Goal: Task Accomplishment & Management: Manage account settings

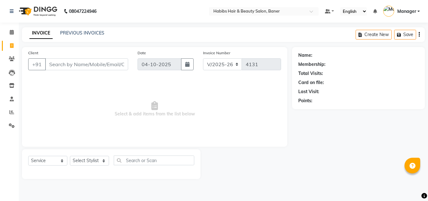
select select "5356"
select select "service"
click at [82, 65] on input "Client" at bounding box center [86, 64] width 83 height 12
type input "9535775853"
select select "1: Object"
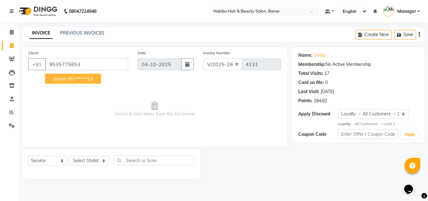
click at [108, 123] on span "Select & add items from the list below" at bounding box center [154, 109] width 253 height 63
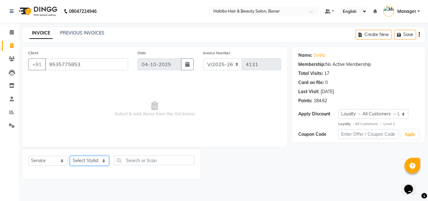
click at [101, 159] on select "Select Stylist Admin Manager [PERSON_NAME] [PERSON_NAME] Ram [PERSON_NAME] [PER…" at bounding box center [89, 161] width 39 height 10
select select "88113"
click at [70, 156] on select "Select Stylist Admin Manager [PERSON_NAME] [PERSON_NAME] Ram [PERSON_NAME] [PER…" at bounding box center [89, 161] width 39 height 10
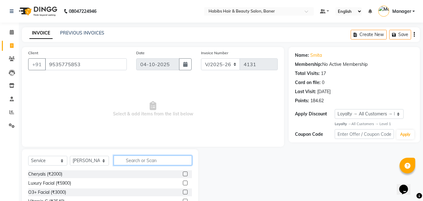
click at [140, 159] on input "text" at bounding box center [153, 160] width 78 height 10
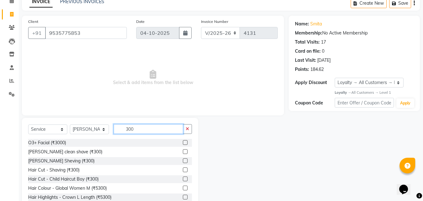
type input "300"
click at [183, 178] on label at bounding box center [185, 178] width 5 height 5
click at [183, 178] on input "checkbox" at bounding box center [185, 179] width 4 height 4
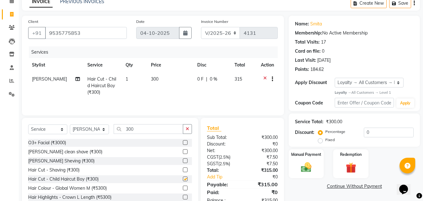
checkbox input "false"
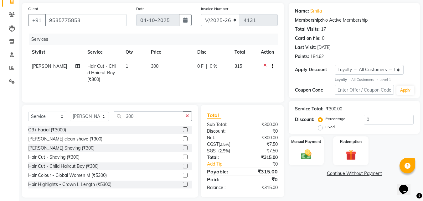
scroll to position [50, 0]
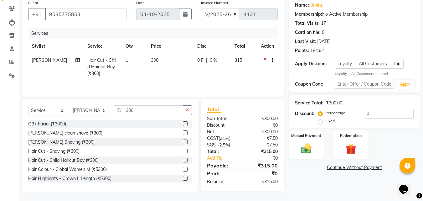
click at [211, 59] on span "0 %" at bounding box center [214, 60] width 8 height 7
select select "88113"
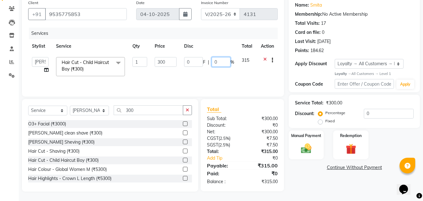
click at [224, 60] on input "0" at bounding box center [221, 62] width 19 height 10
type input "04.8"
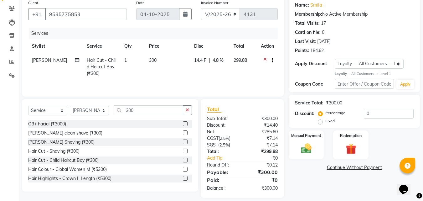
click at [218, 82] on div "Services Stylist Service Qty Price Disc Total Action Pratik Bhad Hair Cut - Chi…" at bounding box center [153, 59] width 250 height 63
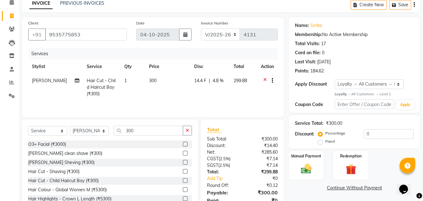
scroll to position [19, 0]
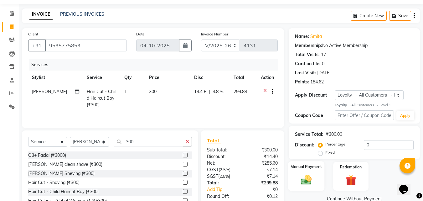
click at [311, 178] on img at bounding box center [307, 180] width 18 height 13
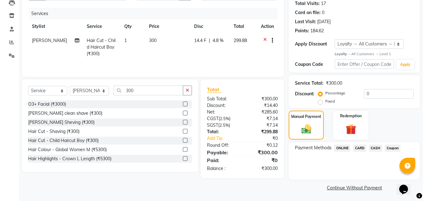
scroll to position [71, 0]
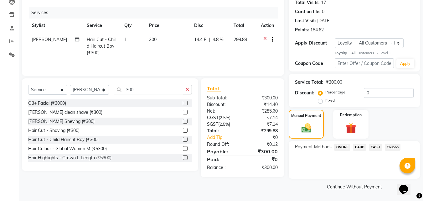
click at [341, 146] on span "ONLINE" at bounding box center [342, 146] width 16 height 7
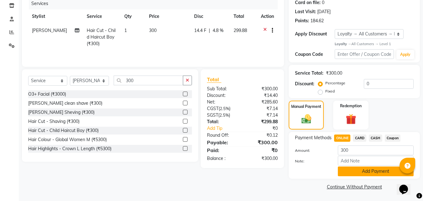
click at [373, 173] on button "Add Payment" at bounding box center [376, 171] width 76 height 10
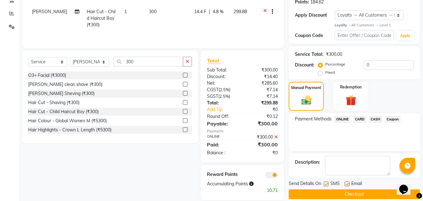
scroll to position [107, 0]
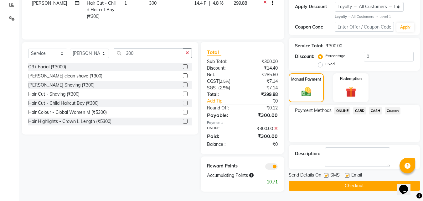
click at [333, 184] on button "Checkout" at bounding box center [354, 186] width 131 height 10
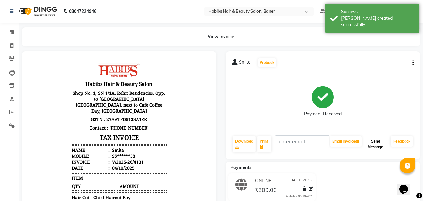
click at [368, 139] on button "Send Message" at bounding box center [375, 144] width 25 height 16
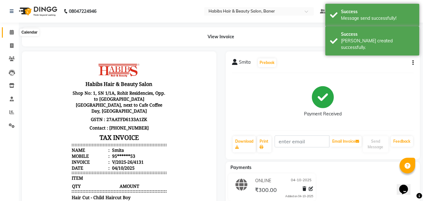
drag, startPoint x: 9, startPoint y: 32, endPoint x: 0, endPoint y: 4, distance: 29.1
click at [10, 32] on icon at bounding box center [12, 32] width 4 height 5
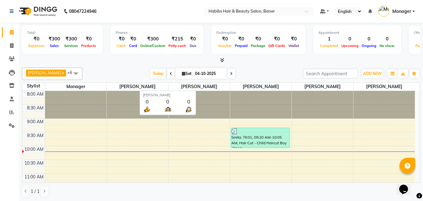
scroll to position [0, 0]
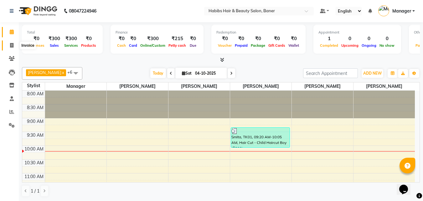
click at [11, 44] on icon at bounding box center [11, 45] width 3 height 5
select select "service"
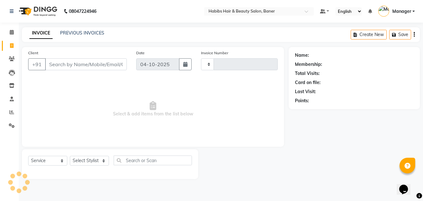
type input "4132"
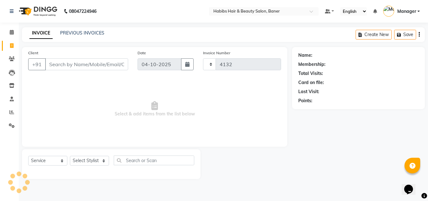
select select "5356"
click at [72, 34] on link "PREVIOUS INVOICES" at bounding box center [82, 33] width 44 height 6
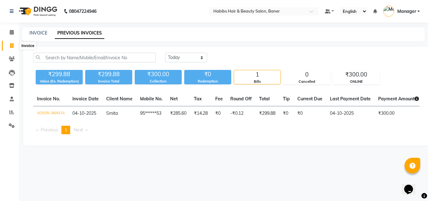
click at [13, 47] on icon at bounding box center [11, 45] width 3 height 5
select select "5356"
select select "service"
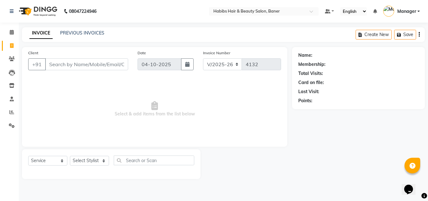
click at [71, 29] on div "INVOICE PREVIOUS INVOICES Create New Save" at bounding box center [223, 34] width 403 height 15
click at [76, 34] on link "PREVIOUS INVOICES" at bounding box center [82, 33] width 44 height 6
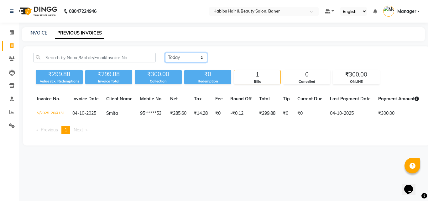
click at [197, 60] on select "Today Yesterday Custom Range" at bounding box center [186, 58] width 42 height 10
click at [165, 53] on select "Today Yesterday Custom Range" at bounding box center [186, 58] width 42 height 10
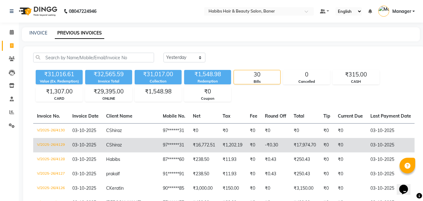
click at [219, 144] on td "₹1,202.19" at bounding box center [232, 145] width 27 height 14
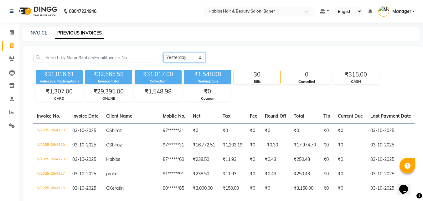
click at [198, 53] on select "Today Yesterday Custom Range" at bounding box center [185, 58] width 42 height 10
select select "today"
click at [164, 53] on select "Today Yesterday Custom Range" at bounding box center [185, 58] width 42 height 10
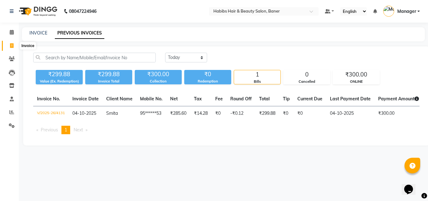
click at [12, 47] on icon at bounding box center [11, 45] width 3 height 5
select select "5356"
select select "service"
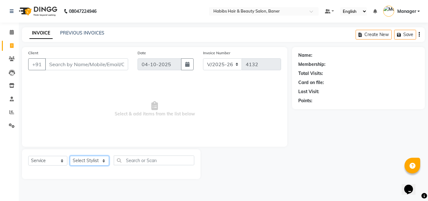
click at [94, 161] on select "Select Stylist Admin Manager Pooja Singh Pratik Bhad Ram Rohan Sonawane Swapnal…" at bounding box center [89, 161] width 39 height 10
select select "91427"
click at [70, 156] on select "Select Stylist Admin Manager Pooja Singh Pratik Bhad Ram Rohan Sonawane Swapnal…" at bounding box center [89, 161] width 39 height 10
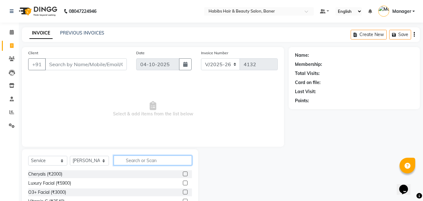
click at [132, 160] on input "text" at bounding box center [153, 160] width 78 height 10
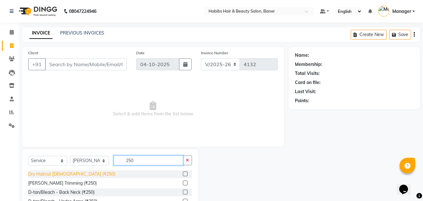
type input "250"
click at [63, 175] on div "Dry Haircut Male (₹250)" at bounding box center [71, 174] width 87 height 7
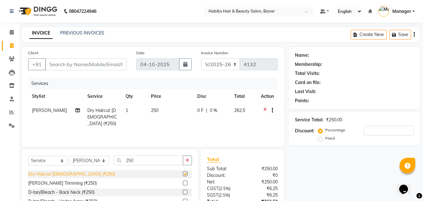
checkbox input "false"
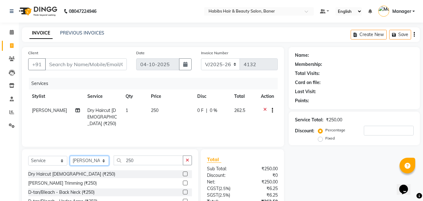
click at [102, 161] on select "Select Stylist Admin Manager Pooja Singh Pratik Bhad Ram Rohan Sonawane Swapnal…" at bounding box center [89, 161] width 39 height 10
select select "88113"
click at [70, 156] on select "Select Stylist Admin Manager Pooja Singh Pratik Bhad Ram Rohan Sonawane Swapnal…" at bounding box center [89, 161] width 39 height 10
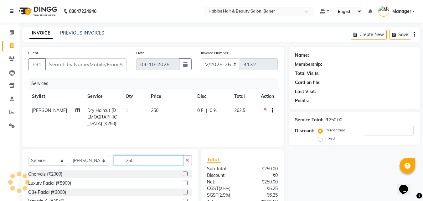
click at [148, 159] on input "250" at bounding box center [149, 160] width 70 height 10
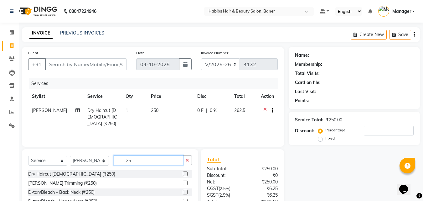
type input "2"
type input "250"
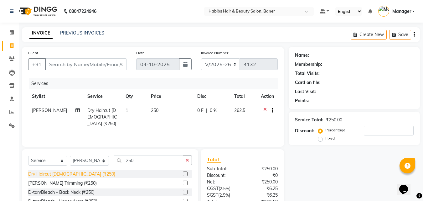
click at [72, 176] on div "Dry Haircut Male (₹250)" at bounding box center [71, 174] width 87 height 7
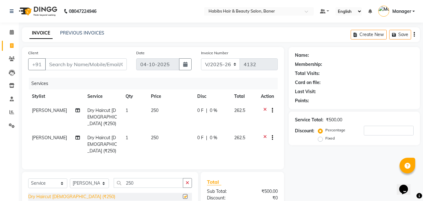
checkbox input "false"
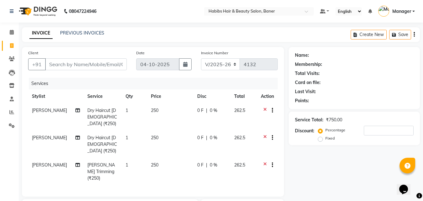
checkbox input "false"
click at [211, 109] on span "0 %" at bounding box center [214, 110] width 8 height 7
select select "91427"
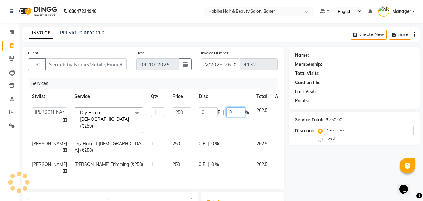
click at [227, 112] on input "0" at bounding box center [236, 112] width 19 height 10
type input "4.8"
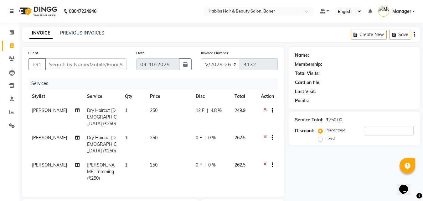
click at [224, 136] on td "0 F | 0 %" at bounding box center [211, 144] width 39 height 27
select select "88113"
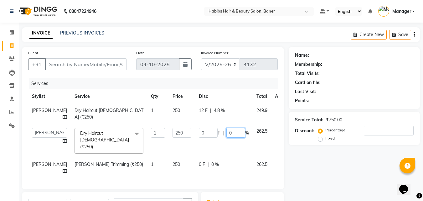
click at [227, 133] on input "0" at bounding box center [236, 133] width 19 height 10
type input "4.8"
click at [228, 145] on tbody "Swapnil Dry Haircut Male (₹250) 1 250 12 F | 4.8 % 249.9 Admin Manager Pooja Si…" at bounding box center [160, 140] width 264 height 75
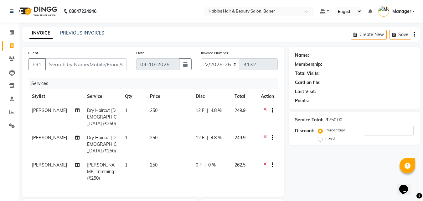
click at [208, 162] on span "0 %" at bounding box center [212, 165] width 8 height 7
select select "88113"
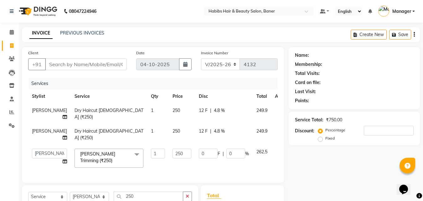
click at [230, 140] on td "12 F | 4.8 %" at bounding box center [224, 134] width 58 height 21
select select "88113"
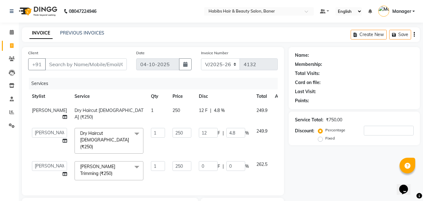
click at [228, 144] on td "12 F | 4.8 %" at bounding box center [224, 140] width 58 height 33
click at [225, 123] on td "12 F | 4.8 %" at bounding box center [224, 113] width 58 height 21
select select "91427"
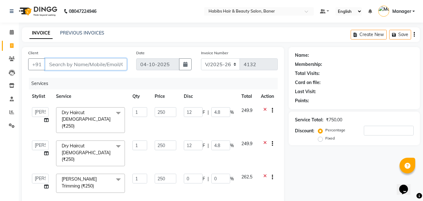
click at [118, 66] on input "Client" at bounding box center [86, 64] width 82 height 12
click at [87, 62] on input "Client" at bounding box center [86, 64] width 82 height 12
click at [13, 57] on icon at bounding box center [12, 58] width 6 height 5
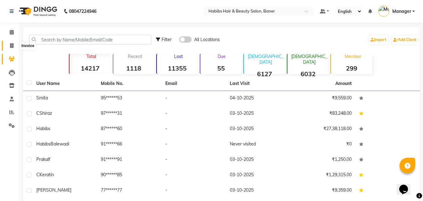
click at [11, 47] on icon at bounding box center [11, 45] width 3 height 5
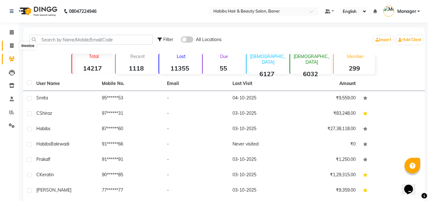
select select "5356"
select select "service"
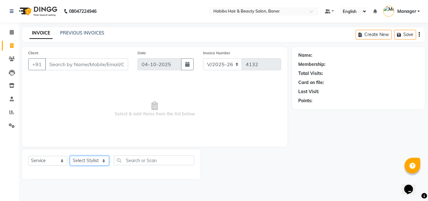
click at [82, 158] on select "Select Stylist Admin Manager [PERSON_NAME] [PERSON_NAME] Ram [PERSON_NAME] [PER…" at bounding box center [89, 161] width 39 height 10
select select "88113"
click at [70, 156] on select "Select Stylist Admin Manager [PERSON_NAME] [PERSON_NAME] Ram [PERSON_NAME] [PER…" at bounding box center [89, 161] width 39 height 10
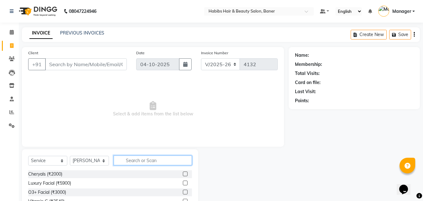
click at [134, 161] on input "text" at bounding box center [153, 160] width 78 height 10
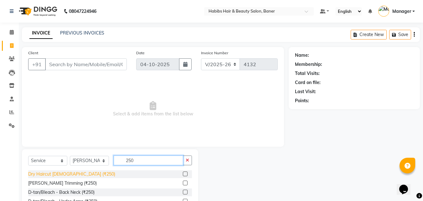
type input "250"
click at [69, 174] on div "Dry Haircut [DEMOGRAPHIC_DATA] (₹250)" at bounding box center [71, 174] width 87 height 7
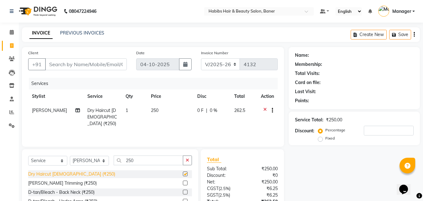
checkbox input "false"
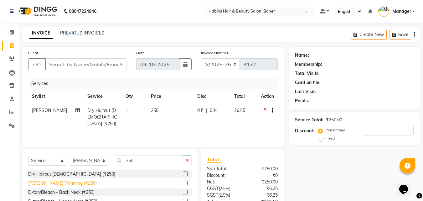
click at [69, 184] on div "[PERSON_NAME] Trimming (₹250)" at bounding box center [62, 183] width 69 height 7
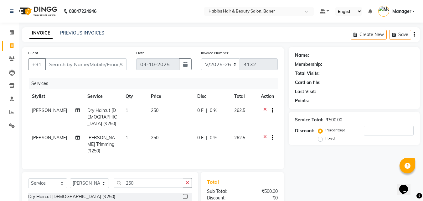
checkbox input "false"
click at [96, 178] on select "Select Stylist Admin Manager [PERSON_NAME] [PERSON_NAME] Ram [PERSON_NAME] [PER…" at bounding box center [89, 183] width 39 height 10
select select "91427"
click at [70, 178] on select "Select Stylist Admin Manager [PERSON_NAME] [PERSON_NAME] Ram [PERSON_NAME] [PER…" at bounding box center [89, 183] width 39 height 10
click at [191, 178] on button "button" at bounding box center [187, 183] width 9 height 10
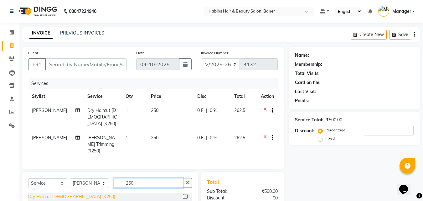
type input "250"
click at [70, 193] on div "Dry Haircut [DEMOGRAPHIC_DATA] (₹250)" at bounding box center [71, 196] width 87 height 7
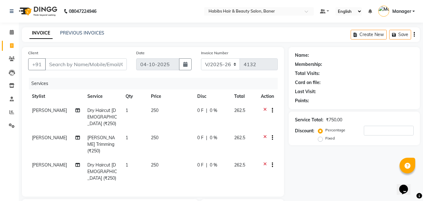
checkbox input "false"
click at [265, 162] on icon at bounding box center [264, 166] width 3 height 8
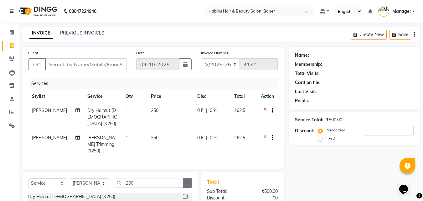
click at [187, 178] on button "button" at bounding box center [187, 183] width 9 height 10
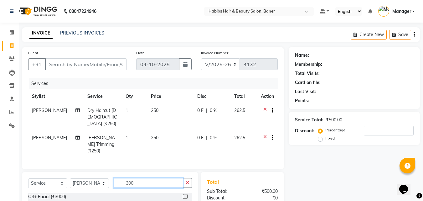
type input "300"
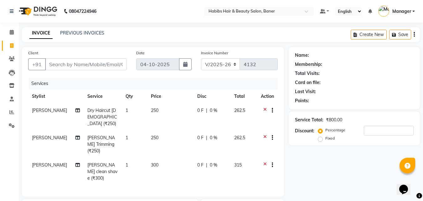
checkbox input "false"
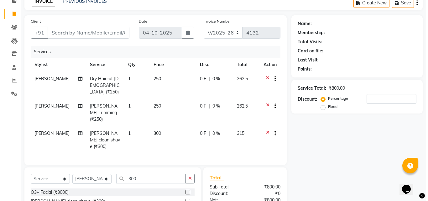
scroll to position [31, 0]
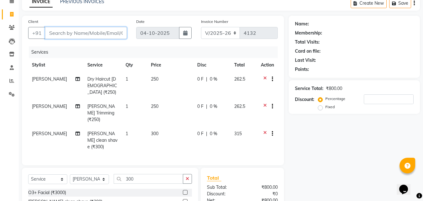
click at [107, 34] on input "Client" at bounding box center [86, 33] width 82 height 12
type input "9"
type input "0"
type input "9960790154"
click at [107, 34] on span "Add Client" at bounding box center [110, 33] width 25 height 6
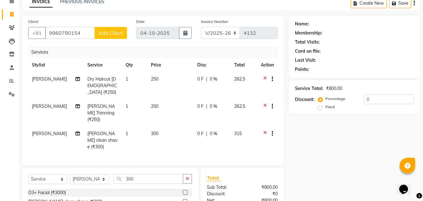
select select "22"
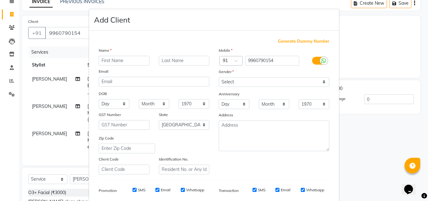
click at [132, 59] on input "text" at bounding box center [124, 61] width 51 height 10
type input "sagar"
click at [239, 81] on select "Select [DEMOGRAPHIC_DATA] [DEMOGRAPHIC_DATA] Other Prefer Not To Say" at bounding box center [274, 82] width 111 height 10
select select "[DEMOGRAPHIC_DATA]"
click at [219, 77] on select "Select [DEMOGRAPHIC_DATA] [DEMOGRAPHIC_DATA] Other Prefer Not To Say" at bounding box center [274, 82] width 111 height 10
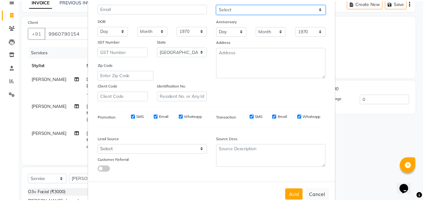
scroll to position [88, 0]
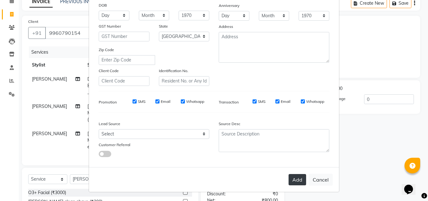
click at [294, 183] on button "Add" at bounding box center [298, 179] width 18 height 11
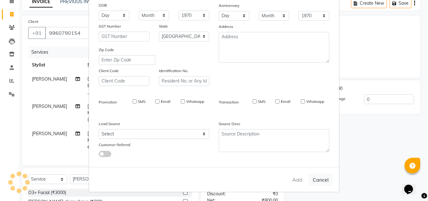
type input "99******54"
select select
select select "null"
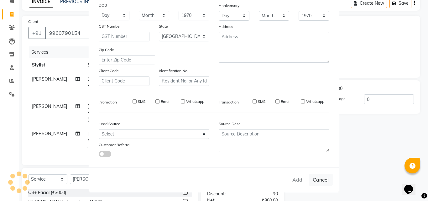
select select
checkbox input "false"
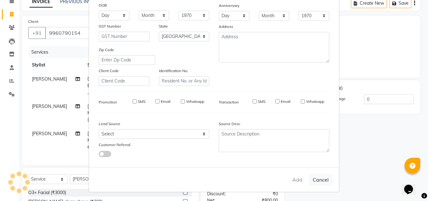
checkbox input "false"
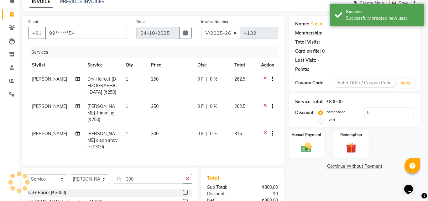
select select "1: Object"
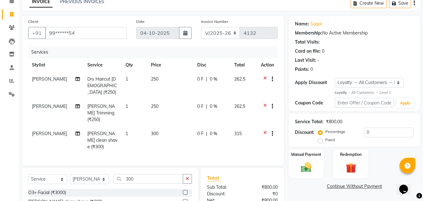
click at [210, 103] on span "0 %" at bounding box center [214, 106] width 8 height 7
select select "88113"
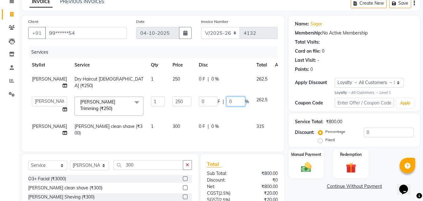
click at [227, 102] on input "0" at bounding box center [236, 101] width 19 height 10
type input "4.8"
click at [221, 123] on div "0 F | 0 %" at bounding box center [224, 126] width 50 height 7
select select "91427"
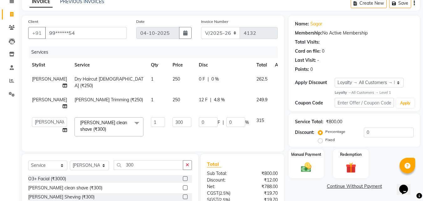
click at [211, 80] on span "0 %" at bounding box center [215, 79] width 8 height 7
select select "88113"
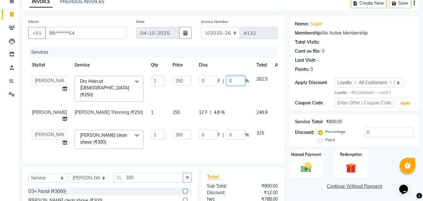
click at [227, 80] on input "0" at bounding box center [236, 81] width 19 height 10
type input "4.8"
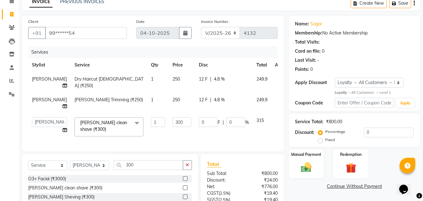
click at [226, 98] on tbody "Pratik Bhad Dry Haircut Male (₹250) 1 250 12 F | 4.8 % 249.9 Pratik Bhad Beard …" at bounding box center [160, 106] width 264 height 68
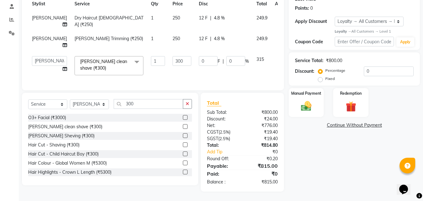
scroll to position [3, 0]
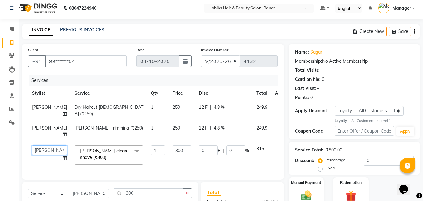
click at [41, 148] on select "Admin Manager Pooja Singh Pratik Bhad Ram Rohan Sonawane Swapnali Swapnil" at bounding box center [49, 150] width 35 height 10
select select "88113"
click at [40, 110] on td "[PERSON_NAME]" at bounding box center [49, 110] width 43 height 21
select select "88113"
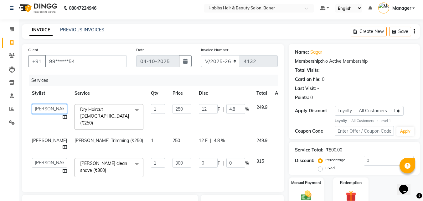
click at [43, 110] on select "Admin Manager Pooja Singh Pratik Bhad Ram Rohan Sonawane Swapnali Swapnil" at bounding box center [49, 109] width 35 height 10
select select "91427"
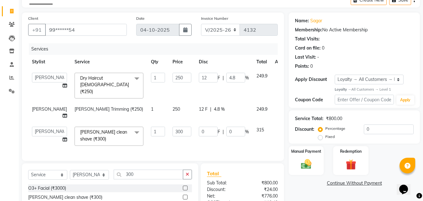
click at [278, 106] on icon at bounding box center [279, 110] width 3 height 8
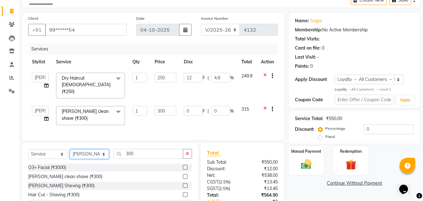
click at [86, 151] on select "Select Stylist Admin Manager [PERSON_NAME] [PERSON_NAME] Ram [PERSON_NAME] [PER…" at bounding box center [89, 154] width 39 height 10
select select "88113"
click at [70, 149] on select "Select Stylist Admin Manager [PERSON_NAME] [PERSON_NAME] Ram [PERSON_NAME] [PER…" at bounding box center [89, 154] width 39 height 10
click at [186, 151] on icon "button" at bounding box center [187, 153] width 3 height 4
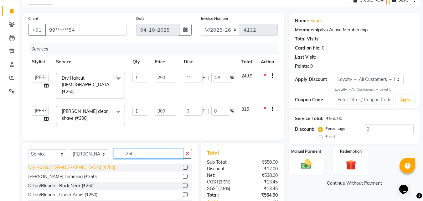
type input "250"
click at [73, 164] on div "Dry Haircut [DEMOGRAPHIC_DATA] (₹250)" at bounding box center [71, 167] width 87 height 7
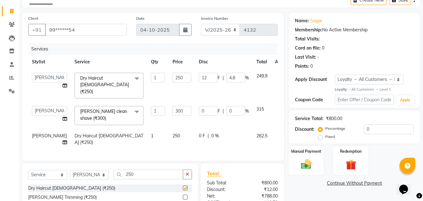
checkbox input "false"
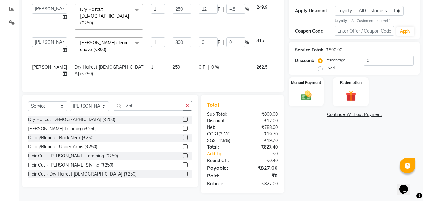
scroll to position [9, 0]
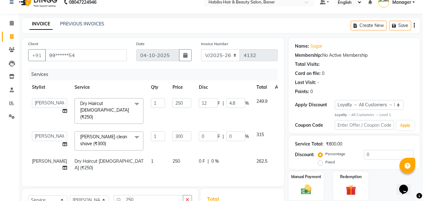
click at [211, 158] on span "0 %" at bounding box center [215, 161] width 8 height 7
select select "88113"
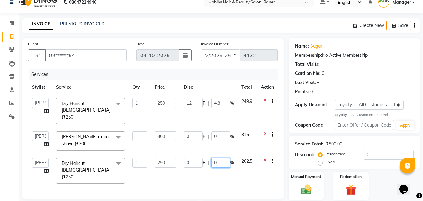
click at [220, 158] on input "0" at bounding box center [220, 163] width 19 height 10
type input "4.8"
click at [252, 169] on div "Services Stylist Service Qty Price Disc Total Action Admin Manager Pooja Singh …" at bounding box center [153, 131] width 250 height 124
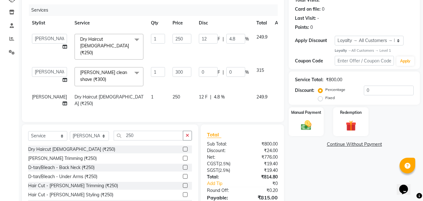
scroll to position [72, 0]
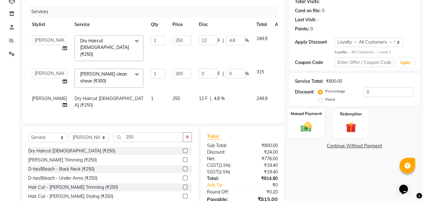
click at [306, 129] on img at bounding box center [307, 127] width 18 height 13
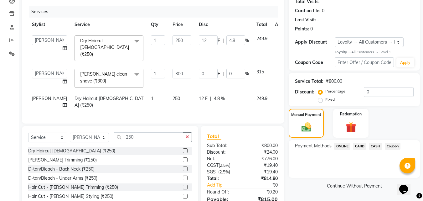
click at [342, 145] on span "ONLINE" at bounding box center [342, 146] width 16 height 7
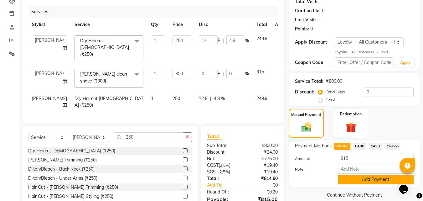
click at [356, 176] on button "Add Payment" at bounding box center [376, 180] width 76 height 10
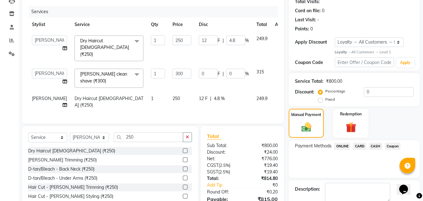
scroll to position [147, 0]
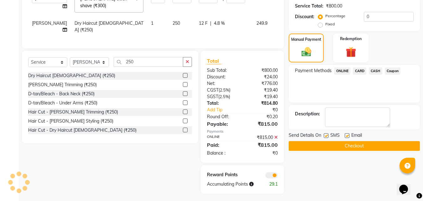
click at [348, 145] on button "Checkout" at bounding box center [354, 146] width 131 height 10
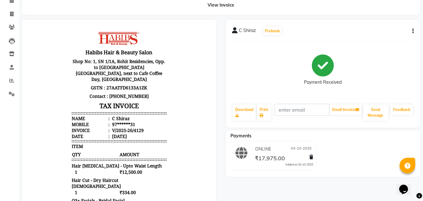
scroll to position [31, 0]
click at [414, 32] on div "C Shiraz Prebook Payment Received Download Print Email Invoice Send Message Fee…" at bounding box center [323, 74] width 195 height 108
click at [413, 32] on icon "button" at bounding box center [413, 31] width 1 height 0
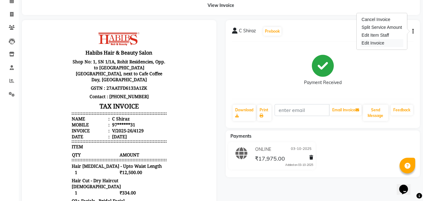
click at [375, 42] on div "Edit Invoice" at bounding box center [382, 43] width 43 height 8
select select "service"
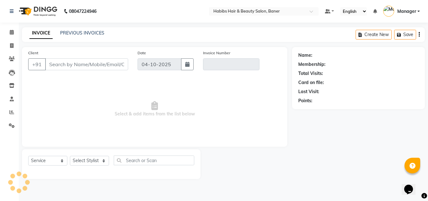
type input "97******31"
type input "V/2025-26/4129"
select select "2: Object"
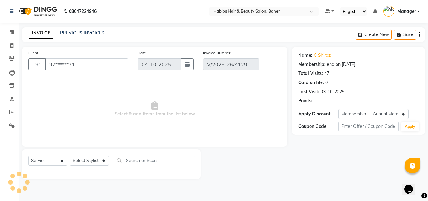
type input "03-10-2025"
select select "select"
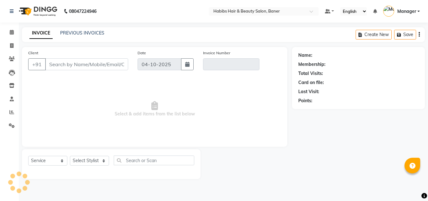
select select "service"
type input "97******31"
type input "V/2025-26/4129"
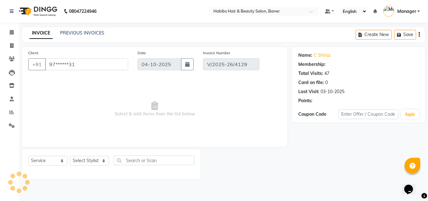
type input "03-10-2025"
select select "select"
select select "2: Object"
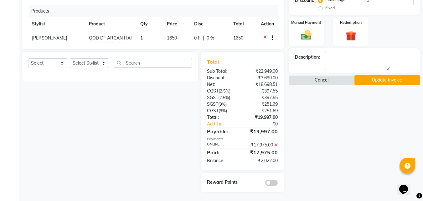
scroll to position [192, 0]
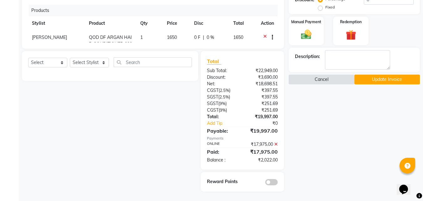
click at [336, 79] on button "Cancel" at bounding box center [321, 80] width 65 height 10
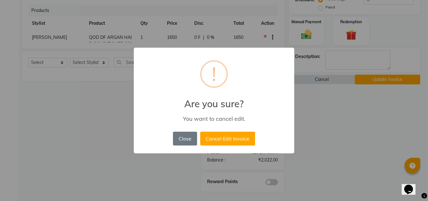
click at [326, 111] on div "× ! Are you sure? You want to cancel edit. Close No Cancel Edit Invoice" at bounding box center [214, 100] width 428 height 201
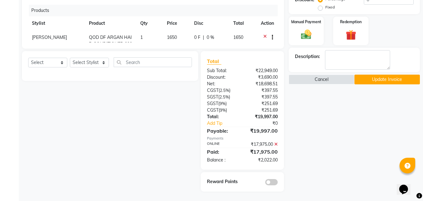
click at [364, 76] on button "Update Invoice" at bounding box center [387, 80] width 65 height 10
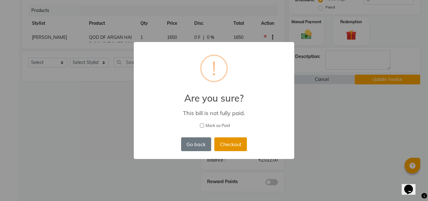
click at [234, 143] on button "Checkout" at bounding box center [230, 144] width 33 height 14
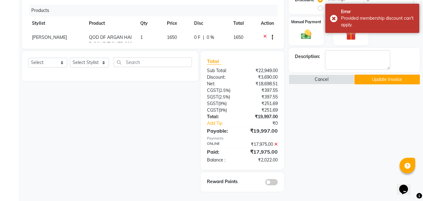
click at [341, 130] on div "Name: C Shiraz Membership: end on 03-10-2026 Total Visits: 47 Card on file: 0 L…" at bounding box center [357, 23] width 136 height 336
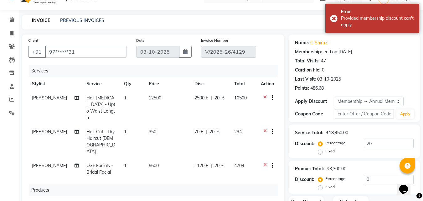
scroll to position [0, 0]
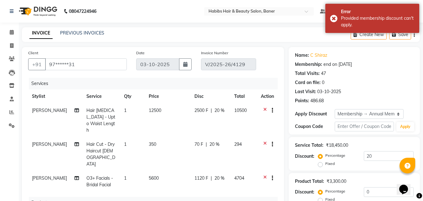
click at [407, 62] on div "Name: C Shiraz Membership: end on 03-10-2026 Total Visits: 47 Card on file: 0 L…" at bounding box center [354, 77] width 119 height 55
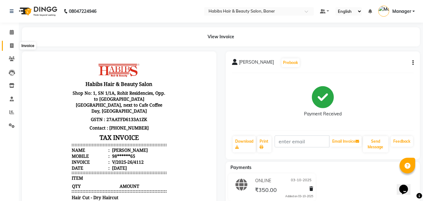
click at [11, 44] on icon at bounding box center [11, 45] width 3 height 5
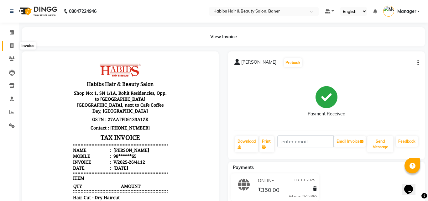
select select "5356"
select select "service"
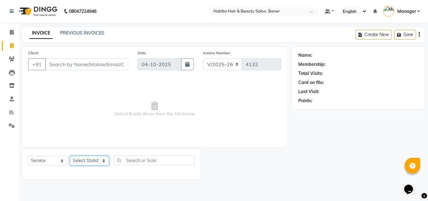
click at [100, 157] on select "Select Stylist Admin Manager [PERSON_NAME] [PERSON_NAME] Ram [PERSON_NAME] [PER…" at bounding box center [89, 161] width 39 height 10
select select "91427"
click at [70, 156] on select "Select Stylist Admin Manager [PERSON_NAME] [PERSON_NAME] Ram [PERSON_NAME] [PER…" at bounding box center [89, 161] width 39 height 10
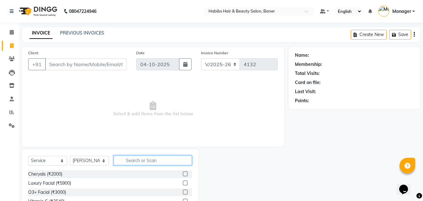
click at [136, 163] on input "text" at bounding box center [153, 160] width 78 height 10
click at [138, 161] on input "text" at bounding box center [153, 160] width 78 height 10
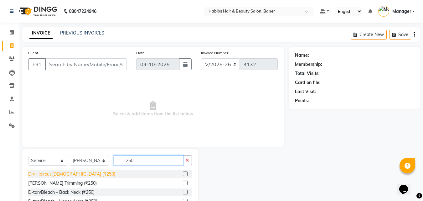
type input "250"
click at [69, 172] on div "Dry Haircut [DEMOGRAPHIC_DATA] (₹250)" at bounding box center [71, 174] width 87 height 7
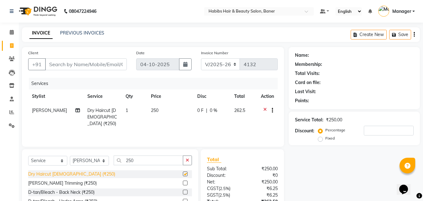
checkbox input "false"
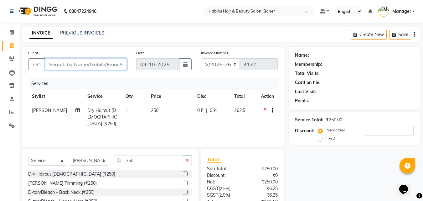
click at [95, 67] on input "Client" at bounding box center [86, 64] width 82 height 12
type input "7"
type input "0"
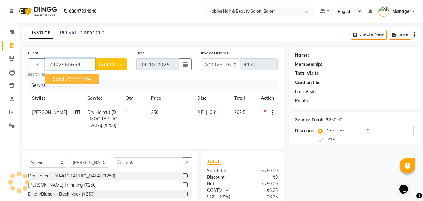
type input "7972965664"
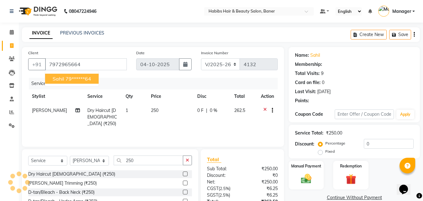
type input "20"
select select "2: Object"
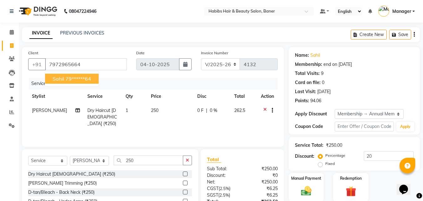
click at [80, 76] on ngb-highlight "79******64" at bounding box center [78, 79] width 26 height 6
type input "79******64"
type input "0"
select select "2: Object"
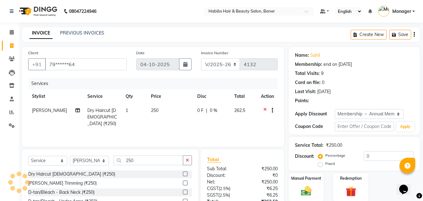
type input "20"
click at [211, 110] on span "0 %" at bounding box center [214, 110] width 8 height 7
select select "91427"
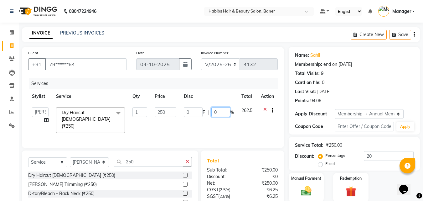
click at [218, 112] on input "0" at bounding box center [220, 112] width 19 height 10
type input "100"
click at [232, 131] on div "Services Stylist Service Qty Price Disc Total Action Admin Manager Pooja Singh …" at bounding box center [153, 110] width 250 height 64
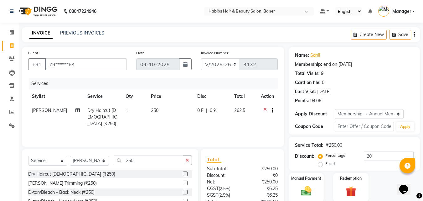
click at [210, 110] on span "0 %" at bounding box center [214, 110] width 8 height 7
select select "91427"
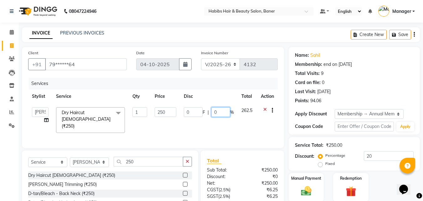
click at [216, 112] on input "0" at bounding box center [220, 112] width 19 height 10
type input "100"
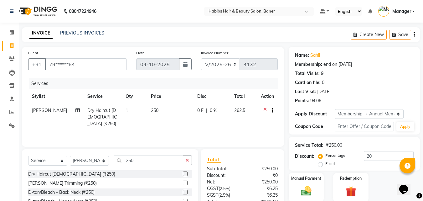
click at [220, 130] on div "Services Stylist Service Qty Price Disc Total Action Swapnil Dry Haircut Male (…" at bounding box center [153, 109] width 250 height 63
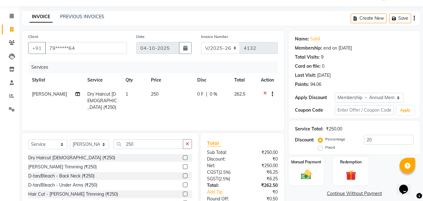
scroll to position [56, 0]
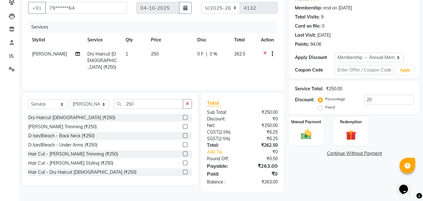
click at [197, 51] on span "0 F" at bounding box center [200, 54] width 6 height 7
select select "91427"
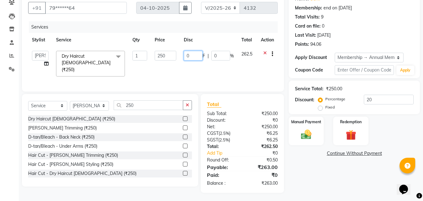
click at [198, 54] on input "0" at bounding box center [193, 56] width 19 height 10
type input "100"
click at [221, 65] on td "100 F | 0 %" at bounding box center [209, 63] width 58 height 33
select select "91427"
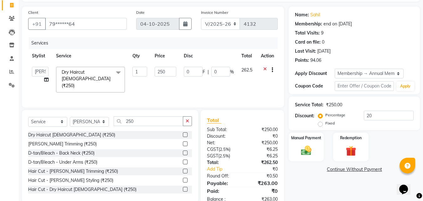
scroll to position [25, 0]
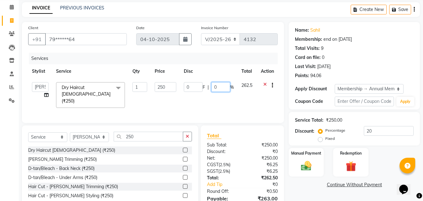
click at [224, 87] on input "0" at bounding box center [220, 87] width 19 height 10
type input "100"
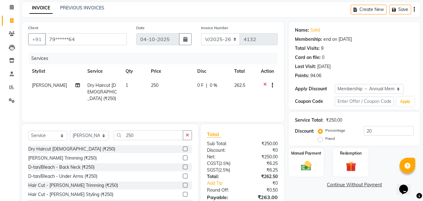
click at [246, 103] on div "Services Stylist Service Qty Price Disc Total Action Swapnil Dry Haircut Male (…" at bounding box center [153, 84] width 250 height 63
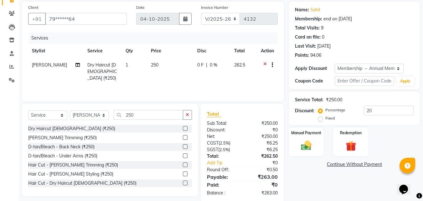
scroll to position [56, 0]
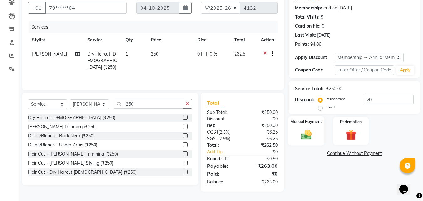
click at [308, 136] on img at bounding box center [307, 134] width 18 height 13
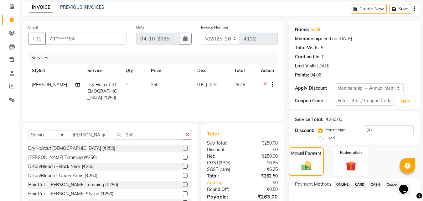
scroll to position [63, 0]
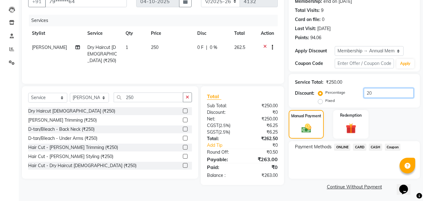
click at [378, 95] on input "20" at bounding box center [389, 93] width 50 height 10
type input "2"
type input "100"
click at [232, 65] on div "Services Stylist Service Qty Price Disc Total Action Swapnil Dry Haircut Male (…" at bounding box center [153, 46] width 250 height 63
click at [342, 146] on span "ONLINE" at bounding box center [342, 146] width 16 height 7
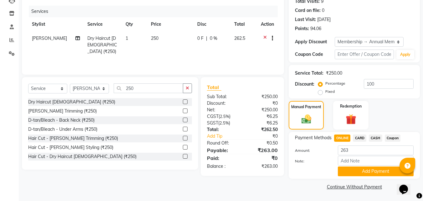
scroll to position [41, 0]
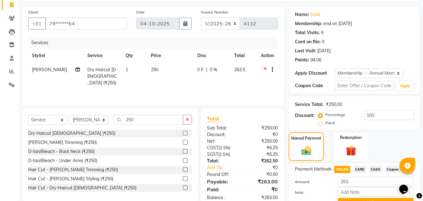
click at [211, 72] on span "0 %" at bounding box center [214, 69] width 8 height 7
select select "91427"
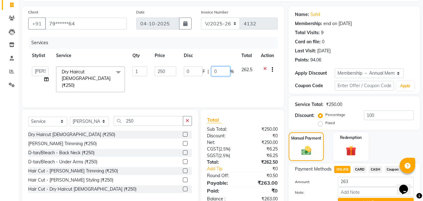
click at [223, 72] on input "0" at bounding box center [220, 71] width 19 height 10
type input "100"
click at [208, 84] on div "Services Stylist Service Qty Price Disc Total Action Admin Manager Pooja Singh …" at bounding box center [153, 69] width 250 height 64
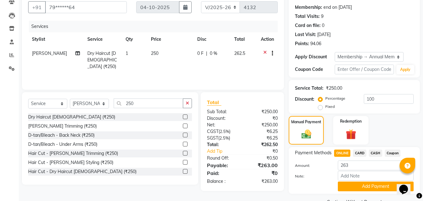
scroll to position [72, 0]
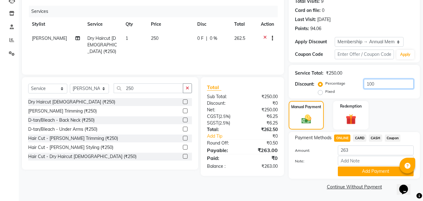
click at [380, 85] on input "100" at bounding box center [389, 84] width 50 height 10
click at [377, 87] on input "100" at bounding box center [389, 84] width 50 height 10
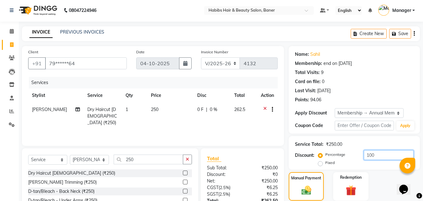
scroll to position [0, 0]
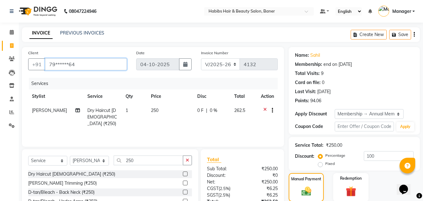
click at [90, 63] on input "79******64" at bounding box center [86, 64] width 82 height 12
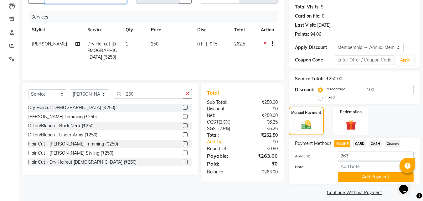
scroll to position [72, 0]
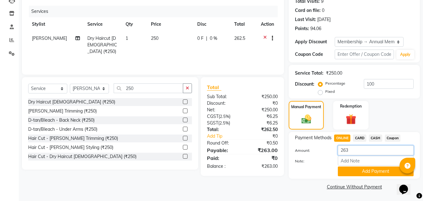
click at [357, 151] on input "263" at bounding box center [376, 150] width 76 height 10
type input "2"
click at [348, 169] on button "Add Payment" at bounding box center [376, 171] width 76 height 10
click at [348, 148] on input "number" at bounding box center [376, 150] width 76 height 10
type input "0"
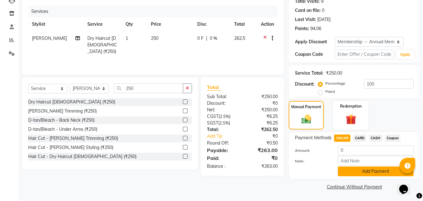
click at [346, 176] on button "Add Payment" at bounding box center [376, 171] width 76 height 10
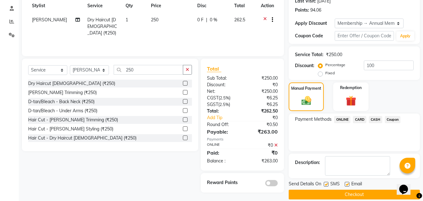
scroll to position [98, 0]
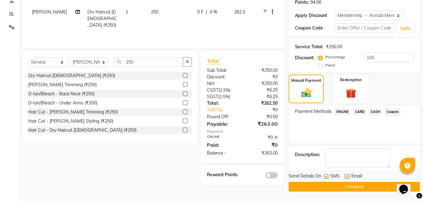
click at [346, 187] on button "Checkout" at bounding box center [354, 187] width 131 height 10
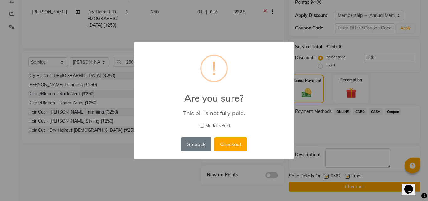
click at [272, 138] on div "× ! Are you sure? This bill is not fully paid. Mark as Paid Go back No Checkout" at bounding box center [214, 100] width 160 height 117
click at [148, 69] on div "× ! Are you sure? This bill is not fully paid. Mark as Paid Go back No Checkout" at bounding box center [214, 100] width 160 height 117
click at [190, 146] on button "Go back" at bounding box center [196, 144] width 30 height 14
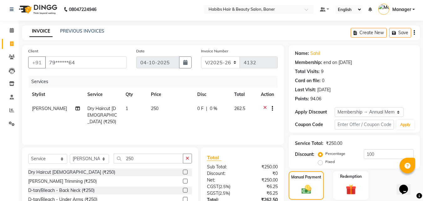
scroll to position [0, 0]
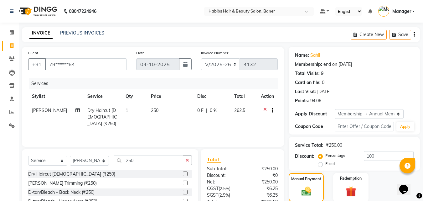
click at [210, 109] on span "0 %" at bounding box center [214, 110] width 8 height 7
select select "91427"
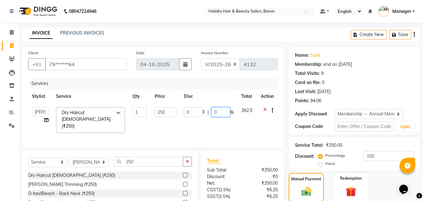
click at [220, 113] on input "0" at bounding box center [220, 112] width 19 height 10
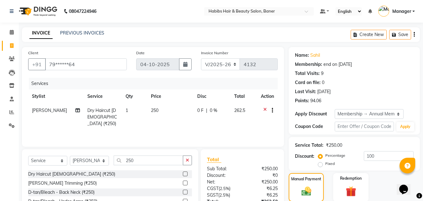
click at [198, 110] on span "0 F" at bounding box center [200, 110] width 6 height 7
select select "91427"
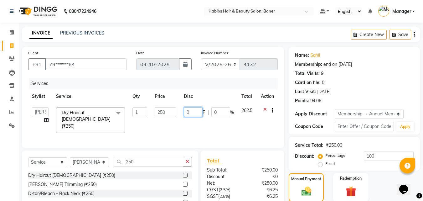
click at [190, 110] on input "0" at bounding box center [193, 112] width 19 height 10
type input "250"
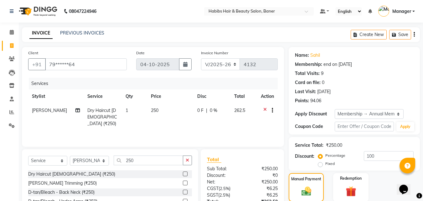
click at [212, 123] on td "0 F | 0 %" at bounding box center [212, 116] width 37 height 27
select select "91427"
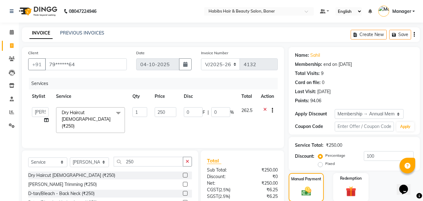
click at [265, 108] on icon at bounding box center [264, 111] width 3 height 8
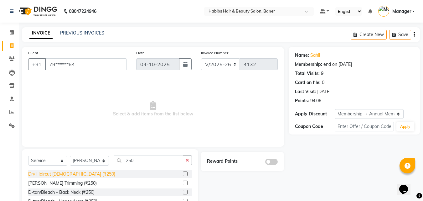
click at [72, 172] on div "Dry Haircut Male (₹250)" at bounding box center [110, 174] width 164 height 8
click at [72, 175] on div "Dry Haircut Male (₹250)" at bounding box center [71, 174] width 87 height 7
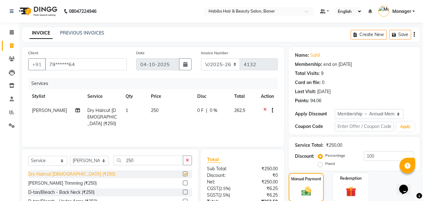
checkbox input "false"
click at [211, 110] on span "0 %" at bounding box center [214, 110] width 8 height 7
select select "91427"
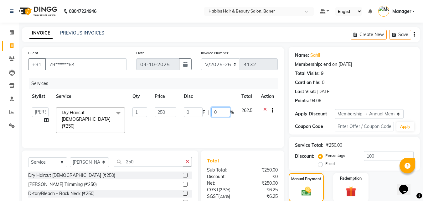
click at [221, 112] on input "0" at bounding box center [220, 112] width 19 height 10
type input "0"
type input "100"
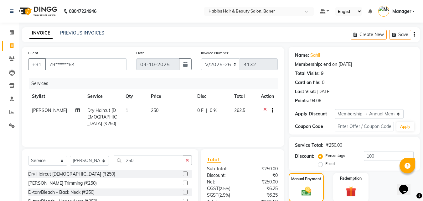
click at [231, 119] on tr "Swapnil Dry Haircut Male (₹250) 1 250 0 F | 0 % 262.5" at bounding box center [153, 116] width 250 height 27
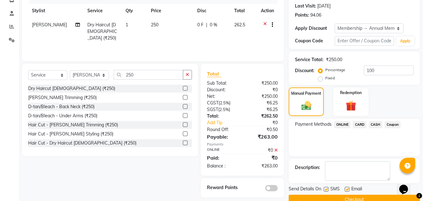
scroll to position [98, 0]
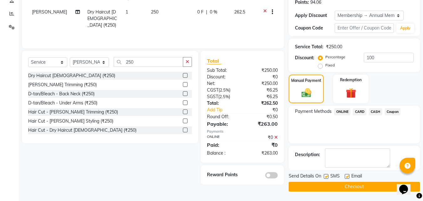
click at [277, 138] on icon at bounding box center [275, 137] width 3 height 4
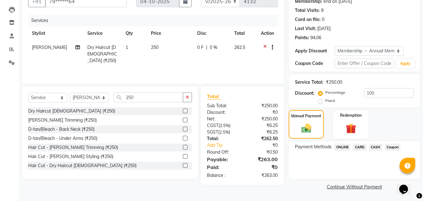
click at [341, 146] on span "ONLINE" at bounding box center [342, 146] width 16 height 7
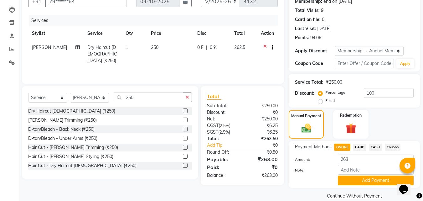
scroll to position [72, 0]
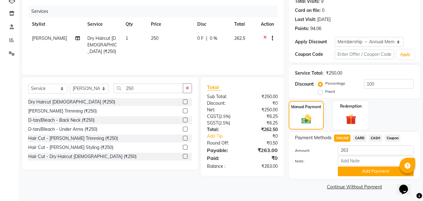
click at [390, 139] on span "Coupon" at bounding box center [393, 137] width 16 height 7
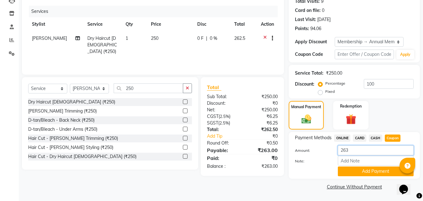
click at [357, 152] on input "263" at bounding box center [376, 150] width 76 height 10
type input "2"
type input "0"
click at [367, 173] on button "Add Payment" at bounding box center [376, 171] width 76 height 10
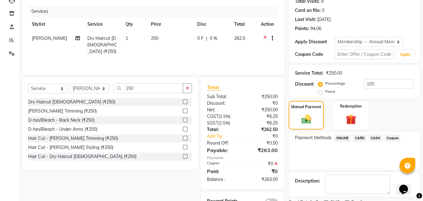
scroll to position [98, 0]
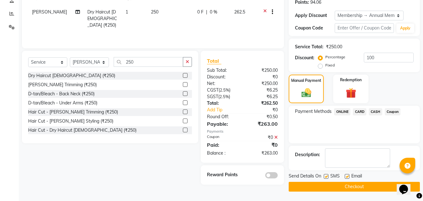
click at [355, 186] on button "Checkout" at bounding box center [354, 187] width 131 height 10
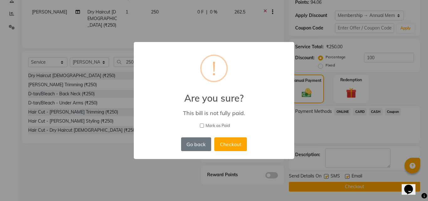
click at [283, 137] on div "× ! Are you sure? This bill is not fully paid. Mark as Paid Go back No Checkout" at bounding box center [214, 100] width 160 height 117
click at [271, 71] on div "× ! Are you sure? This bill is not fully paid. Mark as Paid Go back No Checkout" at bounding box center [214, 100] width 160 height 117
click at [122, 107] on div "× ! Are you sure? This bill is not fully paid. Mark as Paid Go back No Checkout" at bounding box center [214, 100] width 428 height 201
click at [203, 125] on input "Mark as Paid" at bounding box center [202, 125] width 4 height 4
checkbox input "true"
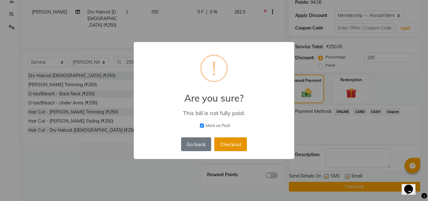
click at [227, 141] on button "Checkout" at bounding box center [230, 144] width 33 height 14
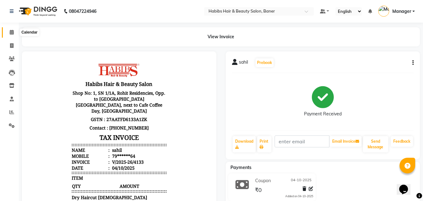
click at [11, 30] on icon at bounding box center [12, 32] width 4 height 5
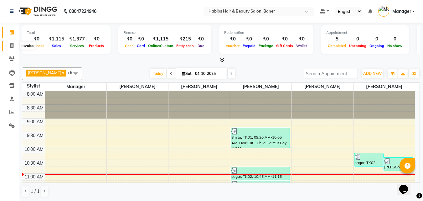
click at [13, 44] on icon at bounding box center [11, 45] width 3 height 5
select select "5356"
select select "service"
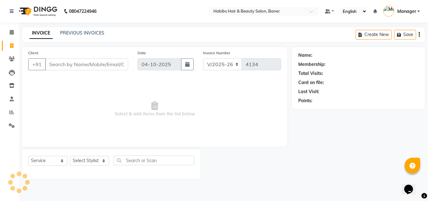
click at [84, 29] on div "INVOICE PREVIOUS INVOICES Create New Save" at bounding box center [223, 34] width 403 height 15
click at [84, 30] on link "PREVIOUS INVOICES" at bounding box center [82, 33] width 44 height 6
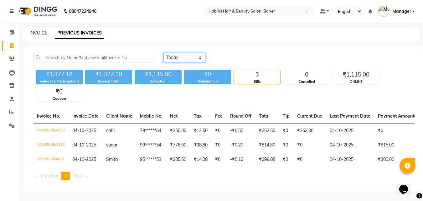
click at [197, 60] on select "Today Yesterday Custom Range" at bounding box center [185, 58] width 42 height 10
select select "yesterday"
click at [164, 53] on select "Today Yesterday Custom Range" at bounding box center [185, 58] width 42 height 10
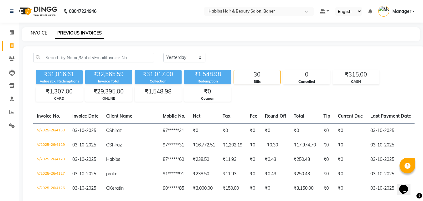
click at [31, 34] on link "INVOICE" at bounding box center [38, 33] width 18 height 6
select select "service"
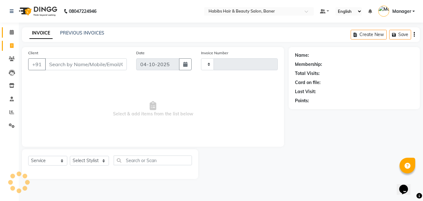
type input "4134"
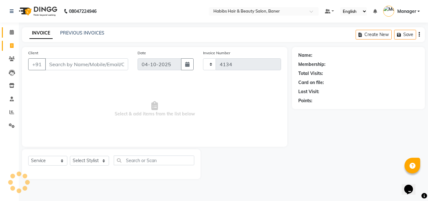
select select "5356"
click at [12, 32] on icon at bounding box center [12, 32] width 4 height 5
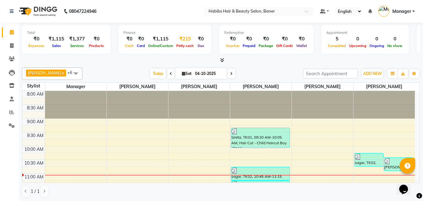
click at [180, 46] on span "Petty cash" at bounding box center [185, 46] width 21 height 4
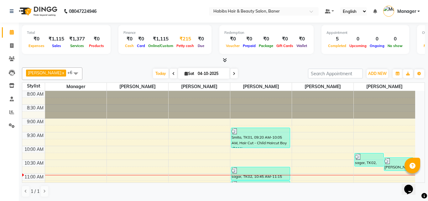
select select "4285"
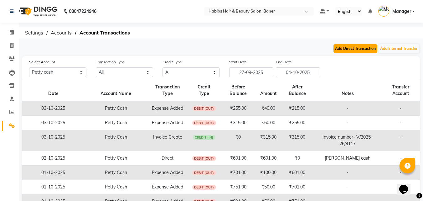
click at [351, 48] on button "Add Direct Transaction" at bounding box center [356, 48] width 44 height 9
select select "direct"
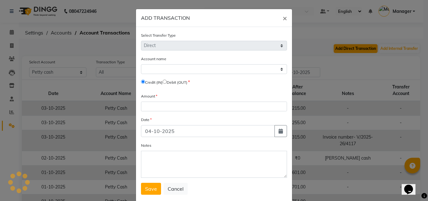
select select "4285"
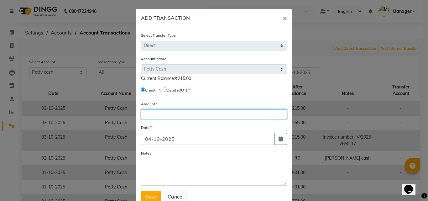
click at [164, 116] on input "number" at bounding box center [214, 114] width 146 height 10
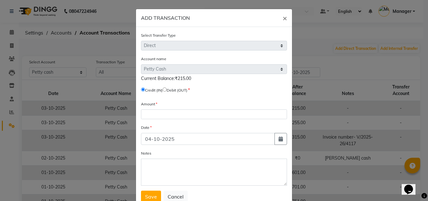
click at [167, 89] on input "radio" at bounding box center [165, 89] width 4 height 4
radio input "true"
click at [283, 19] on span "×" at bounding box center [285, 17] width 4 height 9
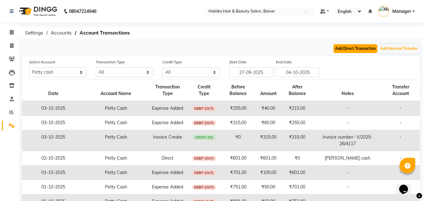
click at [373, 47] on button "Add Direct Transaction" at bounding box center [356, 48] width 44 height 9
select select "direct"
select select "4285"
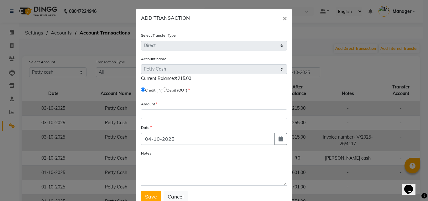
click at [178, 90] on label "Debit (OUT)" at bounding box center [177, 90] width 21 height 6
click at [169, 88] on label "Debit (OUT)" at bounding box center [177, 90] width 21 height 6
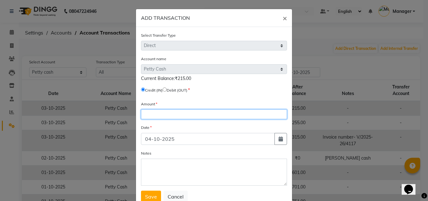
click at [227, 113] on input "number" at bounding box center [214, 114] width 146 height 10
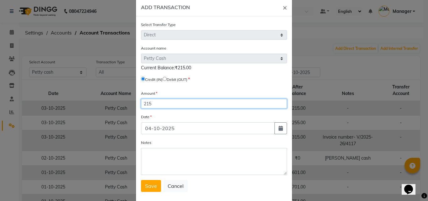
scroll to position [21, 0]
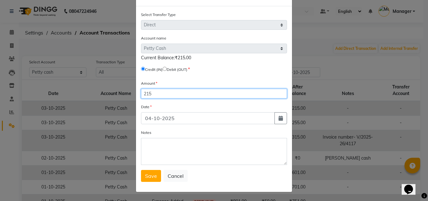
type input "215"
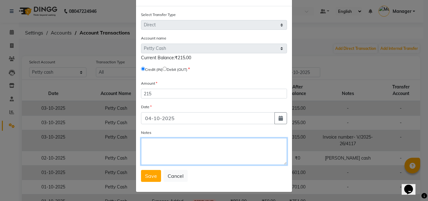
click at [165, 158] on textarea "Notes" at bounding box center [214, 151] width 146 height 27
type textarea "p"
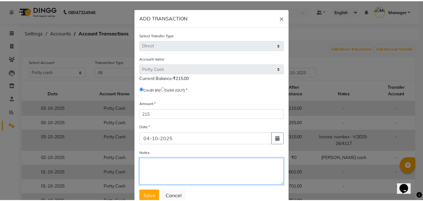
scroll to position [0, 0]
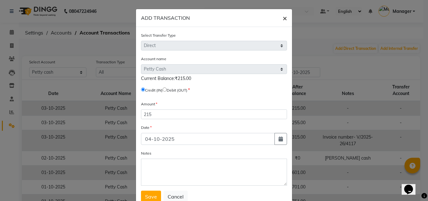
click at [283, 17] on span "×" at bounding box center [285, 17] width 4 height 9
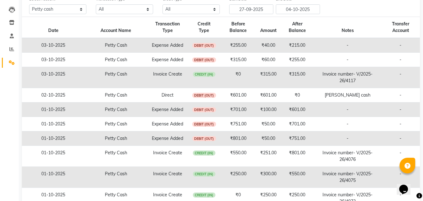
scroll to position [99, 0]
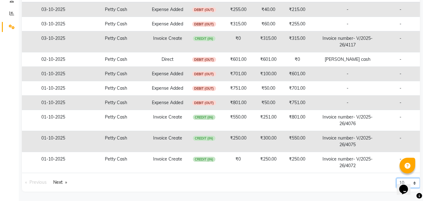
click at [417, 180] on select "10 20 50 100" at bounding box center [408, 183] width 23 height 10
select select "100"
click at [397, 188] on select "10 20 50 100" at bounding box center [408, 183] width 23 height 10
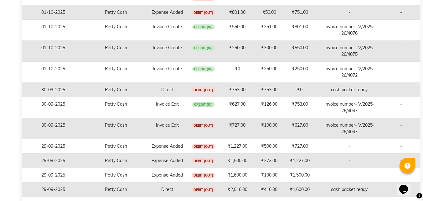
scroll to position [193, 0]
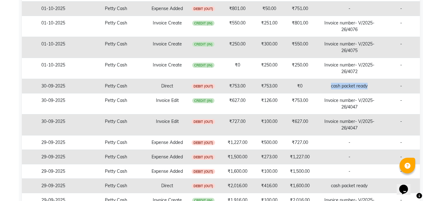
drag, startPoint x: 329, startPoint y: 85, endPoint x: 373, endPoint y: 85, distance: 44.8
click at [373, 85] on td "cash packet ready" at bounding box center [349, 86] width 65 height 14
copy td "cash packet ready"
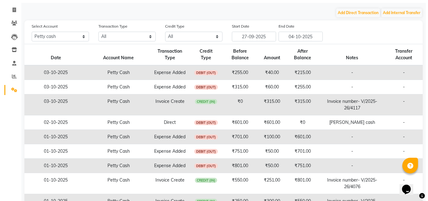
scroll to position [0, 0]
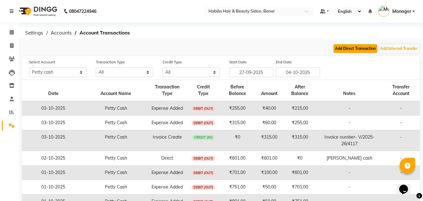
click at [348, 52] on button "Add Direct Transaction" at bounding box center [356, 48] width 44 height 9
select select "direct"
select select "4285"
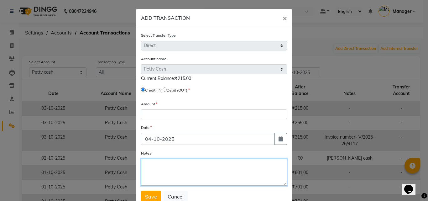
click at [186, 174] on textarea "Notes" at bounding box center [214, 172] width 146 height 27
paste textarea "cash packet ready"
type textarea "cash packet ready"
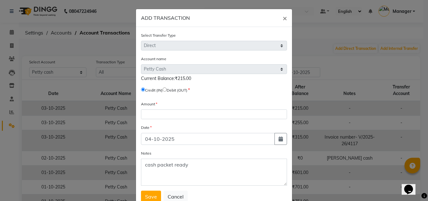
drag, startPoint x: 167, startPoint y: 89, endPoint x: 167, endPoint y: 101, distance: 11.6
click at [167, 100] on form "Select Transfer Type Select Direct Internal Account name Select Petty Cash Defa…" at bounding box center [214, 117] width 146 height 170
click at [166, 88] on input "radio" at bounding box center [165, 89] width 4 height 4
radio input "true"
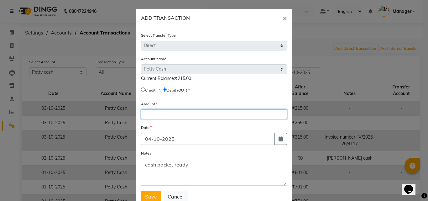
drag, startPoint x: 159, startPoint y: 116, endPoint x: 428, endPoint y: 146, distance: 270.1
click at [159, 117] on input "number" at bounding box center [214, 114] width 146 height 10
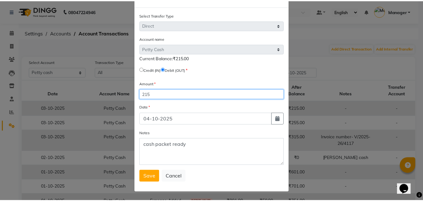
scroll to position [21, 0]
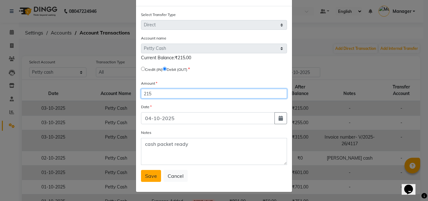
type input "215"
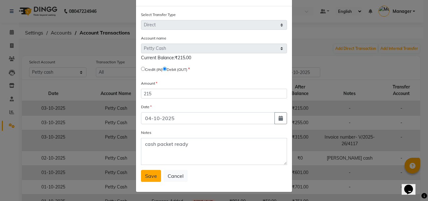
click at [149, 175] on span "Save" at bounding box center [151, 176] width 12 height 6
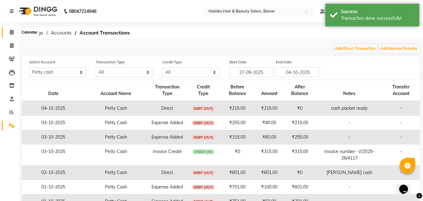
click at [13, 33] on icon at bounding box center [12, 32] width 4 height 5
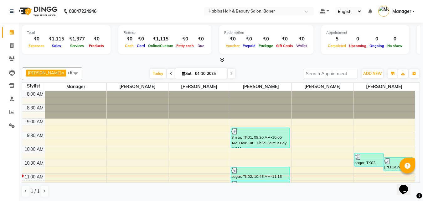
click at [170, 73] on icon at bounding box center [171, 74] width 3 height 4
type input "03-10-2025"
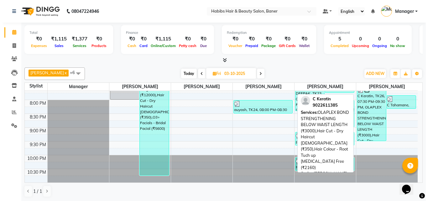
scroll to position [0, 0]
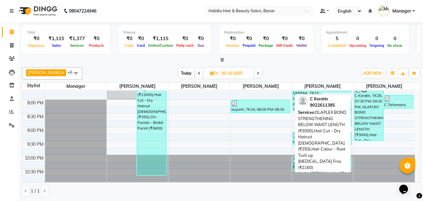
click at [362, 108] on div "C Keratin, TK26, 07:30 PM-09:30 PM, OLAPLEX BOND STRENGTHENING BELOW WAIST LENG…" at bounding box center [369, 113] width 29 height 54
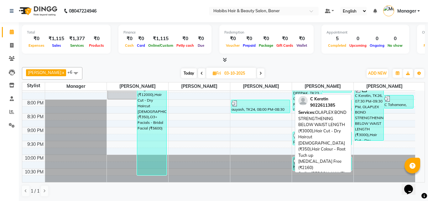
select select "3"
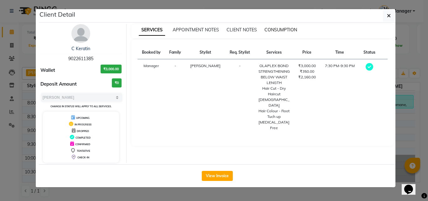
click at [286, 30] on span "CONSUMPTION" at bounding box center [280, 30] width 33 height 6
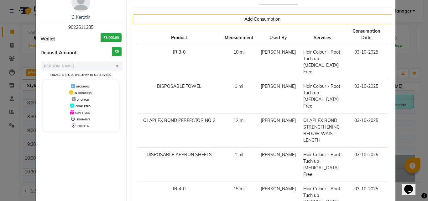
scroll to position [0, 0]
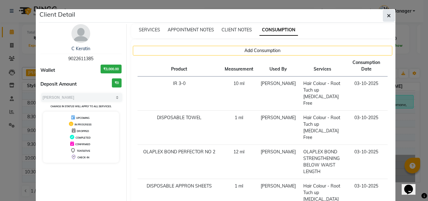
click at [389, 13] on button "button" at bounding box center [389, 16] width 12 height 12
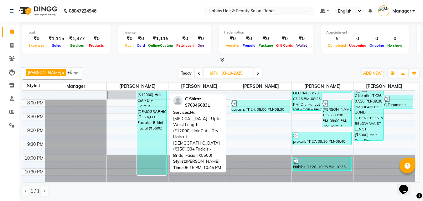
click at [149, 122] on div "C Shiraz, TK29, 06:15 PM-10:45 PM, Hair Botox - Upto Waist Length (₹12000),Hair…" at bounding box center [151, 113] width 29 height 123
select select "3"
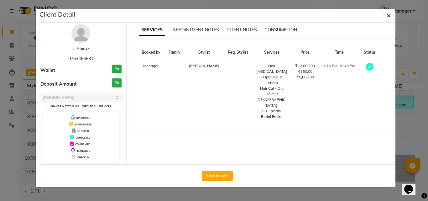
click at [279, 31] on span "CONSUMPTION" at bounding box center [280, 30] width 33 height 6
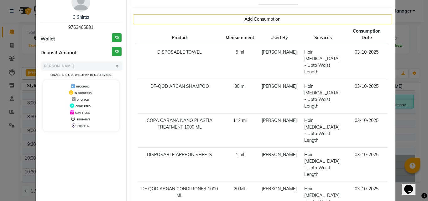
scroll to position [63, 0]
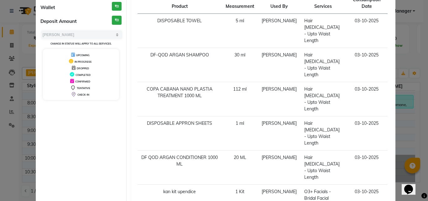
click at [394, 87] on div "SERVICES APPOINTMENT NOTES CLIENT NOTES CONSUMPTION Add Consumption Product Mea…" at bounding box center [263, 88] width 272 height 255
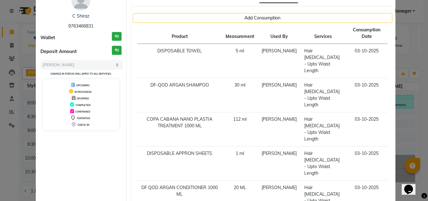
scroll to position [0, 0]
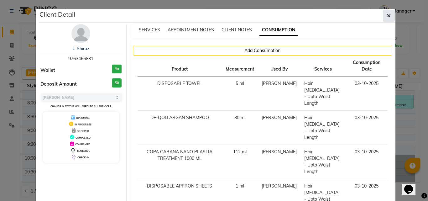
click at [388, 16] on icon "button" at bounding box center [389, 15] width 4 height 5
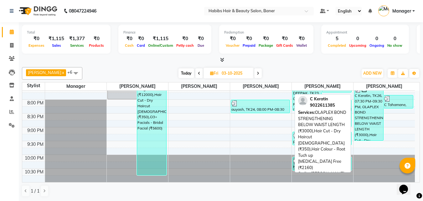
click at [372, 121] on div "C Keratin, TK26, 07:30 PM-09:30 PM, OLAPLEX BOND STRENGTHENING BELOW WAIST LENG…" at bounding box center [369, 113] width 29 height 54
select select "3"
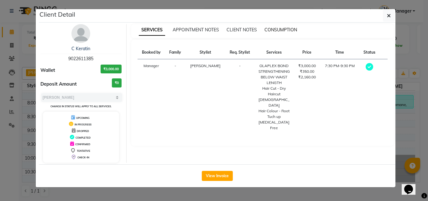
click at [274, 27] on span "CONSUMPTION" at bounding box center [280, 30] width 33 height 6
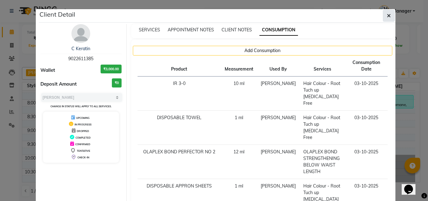
click at [387, 17] on icon "button" at bounding box center [389, 15] width 4 height 5
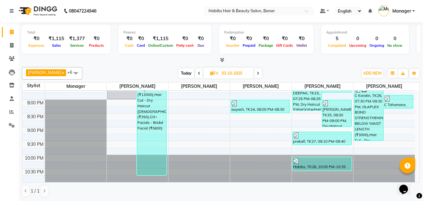
click at [181, 71] on span "Today" at bounding box center [187, 73] width 16 height 10
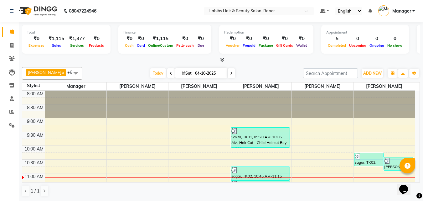
click at [167, 71] on span at bounding box center [171, 73] width 8 height 10
type input "03-10-2025"
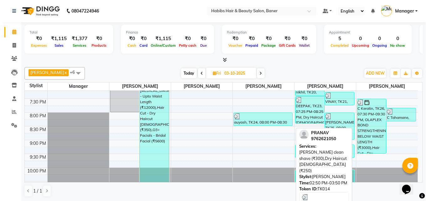
scroll to position [322, 0]
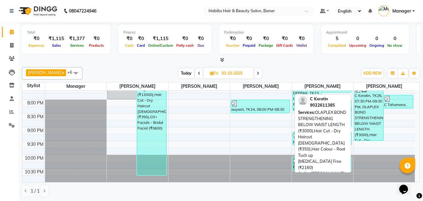
click at [380, 103] on div "C Keratin, TK26, 07:30 PM-09:30 PM, OLAPLEX BOND STRENGTHENING BELOW WAIST LENG…" at bounding box center [369, 113] width 29 height 54
select select "3"
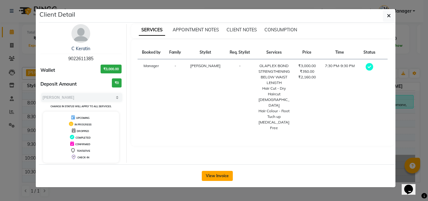
click at [221, 178] on button "View Invoice" at bounding box center [217, 176] width 31 height 10
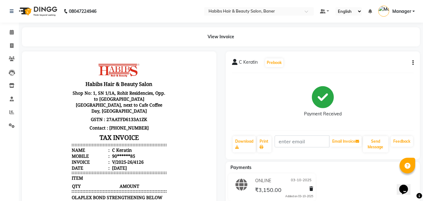
click at [411, 63] on button "button" at bounding box center [412, 63] width 4 height 7
click at [383, 74] on div "Edit Invoice" at bounding box center [382, 74] width 43 height 8
select select "service"
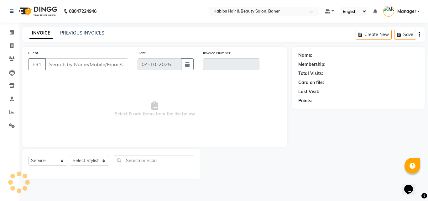
type input "90******85"
type input "V/2025-26/4126"
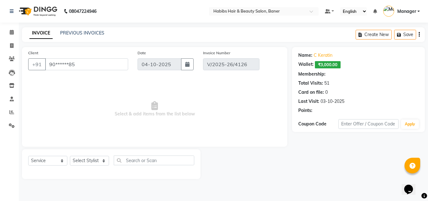
type input "03-10-2025"
select select "select"
select select "2: Object"
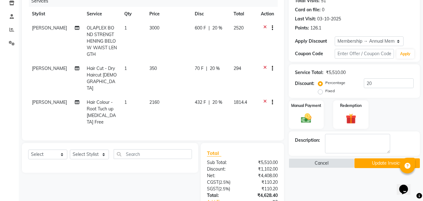
scroll to position [63, 0]
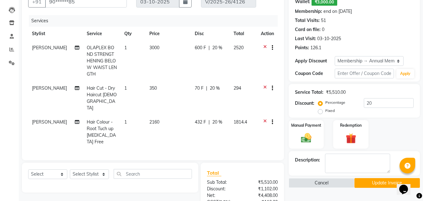
click at [210, 89] on span "20 %" at bounding box center [215, 88] width 10 height 7
select select "91427"
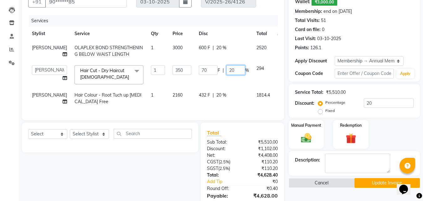
click at [227, 69] on input "20" at bounding box center [236, 70] width 19 height 10
drag, startPoint x: 223, startPoint y: 69, endPoint x: 205, endPoint y: 70, distance: 18.6
click at [205, 71] on div "70 F | 20 %" at bounding box center [224, 70] width 50 height 10
type input "100"
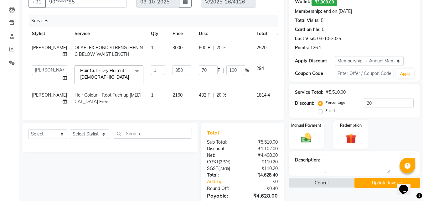
click at [221, 86] on td "70 F | 100 %" at bounding box center [224, 74] width 58 height 27
select select "91427"
click at [216, 97] on span "20 %" at bounding box center [221, 95] width 10 height 7
select select "91427"
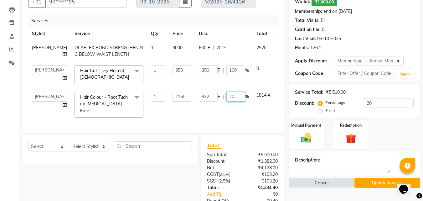
drag, startPoint x: 209, startPoint y: 95, endPoint x: 226, endPoint y: 94, distance: 16.6
click at [227, 94] on input "20" at bounding box center [236, 97] width 19 height 10
type input "100"
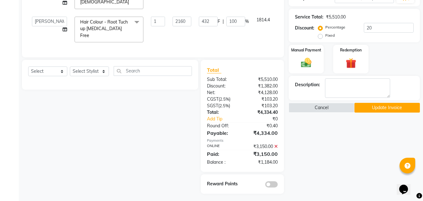
click at [149, 124] on div "Select Service Product Membership Package Voucher Prepaid Gift Card Select Styl…" at bounding box center [107, 127] width 181 height 134
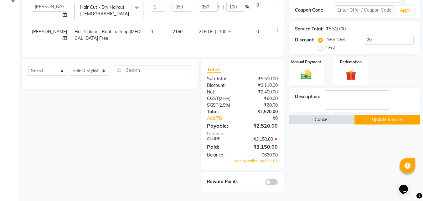
scroll to position [0, 0]
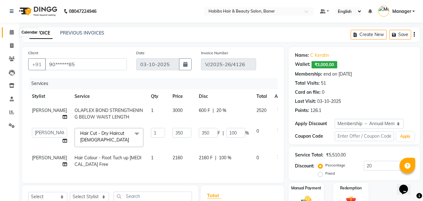
click at [12, 33] on icon at bounding box center [12, 32] width 4 height 5
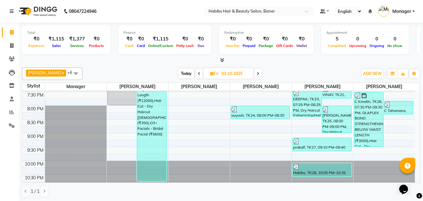
scroll to position [322, 0]
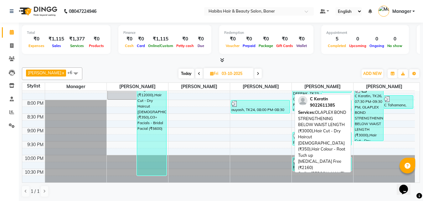
click at [376, 107] on div "C Keratin, TK26, 07:30 PM-09:30 PM, OLAPLEX BOND STRENGTHENING BELOW WAIST LENG…" at bounding box center [369, 113] width 29 height 54
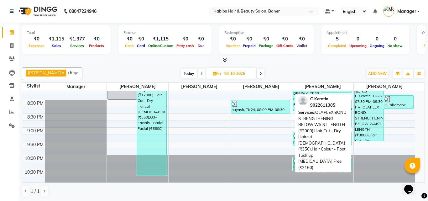
select select "3"
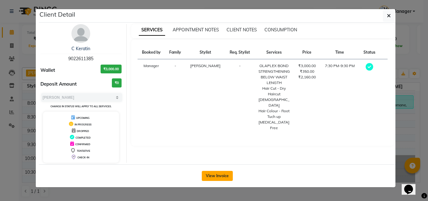
click at [224, 173] on button "View Invoice" at bounding box center [217, 176] width 31 height 10
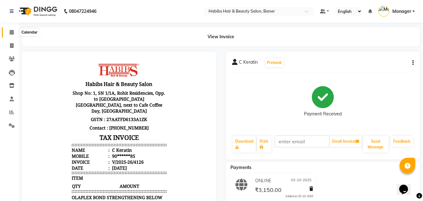
click at [12, 34] on span at bounding box center [11, 32] width 11 height 7
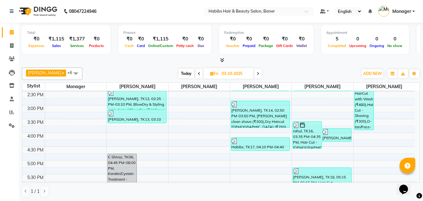
scroll to position [188, 0]
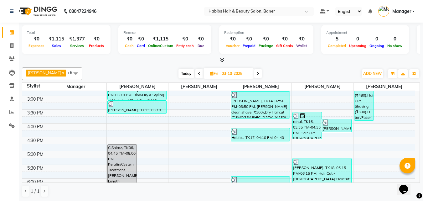
click at [180, 75] on span "Today" at bounding box center [187, 74] width 16 height 10
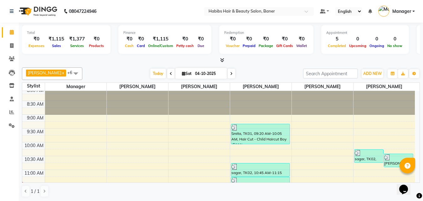
scroll to position [0, 0]
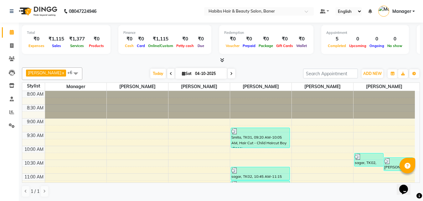
click at [167, 71] on span at bounding box center [171, 74] width 8 height 10
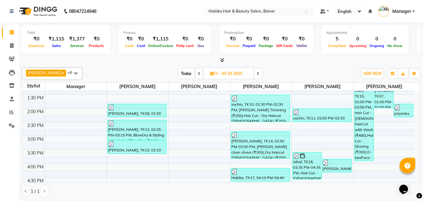
scroll to position [157, 0]
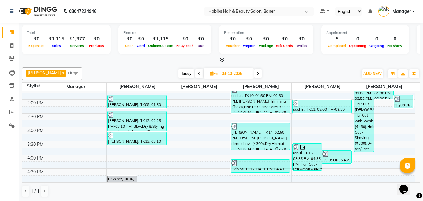
click at [181, 73] on span "Today" at bounding box center [187, 74] width 16 height 10
type input "04-10-2025"
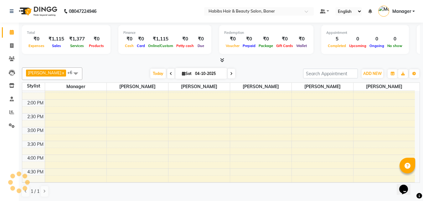
scroll to position [83, 0]
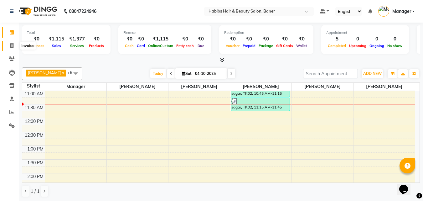
click at [10, 45] on icon at bounding box center [11, 45] width 3 height 5
select select "service"
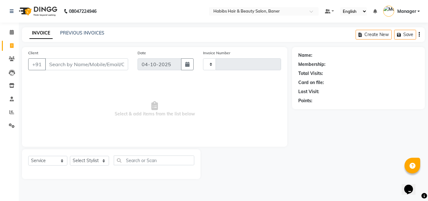
type input "4134"
select select "5356"
click at [95, 31] on link "PREVIOUS INVOICES" at bounding box center [82, 33] width 44 height 6
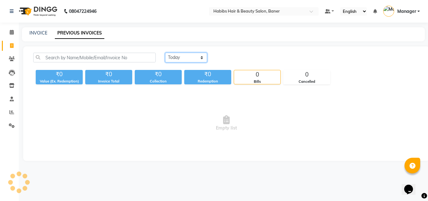
click at [176, 57] on select "Today Yesterday Custom Range" at bounding box center [186, 58] width 42 height 10
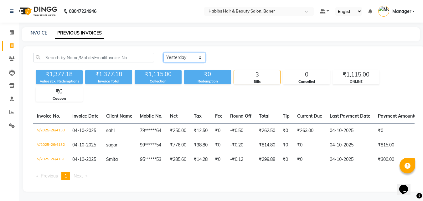
click at [164, 53] on select "Today Yesterday Custom Range" at bounding box center [185, 58] width 42 height 10
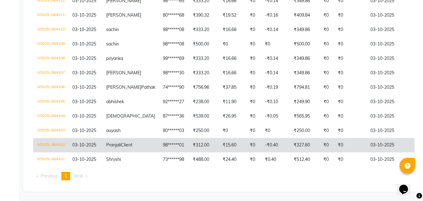
scroll to position [413, 0]
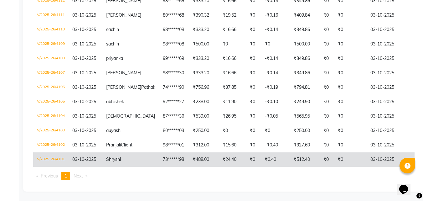
click at [43, 156] on td "V/2025-26/4101" at bounding box center [50, 159] width 35 height 14
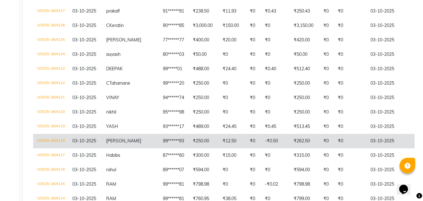
scroll to position [162, 0]
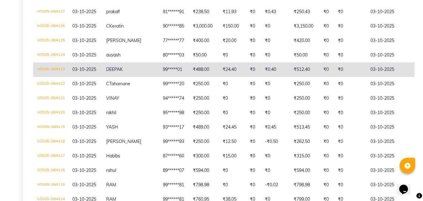
click at [54, 70] on td "V/2025-26/4123" at bounding box center [50, 69] width 35 height 14
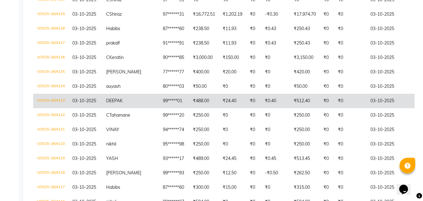
scroll to position [0, 0]
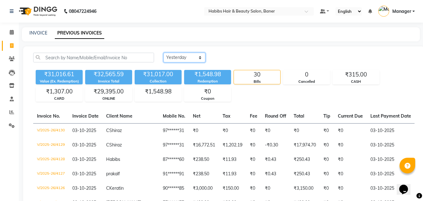
click at [180, 56] on select "Today Yesterday Custom Range" at bounding box center [185, 58] width 42 height 10
select select "range"
click at [164, 53] on select "Today Yesterday Custom Range" at bounding box center [185, 58] width 42 height 10
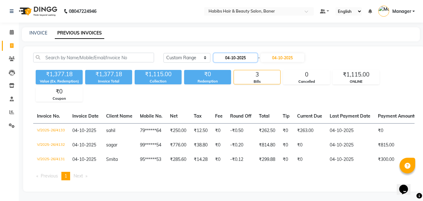
click at [246, 59] on input "04-10-2025" at bounding box center [236, 57] width 44 height 9
select select "10"
select select "2025"
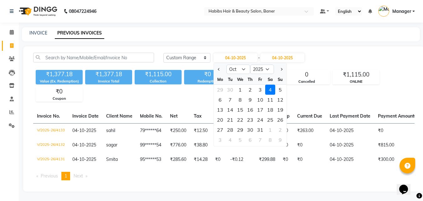
drag, startPoint x: 251, startPoint y: 90, endPoint x: 259, endPoint y: 77, distance: 14.8
click at [251, 89] on div "2" at bounding box center [250, 90] width 10 height 10
type input "02-10-2025"
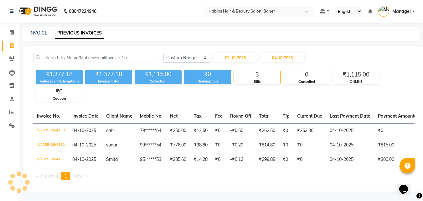
click at [295, 63] on div "Today Yesterday Custom Range 02-10-2025 - 04-10-2025" at bounding box center [289, 60] width 261 height 15
click at [294, 57] on input "04-10-2025" at bounding box center [283, 57] width 44 height 9
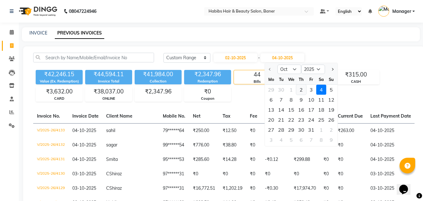
click at [305, 87] on div "2" at bounding box center [301, 90] width 10 height 10
type input "02-10-2025"
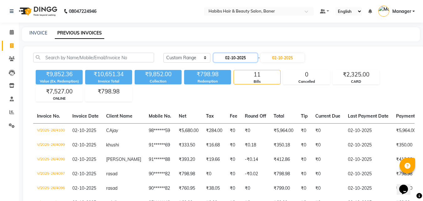
click at [246, 59] on input "02-10-2025" at bounding box center [236, 57] width 44 height 9
select select "10"
select select "2025"
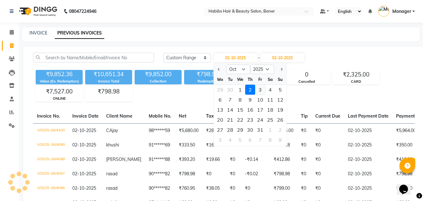
click at [259, 87] on div "3" at bounding box center [260, 90] width 10 height 10
type input "03-10-2025"
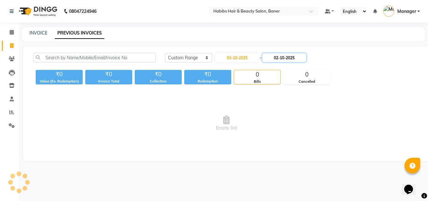
click at [289, 58] on input "02-10-2025" at bounding box center [284, 57] width 44 height 9
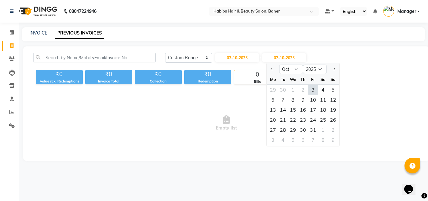
click at [310, 90] on div "3" at bounding box center [313, 90] width 10 height 10
type input "03-10-2025"
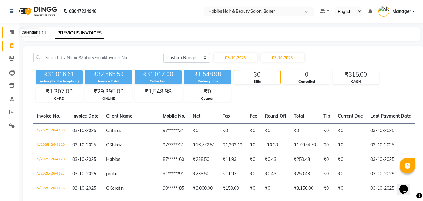
drag, startPoint x: 10, startPoint y: 33, endPoint x: 17, endPoint y: 34, distance: 6.9
click at [10, 33] on icon at bounding box center [12, 32] width 4 height 5
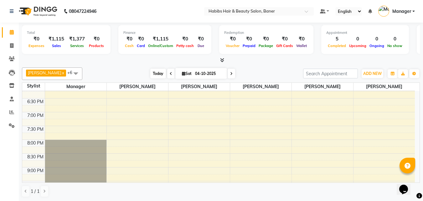
click at [151, 71] on span "Today" at bounding box center [158, 74] width 16 height 10
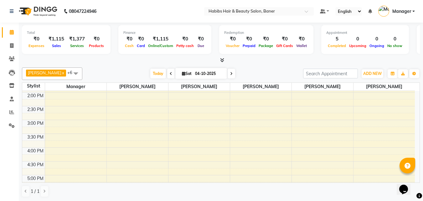
scroll to position [208, 0]
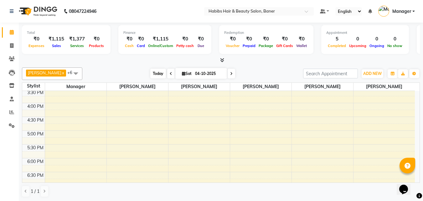
drag, startPoint x: 151, startPoint y: 72, endPoint x: 157, endPoint y: 75, distance: 5.9
click at [152, 73] on span "Today" at bounding box center [158, 74] width 16 height 10
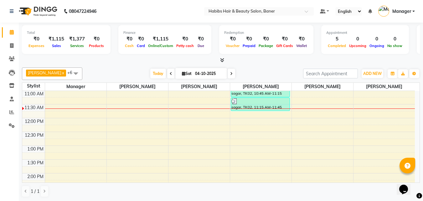
scroll to position [0, 0]
click at [170, 72] on icon at bounding box center [171, 73] width 3 height 4
type input "03-10-2025"
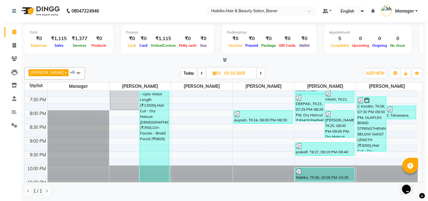
scroll to position [322, 0]
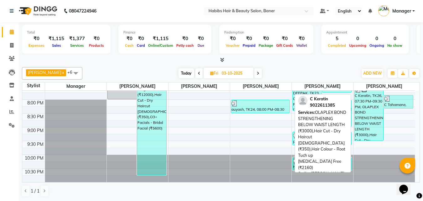
click at [364, 102] on div "C Keratin, TK26, 07:30 PM-09:30 PM, OLAPLEX BOND STRENGTHENING BELOW WAIST LENG…" at bounding box center [369, 113] width 29 height 54
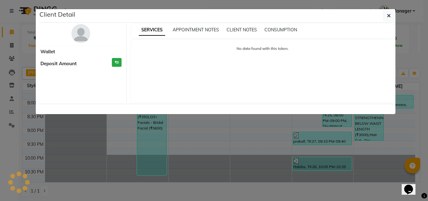
select select "3"
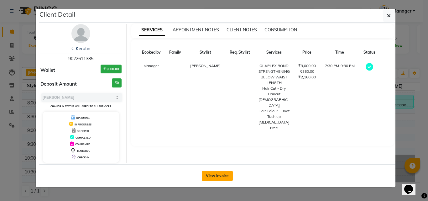
click at [228, 173] on button "View Invoice" at bounding box center [217, 176] width 31 height 10
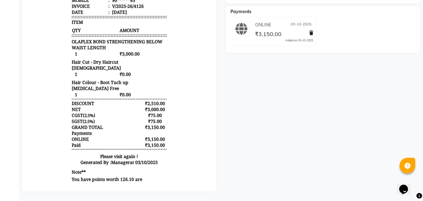
scroll to position [4, 0]
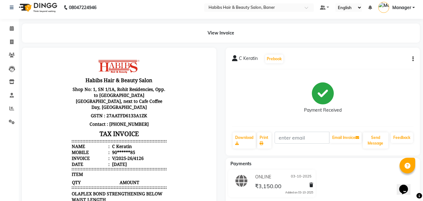
click at [412, 59] on button "button" at bounding box center [412, 59] width 4 height 7
click at [369, 73] on div "Edit Invoice" at bounding box center [382, 71] width 43 height 8
select select "service"
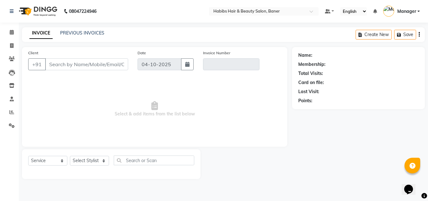
type input "90******85"
type input "V/2025-26/4126"
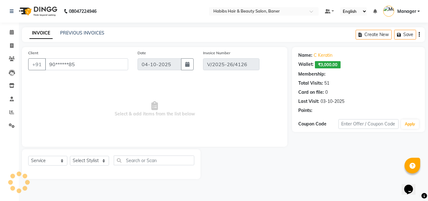
type input "03-10-2025"
select select "select"
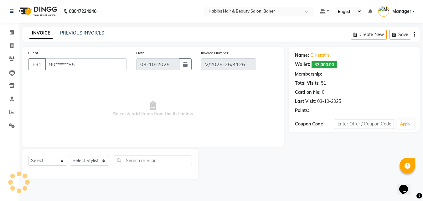
select select "2: Object"
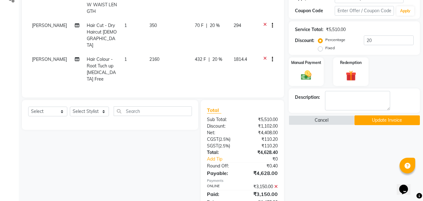
scroll to position [63, 0]
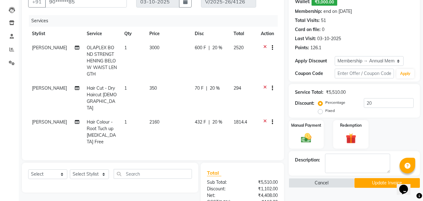
click at [212, 50] on span "20 %" at bounding box center [217, 47] width 10 height 7
select select "91427"
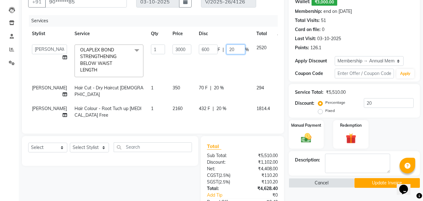
click at [227, 50] on input "20" at bounding box center [236, 49] width 19 height 10
drag, startPoint x: 220, startPoint y: 50, endPoint x: 296, endPoint y: 69, distance: 78.3
click at [228, 56] on td "600 F | 20 %" at bounding box center [224, 61] width 58 height 40
type input "2"
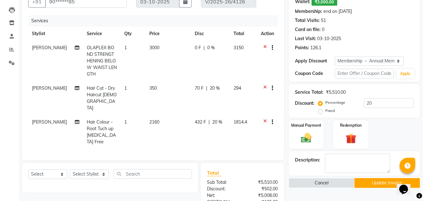
click at [197, 16] on div "Services" at bounding box center [156, 21] width 254 height 12
click at [210, 90] on span "20 %" at bounding box center [215, 88] width 10 height 7
select select "91427"
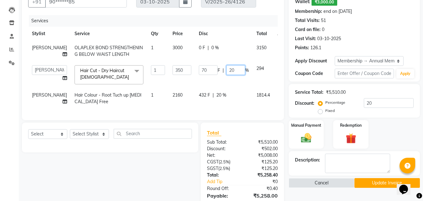
drag, startPoint x: 221, startPoint y: 70, endPoint x: 205, endPoint y: 70, distance: 16.9
click at [205, 70] on div "70 F | 20 %" at bounding box center [224, 70] width 50 height 10
type input "100"
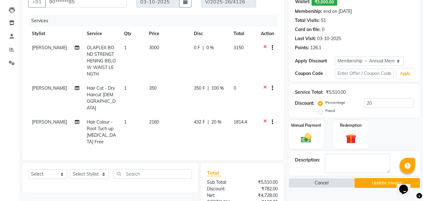
click at [213, 12] on div "Invoice Number V/2025-26/4126" at bounding box center [228, 0] width 65 height 26
click at [223, 127] on td "432 F | 20 %" at bounding box center [210, 132] width 40 height 34
select select "91427"
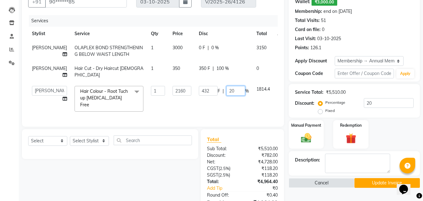
drag, startPoint x: 227, startPoint y: 83, endPoint x: 220, endPoint y: 86, distance: 7.3
click at [221, 85] on td "432 F | 20 %" at bounding box center [224, 98] width 58 height 33
drag, startPoint x: 219, startPoint y: 90, endPoint x: 202, endPoint y: 91, distance: 17.3
click at [202, 91] on div "432 F | 20 %" at bounding box center [224, 91] width 50 height 10
type input "100"
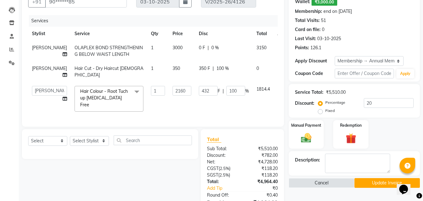
click at [217, 14] on div "Client +91 90******85 Date 03-10-2025 Invoice Number V/2025-26/4126 Services St…" at bounding box center [153, 55] width 262 height 142
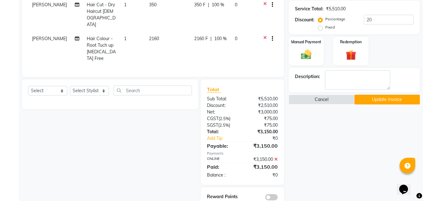
scroll to position [115, 0]
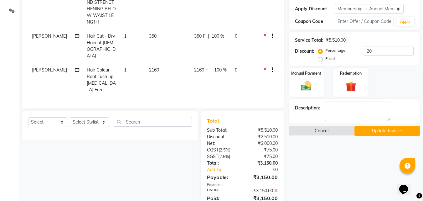
click at [378, 133] on button "Update Invoice" at bounding box center [387, 131] width 65 height 10
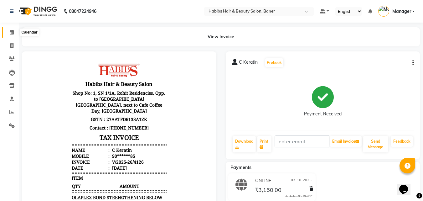
click at [11, 32] on icon at bounding box center [12, 32] width 4 height 5
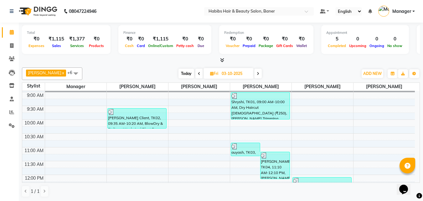
scroll to position [188, 0]
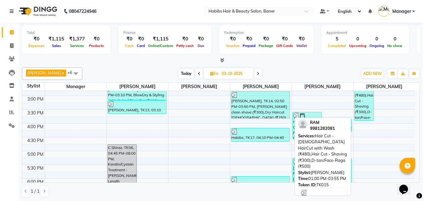
click at [365, 104] on div "RAM, TK15, 01:00 PM-03:55 PM, Hair Cut - Male HairCut with Wash (₹480),Hair Cut…" at bounding box center [364, 80] width 19 height 79
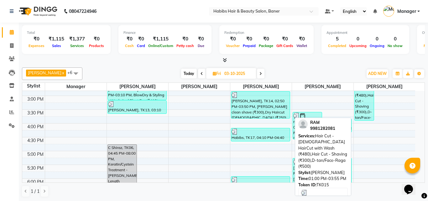
select select "3"
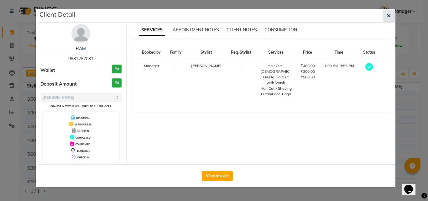
click at [391, 16] on button "button" at bounding box center [389, 16] width 12 height 12
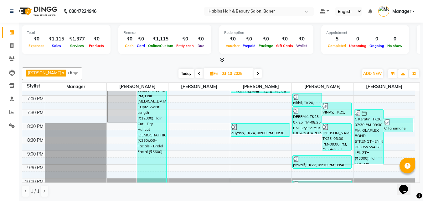
scroll to position [313, 0]
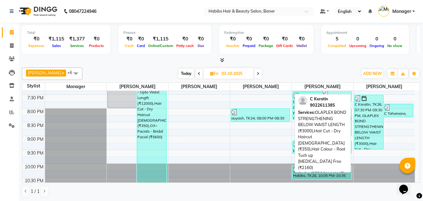
click at [374, 126] on div "C Keratin, TK26, 07:30 PM-09:30 PM, OLAPLEX BOND STRENGTHENING BELOW WAIST LENG…" at bounding box center [369, 122] width 29 height 54
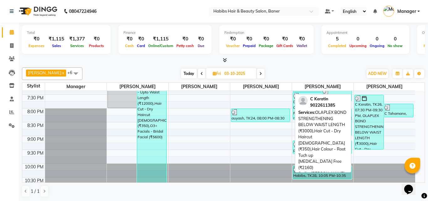
select select "3"
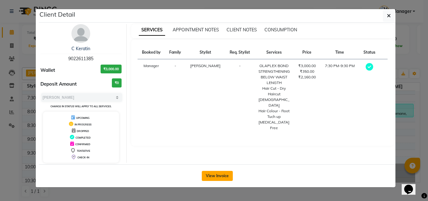
click at [219, 178] on button "View Invoice" at bounding box center [217, 176] width 31 height 10
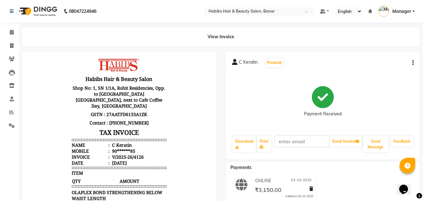
click at [413, 63] on icon "button" at bounding box center [413, 63] width 1 height 0
click at [378, 76] on div "Edit Invoice" at bounding box center [382, 74] width 43 height 8
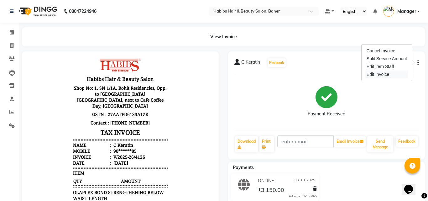
select select "service"
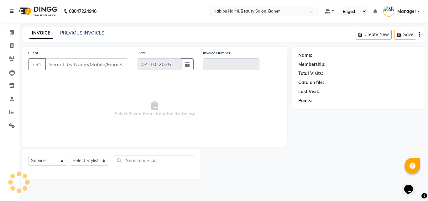
type input "90******85"
type input "V/2025-26/4126"
select select "2: Object"
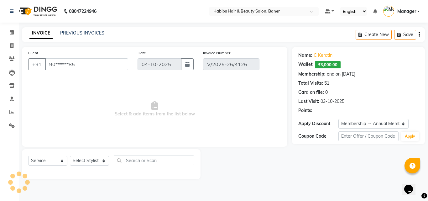
type input "03-10-2025"
select select "select"
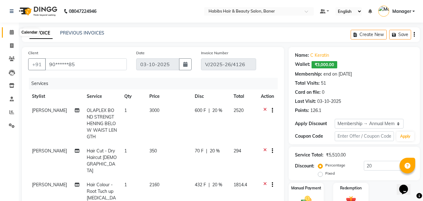
click at [12, 33] on icon at bounding box center [12, 32] width 4 height 5
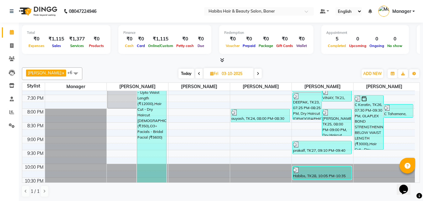
scroll to position [313, 0]
click at [12, 49] on span at bounding box center [11, 45] width 11 height 7
select select "service"
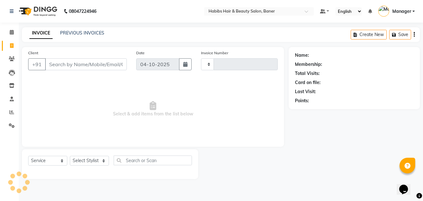
type input "4134"
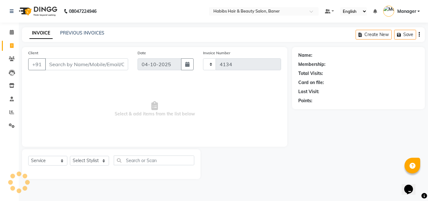
select select "5356"
click at [78, 29] on div "INVOICE PREVIOUS INVOICES Create New Save" at bounding box center [223, 34] width 403 height 15
click at [78, 35] on link "PREVIOUS INVOICES" at bounding box center [82, 33] width 44 height 6
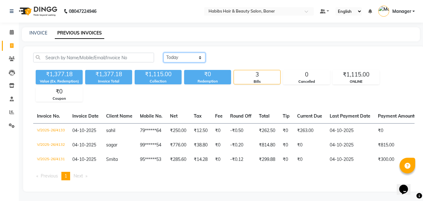
click at [197, 59] on select "Today Yesterday Custom Range" at bounding box center [185, 58] width 42 height 10
click at [164, 53] on select "Today Yesterday Custom Range" at bounding box center [185, 58] width 42 height 10
click at [183, 72] on div "₹1,377.18 Value (Ex. Redemption) ₹1,377.18 Invoice Total ₹1,115.00 Collection ₹…" at bounding box center [224, 84] width 382 height 34
click at [181, 57] on select "Today Yesterday Custom Range" at bounding box center [185, 58] width 42 height 10
select select "yesterday"
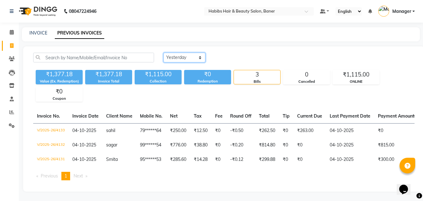
click at [164, 53] on select "Today Yesterday Custom Range" at bounding box center [185, 58] width 42 height 10
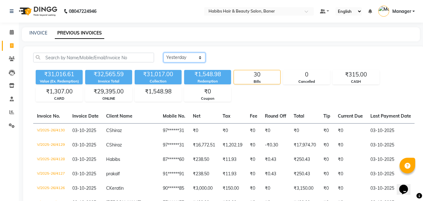
scroll to position [31, 0]
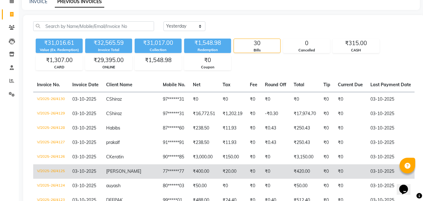
click at [45, 169] on td "V/2025-26/4125" at bounding box center [50, 171] width 35 height 14
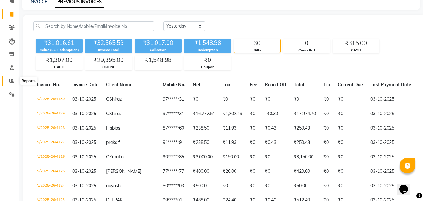
click at [13, 80] on icon at bounding box center [11, 80] width 5 height 5
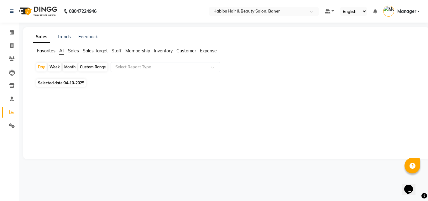
click at [205, 50] on span "Expense" at bounding box center [208, 51] width 17 height 6
click at [77, 78] on span "04-10-2025" at bounding box center [74, 79] width 21 height 5
select select "10"
select select "2025"
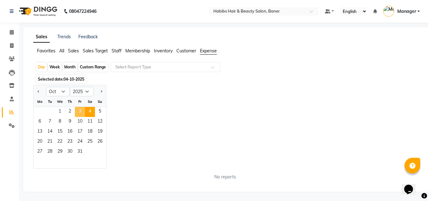
click at [78, 115] on span "3" at bounding box center [80, 112] width 10 height 10
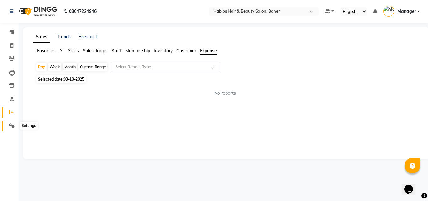
click at [12, 127] on icon at bounding box center [12, 125] width 6 height 5
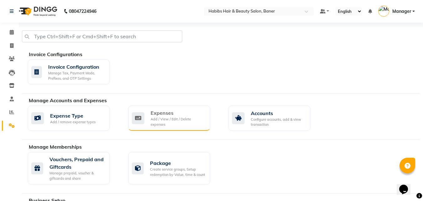
click at [148, 115] on div "Expenses Add / View / Edit / Delete expenses" at bounding box center [168, 118] width 73 height 18
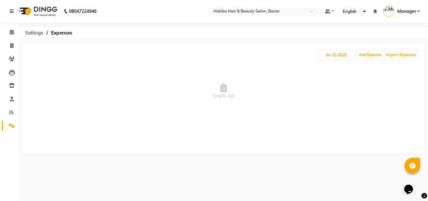
click at [331, 60] on span "Empty list" at bounding box center [223, 91] width 390 height 63
click at [331, 52] on input "04-10-2025" at bounding box center [336, 54] width 36 height 9
select select "10"
select select "2025"
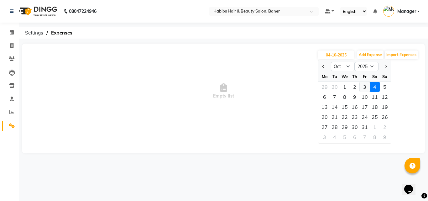
click at [367, 86] on div "3" at bounding box center [365, 87] width 10 height 10
type input "03-10-2025"
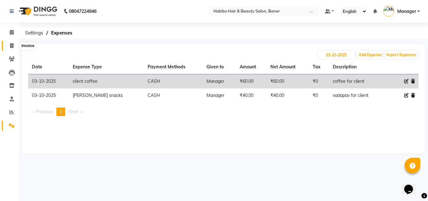
click at [8, 49] on span at bounding box center [11, 45] width 11 height 7
select select "service"
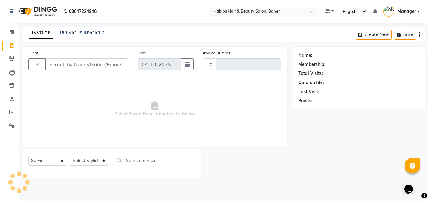
type input "4134"
select select "5356"
click at [92, 160] on select "Select Stylist" at bounding box center [89, 161] width 39 height 10
select select "88113"
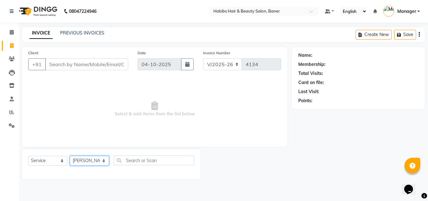
click at [70, 156] on select "Select Stylist Admin Manager [PERSON_NAME] [PERSON_NAME] Ram [PERSON_NAME] [PER…" at bounding box center [89, 161] width 39 height 10
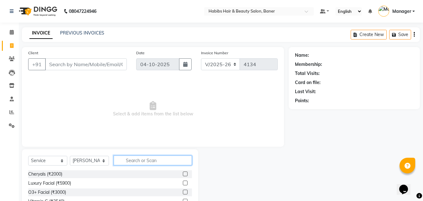
click at [135, 159] on input "text" at bounding box center [153, 160] width 78 height 10
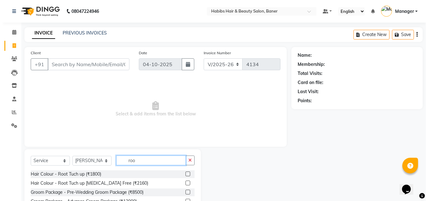
scroll to position [33, 0]
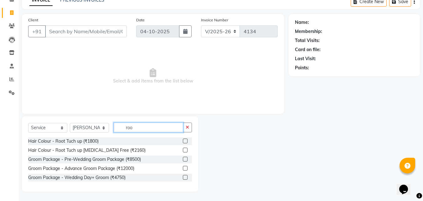
type input "roo"
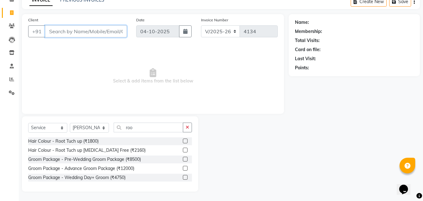
click at [97, 31] on input "Client" at bounding box center [86, 31] width 82 height 12
click at [63, 33] on input "6879960644" at bounding box center [70, 31] width 50 height 12
type input "6879960644"
click at [120, 29] on span "Add Client" at bounding box center [110, 31] width 25 height 6
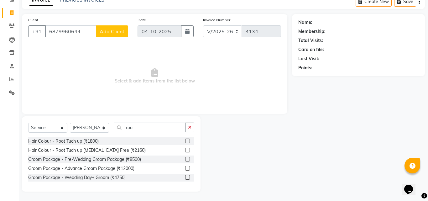
select select "22"
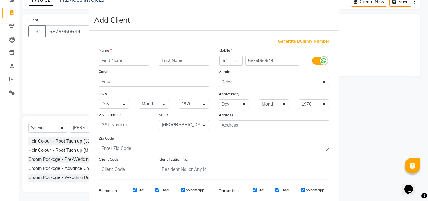
click at [118, 57] on input "text" at bounding box center [124, 61] width 51 height 10
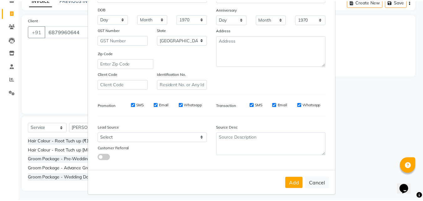
scroll to position [88, 0]
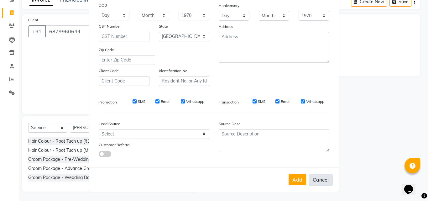
click at [321, 176] on button "Cancel" at bounding box center [321, 180] width 24 height 12
select select
select select "null"
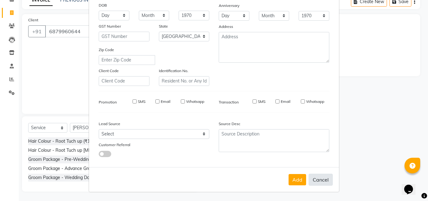
select select
checkbox input "false"
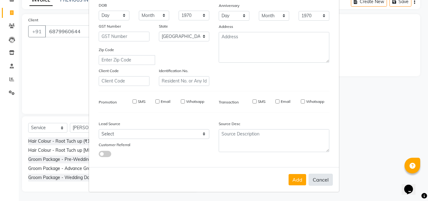
checkbox input "false"
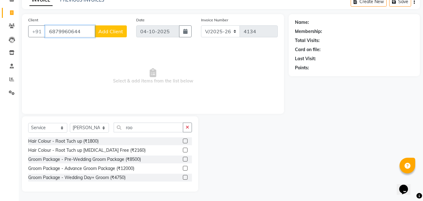
click at [53, 32] on input "6879960644" at bounding box center [70, 31] width 50 height 12
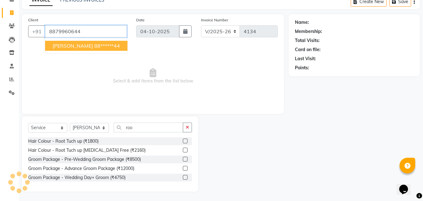
type input "8879960644"
select select "2: Object"
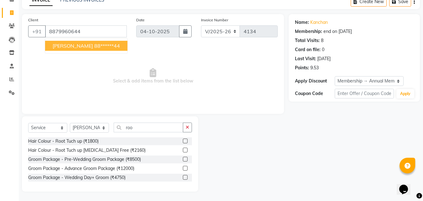
click at [63, 50] on button "KANCHAN 88******44" at bounding box center [86, 46] width 82 height 10
type input "88******44"
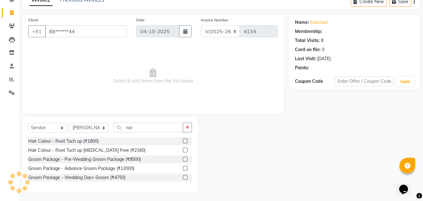
select select "2: Object"
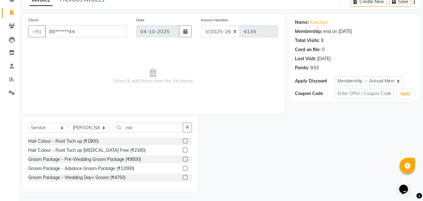
click at [187, 149] on label at bounding box center [185, 150] width 5 height 5
click at [187, 149] on input "checkbox" at bounding box center [185, 150] width 4 height 4
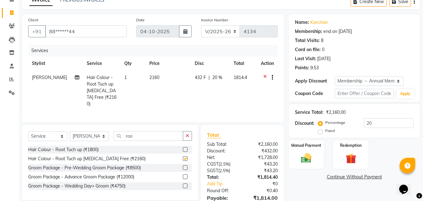
checkbox input "false"
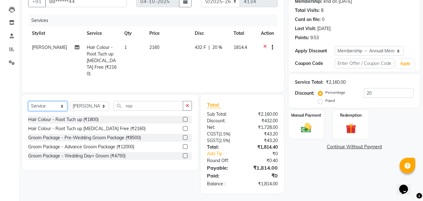
click at [39, 103] on select "Select Service Product Membership Package Voucher Prepaid Gift Card" at bounding box center [47, 106] width 39 height 10
select select "product"
click at [28, 101] on select "Select Service Product Membership Package Voucher Prepaid Gift Card" at bounding box center [47, 106] width 39 height 10
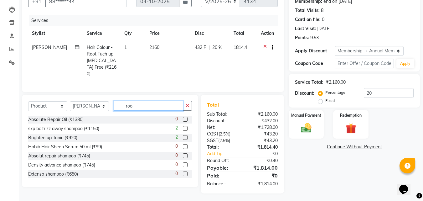
click at [154, 107] on input "roo" at bounding box center [149, 106] width 70 height 10
drag, startPoint x: 153, startPoint y: 106, endPoint x: 121, endPoint y: 102, distance: 32.2
click at [121, 102] on input "roo" at bounding box center [149, 106] width 70 height 10
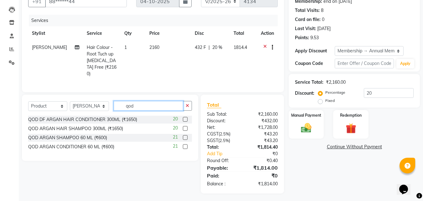
type input "qod"
click at [186, 135] on label at bounding box center [185, 137] width 5 height 5
click at [186, 136] on input "checkbox" at bounding box center [185, 138] width 4 height 4
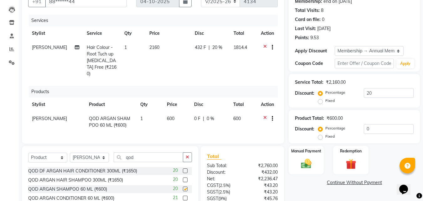
checkbox input "false"
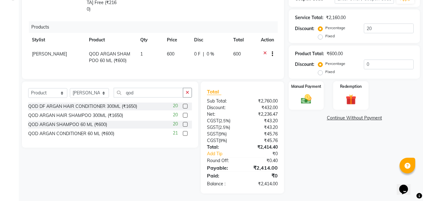
click at [185, 133] on label at bounding box center [185, 133] width 5 height 5
click at [185, 133] on input "checkbox" at bounding box center [185, 134] width 4 height 4
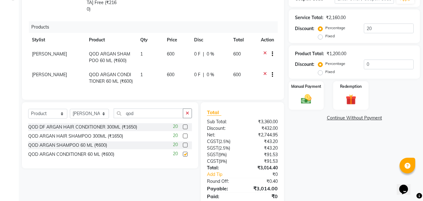
checkbox input "false"
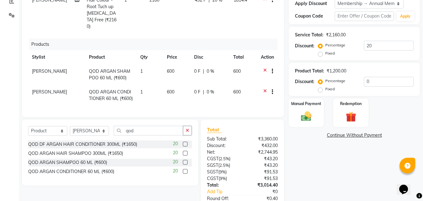
scroll to position [148, 0]
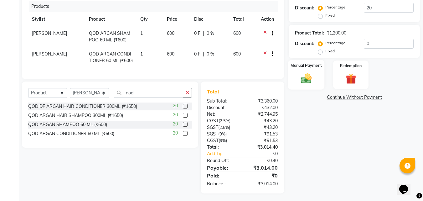
click at [307, 72] on img at bounding box center [307, 78] width 18 height 13
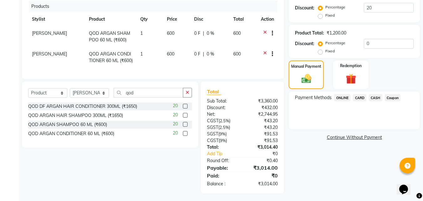
click at [378, 96] on span "CASH" at bounding box center [375, 97] width 13 height 7
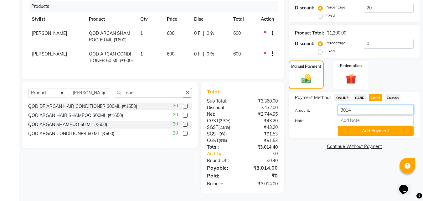
drag, startPoint x: 357, startPoint y: 110, endPoint x: 325, endPoint y: 109, distance: 32.0
click at [325, 109] on div "Amount: 3014" at bounding box center [354, 110] width 128 height 11
type input "1000"
click at [369, 131] on button "Add Payment" at bounding box center [376, 131] width 76 height 10
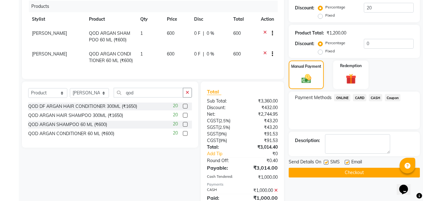
click at [342, 96] on span "ONLINE" at bounding box center [342, 97] width 16 height 7
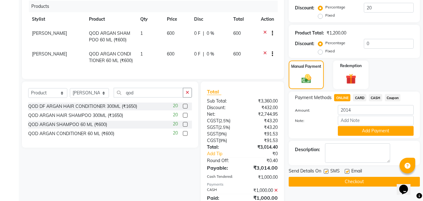
scroll to position [192, 0]
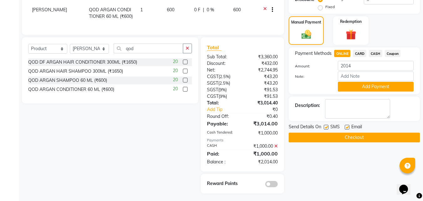
click at [360, 81] on div "Note:" at bounding box center [354, 76] width 128 height 11
click at [361, 84] on button "Add Payment" at bounding box center [376, 87] width 76 height 10
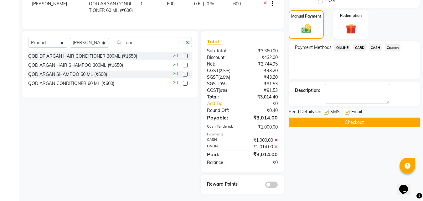
scroll to position [199, 0]
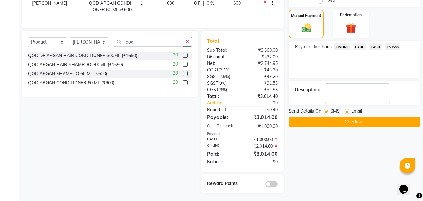
click at [346, 111] on label at bounding box center [347, 111] width 5 height 5
click at [346, 111] on input "checkbox" at bounding box center [347, 112] width 4 height 4
checkbox input "false"
click at [327, 111] on label at bounding box center [326, 111] width 5 height 5
click at [327, 111] on input "checkbox" at bounding box center [326, 112] width 4 height 4
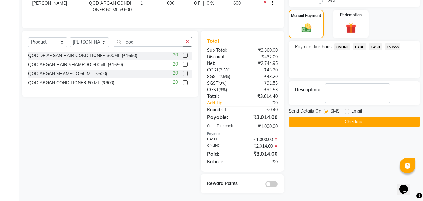
checkbox input "false"
click at [346, 122] on button "Checkout" at bounding box center [354, 122] width 131 height 10
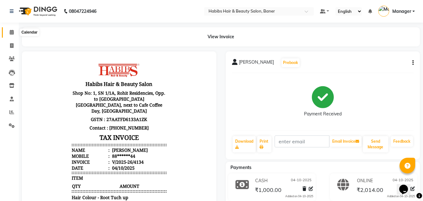
click at [11, 35] on span at bounding box center [11, 32] width 11 height 7
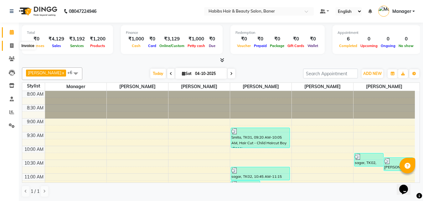
click at [12, 44] on icon at bounding box center [11, 45] width 3 height 5
select select "service"
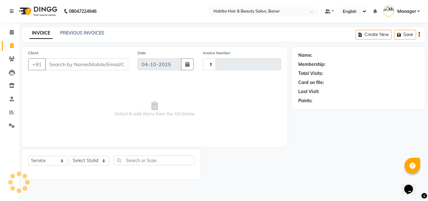
type input "4135"
select select "5356"
click at [91, 60] on input "Client" at bounding box center [86, 64] width 83 height 12
click at [88, 157] on select "Select Stylist Admin Manager Pooja Singh Pratik Bhad Ram Rohan Sonawane Swapnal…" at bounding box center [89, 161] width 39 height 10
select select "90441"
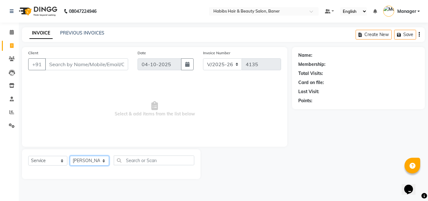
click at [70, 156] on select "Select Stylist Admin Manager Pooja Singh Pratik Bhad Ram Rohan Sonawane Swapnal…" at bounding box center [89, 161] width 39 height 10
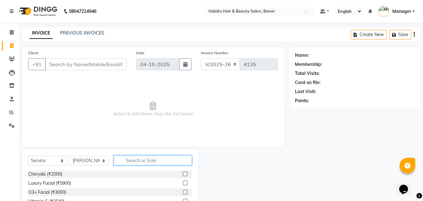
click at [129, 161] on input "text" at bounding box center [153, 160] width 78 height 10
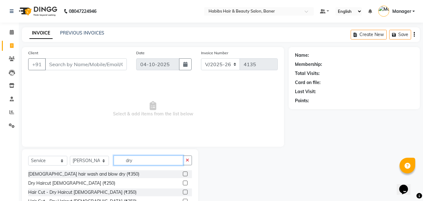
type input "dry"
click at [183, 184] on label at bounding box center [185, 182] width 5 height 5
click at [183, 184] on input "checkbox" at bounding box center [185, 183] width 4 height 4
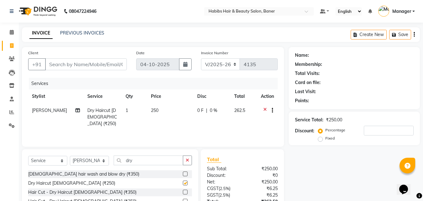
checkbox input "false"
click at [99, 63] on input "Client" at bounding box center [86, 64] width 82 height 12
type input "8"
type input "0"
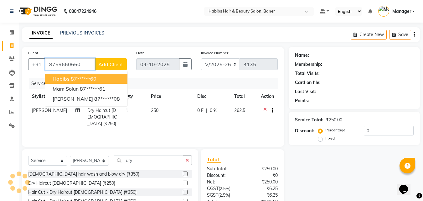
type input "8759660660"
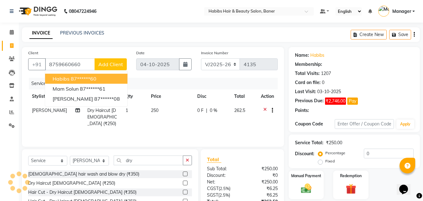
select select "1: Object"
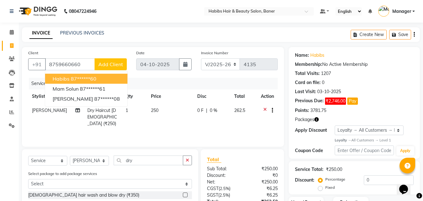
click at [211, 32] on div "INVOICE PREVIOUS INVOICES Create New Save" at bounding box center [221, 34] width 398 height 15
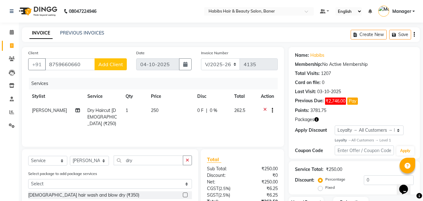
click at [415, 34] on icon "button" at bounding box center [414, 34] width 1 height 0
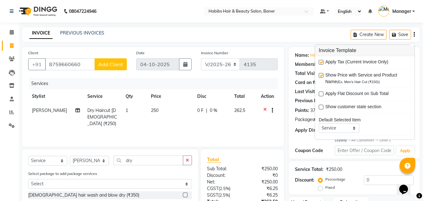
click at [320, 62] on label at bounding box center [321, 62] width 5 height 5
click at [320, 62] on input "checkbox" at bounding box center [321, 62] width 4 height 4
checkbox input "false"
click at [309, 38] on div "INVOICE PREVIOUS INVOICES Create New Save" at bounding box center [221, 34] width 398 height 15
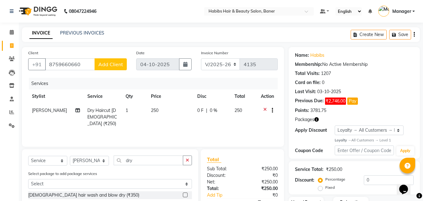
scroll to position [71, 0]
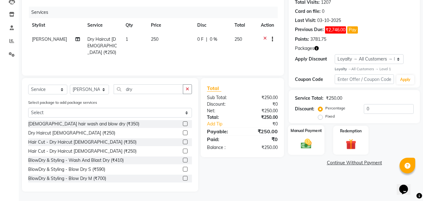
click at [302, 151] on div "Manual Payment" at bounding box center [306, 140] width 37 height 30
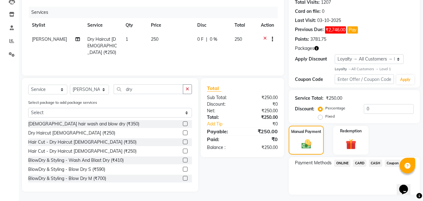
scroll to position [87, 0]
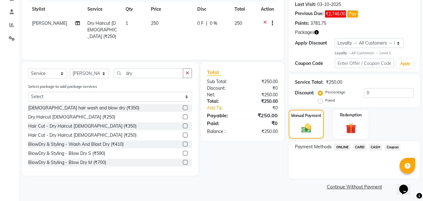
click at [343, 149] on span "ONLINE" at bounding box center [342, 146] width 16 height 7
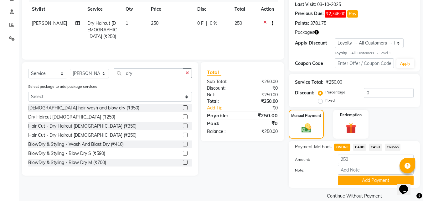
scroll to position [96, 0]
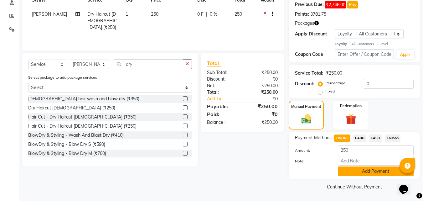
click at [357, 172] on button "Add Payment" at bounding box center [376, 171] width 76 height 10
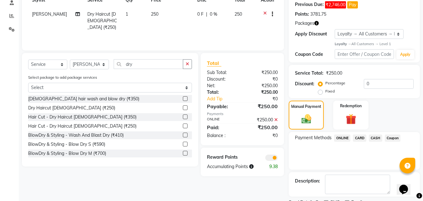
scroll to position [122, 0]
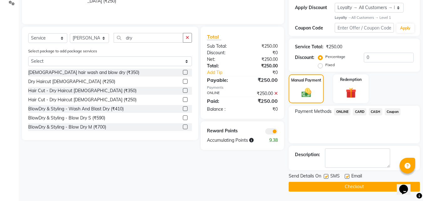
click at [348, 174] on label at bounding box center [347, 176] width 5 height 5
click at [348, 175] on input "checkbox" at bounding box center [347, 177] width 4 height 4
checkbox input "false"
click at [327, 180] on div at bounding box center [326, 177] width 4 height 7
click at [327, 175] on label at bounding box center [326, 176] width 5 height 5
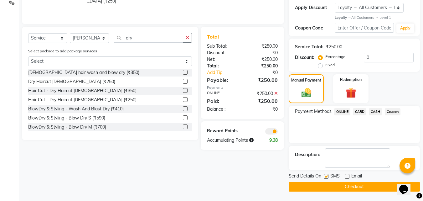
click at [327, 175] on input "checkbox" at bounding box center [326, 177] width 4 height 4
checkbox input "false"
click at [326, 186] on button "Checkout" at bounding box center [354, 187] width 131 height 10
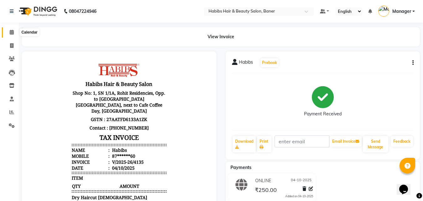
click at [10, 33] on icon at bounding box center [12, 32] width 4 height 5
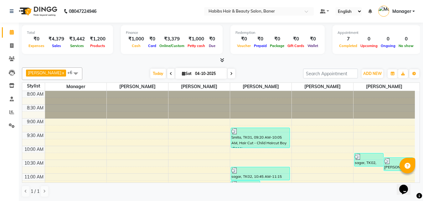
scroll to position [0, 0]
click at [16, 44] on span at bounding box center [11, 45] width 11 height 7
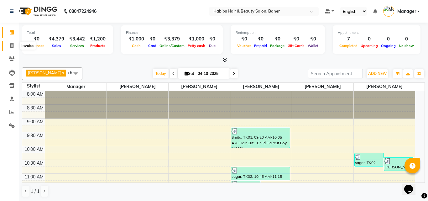
select select "5356"
select select "service"
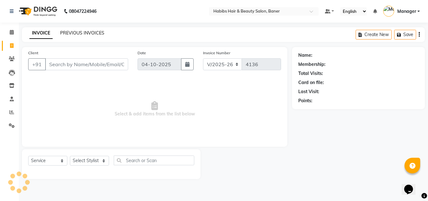
click at [73, 33] on link "PREVIOUS INVOICES" at bounding box center [82, 33] width 44 height 6
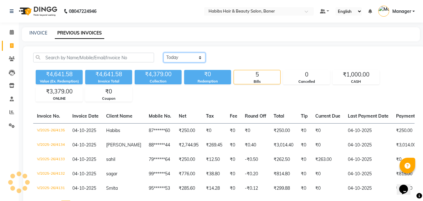
click at [183, 55] on select "Today Yesterday Custom Range" at bounding box center [185, 58] width 42 height 10
select select "yesterday"
click at [164, 53] on select "Today Yesterday Custom Range" at bounding box center [185, 58] width 42 height 10
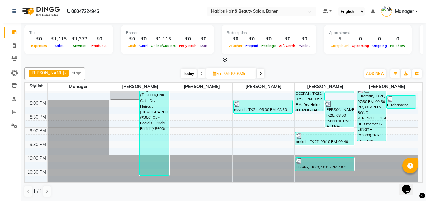
scroll to position [0, 0]
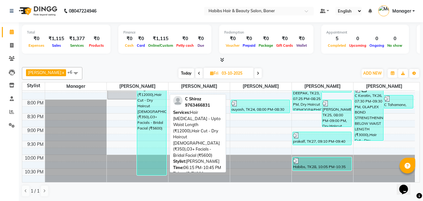
click at [153, 122] on div "C Shiraz, TK29, 06:15 PM-10:45 PM, Hair Botox - Upto Waist Length (₹12000),Hair…" at bounding box center [151, 113] width 29 height 123
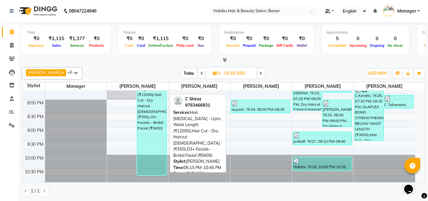
select select "3"
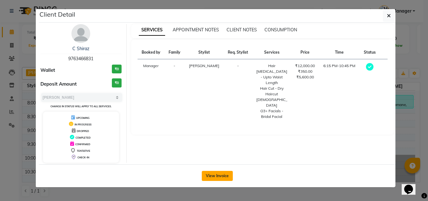
click at [213, 175] on button "View Invoice" at bounding box center [217, 176] width 31 height 10
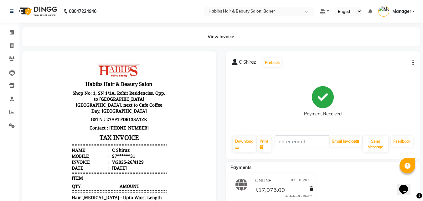
click at [414, 63] on icon "button" at bounding box center [413, 63] width 1 height 0
click at [380, 75] on div "Edit Invoice" at bounding box center [382, 74] width 43 height 8
select select "service"
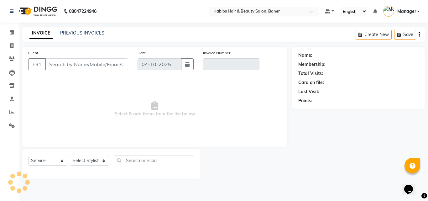
type input "97******31"
type input "V/2025-26/4129"
type input "03-10-2025"
select select "select"
select select "2: Object"
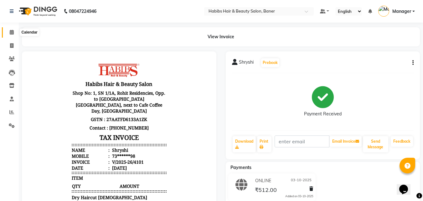
click at [12, 31] on icon at bounding box center [12, 32] width 4 height 5
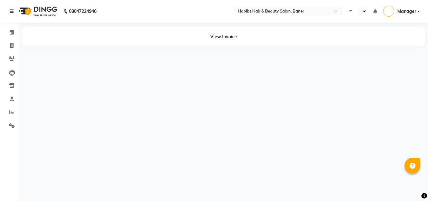
select select "en"
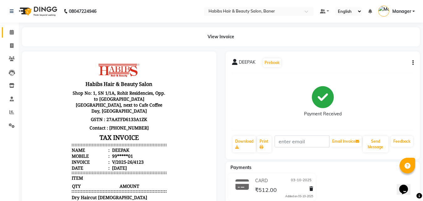
click at [17, 29] on span at bounding box center [11, 32] width 11 height 7
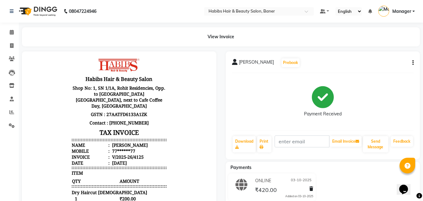
click at [410, 62] on button "button" at bounding box center [412, 63] width 4 height 7
click at [383, 73] on div "Edit Invoice" at bounding box center [382, 74] width 43 height 8
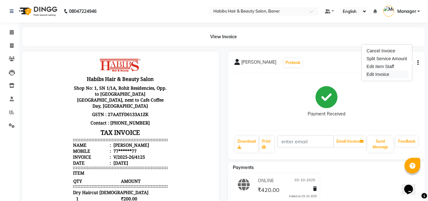
select select "service"
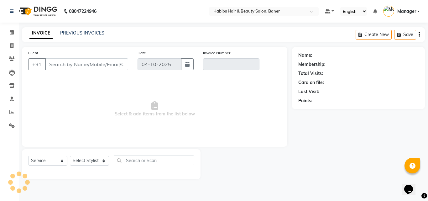
type input "77******77"
type input "V/2025-26/4125"
type input "03-10-2025"
select select "select"
select select "2: Object"
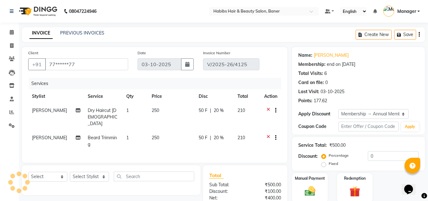
type input "20"
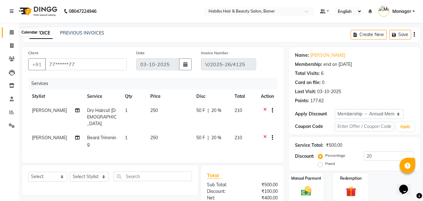
click at [9, 31] on span at bounding box center [11, 32] width 11 height 7
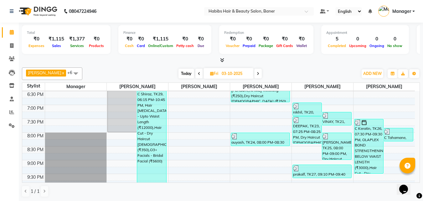
scroll to position [313, 0]
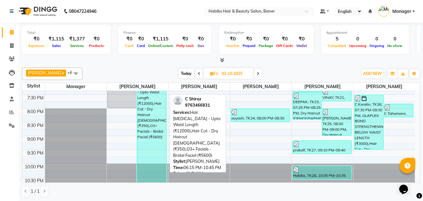
click at [156, 125] on div "C Shiraz, TK29, 06:15 PM-10:45 PM, Hair [MEDICAL_DATA] - Upto Waist Length (₹12…" at bounding box center [151, 121] width 29 height 123
select select "3"
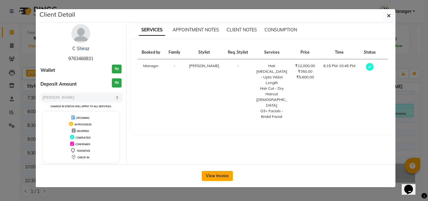
click at [207, 174] on button "View Invoice" at bounding box center [217, 176] width 31 height 10
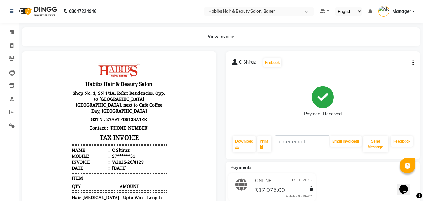
click at [413, 63] on icon "button" at bounding box center [413, 63] width 1 height 0
click at [377, 75] on div "Edit Invoice" at bounding box center [382, 74] width 43 height 8
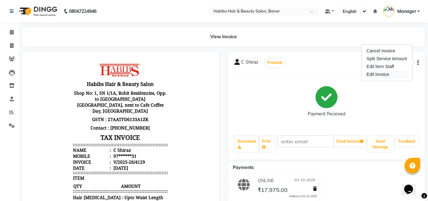
select select "service"
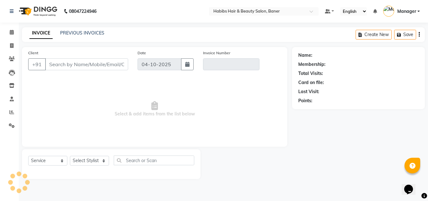
type input "97******31"
type input "V/2025-26/4129"
type input "03-10-2025"
select select "select"
select select "2: Object"
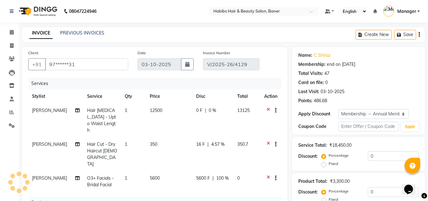
type input "20"
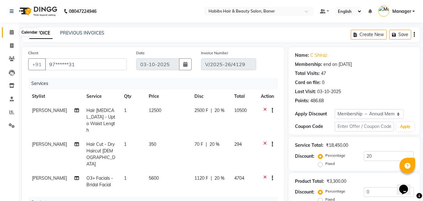
click at [13, 30] on icon at bounding box center [12, 32] width 4 height 5
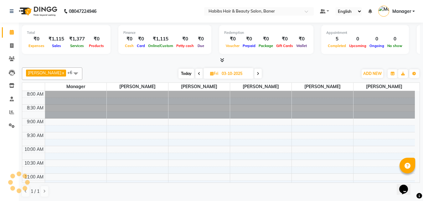
scroll to position [83, 0]
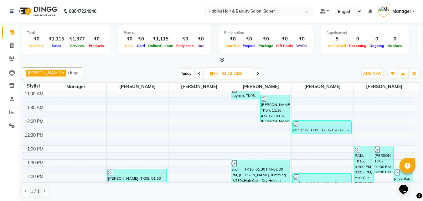
click at [179, 71] on span "Today" at bounding box center [187, 74] width 16 height 10
type input "04-10-2025"
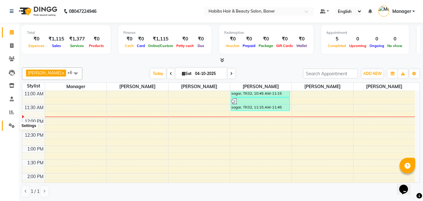
click at [16, 123] on span at bounding box center [11, 125] width 11 height 7
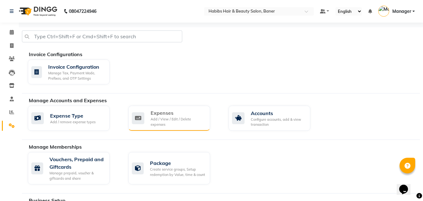
click at [156, 114] on div "Expenses" at bounding box center [178, 113] width 55 height 8
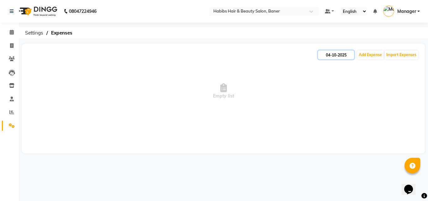
click at [346, 55] on input "04-10-2025" at bounding box center [336, 54] width 36 height 9
select select "10"
select select "2025"
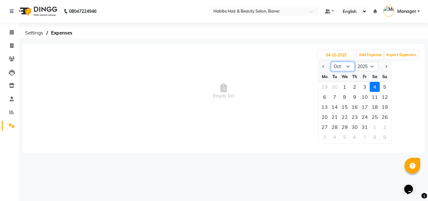
click at [342, 67] on select "Jan Feb Mar Apr May Jun Jul Aug Sep Oct Nov Dec" at bounding box center [343, 66] width 24 height 9
click at [331, 62] on select "Jan Feb Mar Apr May Jun Jul Aug Sep Oct Nov Dec" at bounding box center [343, 66] width 24 height 9
drag, startPoint x: 342, startPoint y: 65, endPoint x: 342, endPoint y: 68, distance: 3.5
click at [342, 65] on select "Jan Feb Mar Apr May Jun Jul Aug Sep Oct Nov Dec" at bounding box center [343, 66] width 24 height 9
select select "9"
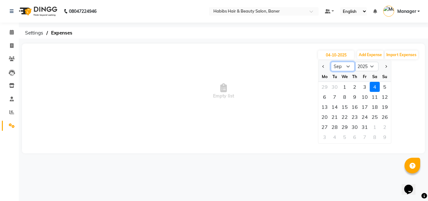
click at [331, 62] on select "Jan Feb Mar Apr May Jun Jul Aug Sep Oct Nov Dec" at bounding box center [343, 66] width 24 height 9
click at [332, 128] on div "30" at bounding box center [335, 127] width 10 height 10
type input "30-09-2025"
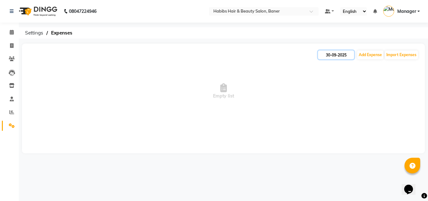
click at [334, 55] on input "30-09-2025" at bounding box center [336, 54] width 36 height 9
select select "9"
select select "2025"
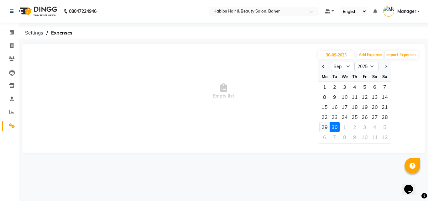
click at [325, 123] on div "29" at bounding box center [325, 127] width 10 height 10
type input "29-09-2025"
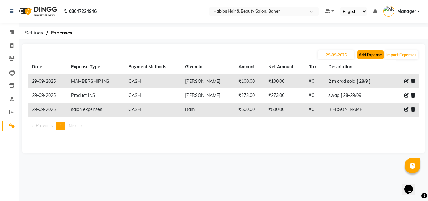
click at [380, 54] on button "Add Expense" at bounding box center [370, 54] width 26 height 9
select select "1"
select select "4285"
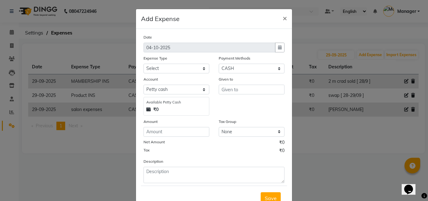
drag, startPoint x: 54, startPoint y: 168, endPoint x: 50, endPoint y: 158, distance: 10.7
click at [51, 165] on ngb-modal-window "Add Expense × Date 04-10-2025 Expense Type Select client coffee client refund c…" at bounding box center [214, 100] width 428 height 201
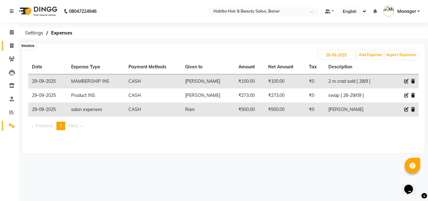
click at [8, 46] on span at bounding box center [11, 45] width 11 height 7
select select "5356"
select select "service"
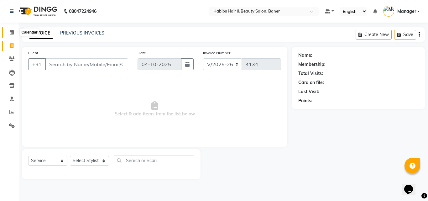
click at [10, 30] on icon at bounding box center [12, 32] width 4 height 5
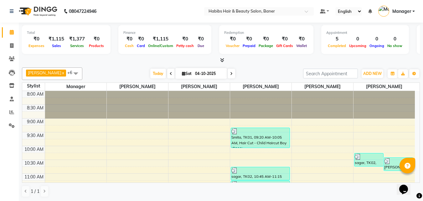
scroll to position [0, 0]
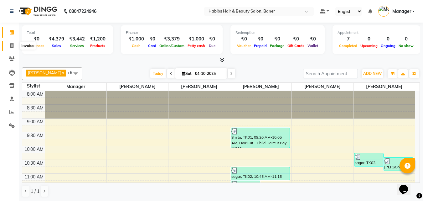
click at [11, 42] on span at bounding box center [11, 45] width 11 height 7
select select "5356"
select select "service"
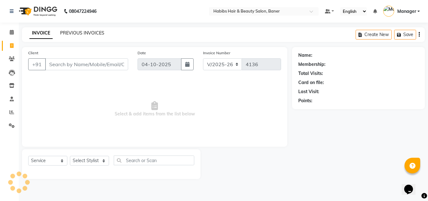
click at [64, 31] on link "PREVIOUS INVOICES" at bounding box center [82, 33] width 44 height 6
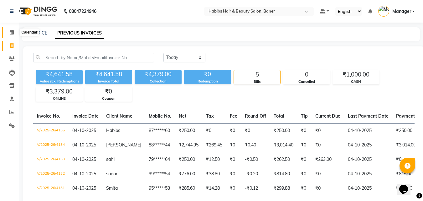
click at [15, 31] on span at bounding box center [11, 32] width 11 height 7
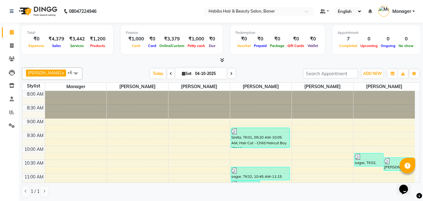
click at [423, 201] on html "08047224946 Select Location × Habibs Hair & Beauty Salon, Baner Default Panel M…" at bounding box center [211, 100] width 423 height 201
click at [7, 44] on span at bounding box center [11, 45] width 11 height 7
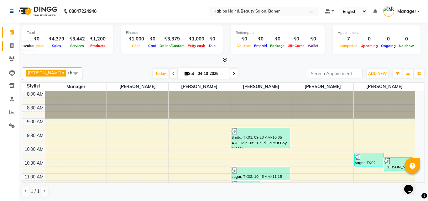
select select "service"
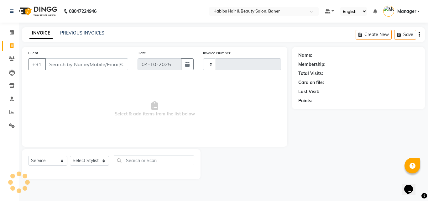
type input "4136"
select select "5356"
click at [86, 161] on select "Select Stylist Admin Manager [PERSON_NAME] [PERSON_NAME] Ram [PERSON_NAME] [PER…" at bounding box center [89, 161] width 39 height 10
select select "91427"
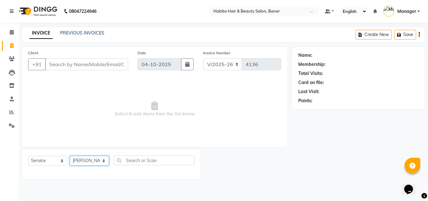
click at [70, 156] on select "Select Stylist Admin Manager [PERSON_NAME] [PERSON_NAME] Ram [PERSON_NAME] [PER…" at bounding box center [89, 161] width 39 height 10
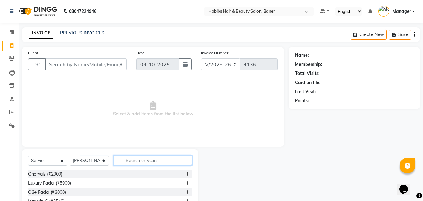
click at [141, 158] on input "text" at bounding box center [153, 160] width 78 height 10
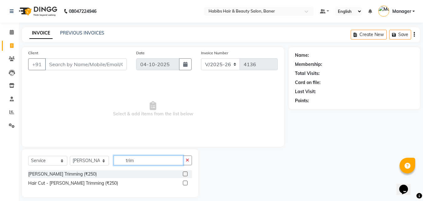
drag, startPoint x: 146, startPoint y: 164, endPoint x: 119, endPoint y: 166, distance: 26.4
click at [119, 166] on div "Select Service Product Membership Package Voucher Prepaid Gift Card Select Styl…" at bounding box center [110, 162] width 164 height 15
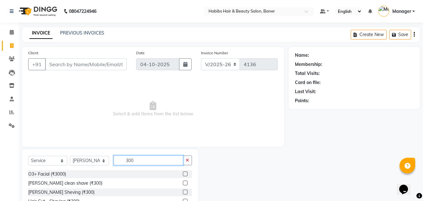
scroll to position [31, 0]
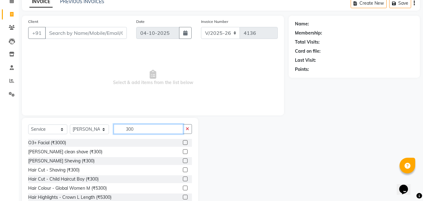
type input "300"
click at [183, 161] on label at bounding box center [185, 160] width 5 height 5
click at [183, 161] on input "checkbox" at bounding box center [185, 161] width 4 height 4
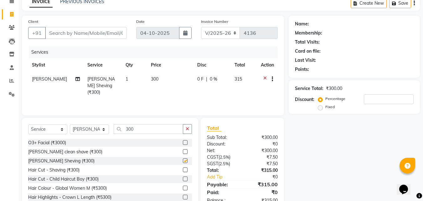
checkbox input "false"
click at [82, 33] on input "Client" at bounding box center [86, 33] width 82 height 12
click at [264, 78] on icon at bounding box center [264, 80] width 3 height 8
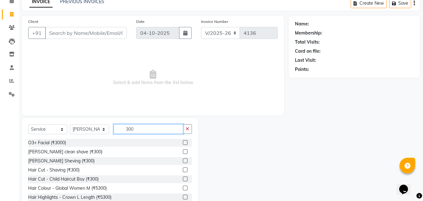
drag, startPoint x: 138, startPoint y: 130, endPoint x: 108, endPoint y: 126, distance: 30.4
click at [90, 129] on div "Select Service Product Membership Package Voucher Prepaid Gift Card Select Styl…" at bounding box center [110, 131] width 164 height 15
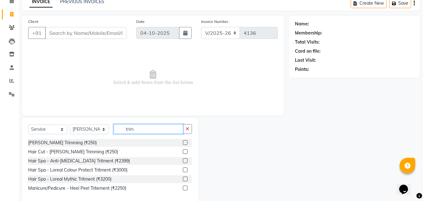
scroll to position [6, 0]
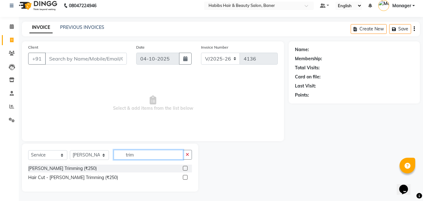
type input "trim"
click at [184, 176] on label at bounding box center [185, 177] width 5 height 5
click at [184, 176] on input "checkbox" at bounding box center [185, 177] width 4 height 4
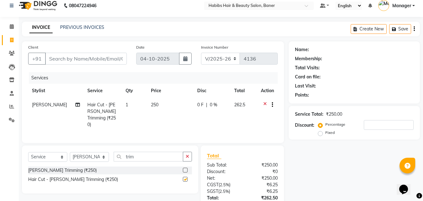
checkbox input "false"
click at [102, 58] on input "Client" at bounding box center [86, 59] width 82 height 12
type input "9"
type input "0"
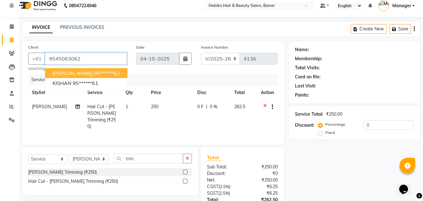
type input "9545063062"
select select "1: Object"
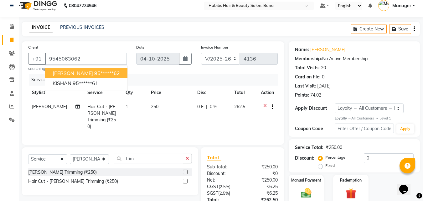
click at [284, 33] on div "INVOICE PREVIOUS INVOICES Create New Save" at bounding box center [221, 29] width 398 height 15
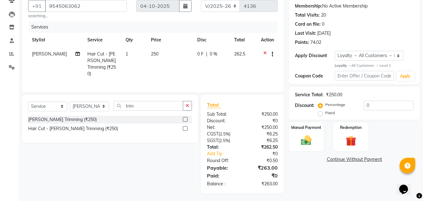
scroll to position [27, 0]
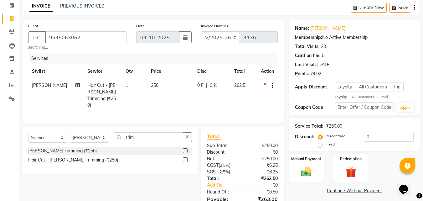
click at [414, 8] on icon "button" at bounding box center [414, 8] width 1 height 0
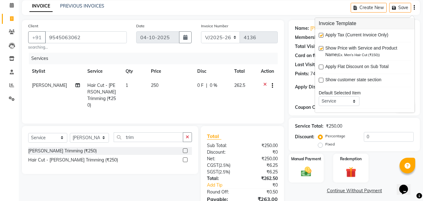
click at [320, 36] on label at bounding box center [321, 35] width 5 height 5
click at [320, 36] on input "checkbox" at bounding box center [321, 36] width 4 height 4
checkbox input "false"
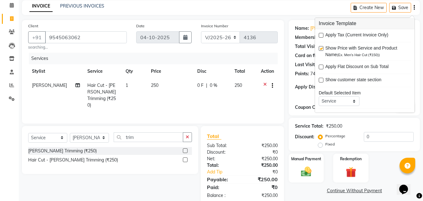
click at [206, 89] on span "|" at bounding box center [206, 85] width 1 height 7
select select "91427"
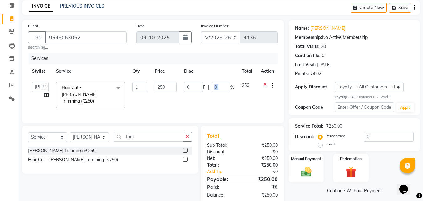
drag, startPoint x: 210, startPoint y: 85, endPoint x: 231, endPoint y: 84, distance: 21.0
click at [231, 84] on div "0 F | 0 %" at bounding box center [209, 87] width 50 height 10
click at [224, 77] on th "Disc" at bounding box center [209, 71] width 58 height 14
click at [223, 84] on input "0" at bounding box center [221, 87] width 19 height 10
type input "4.8"
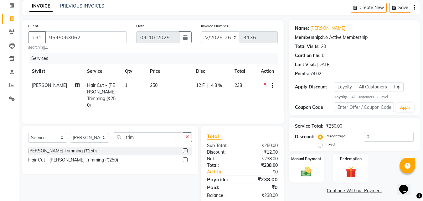
click at [219, 75] on th "Disc" at bounding box center [211, 71] width 39 height 14
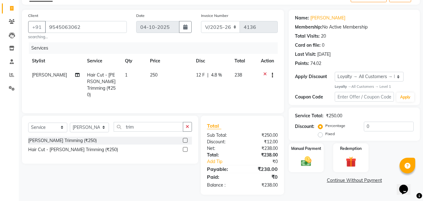
scroll to position [39, 0]
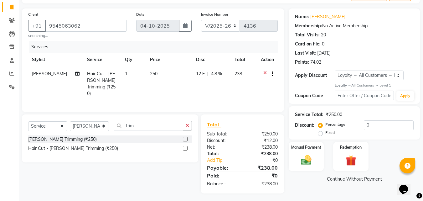
click at [216, 74] on span "4.8 %" at bounding box center [216, 73] width 11 height 7
select select "91427"
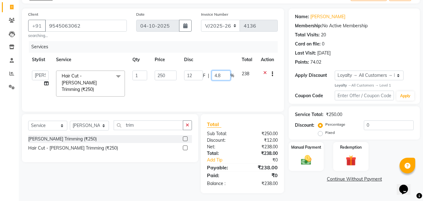
drag, startPoint x: 214, startPoint y: 74, endPoint x: 240, endPoint y: 70, distance: 25.9
click at [239, 73] on tr "Admin Manager Pooja Singh Pratik Bhad Ram Rohan Sonawane Swapnali Swapnil Hair …" at bounding box center [153, 83] width 250 height 33
type input "5"
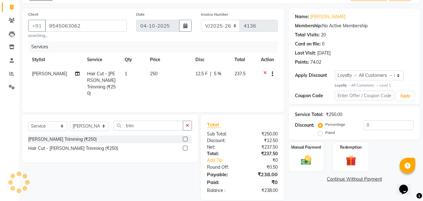
click at [229, 57] on th "Disc" at bounding box center [211, 60] width 39 height 14
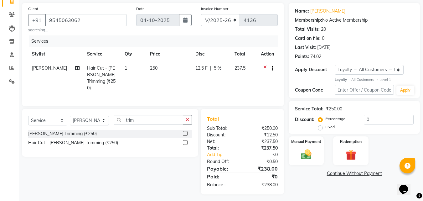
scroll to position [45, 0]
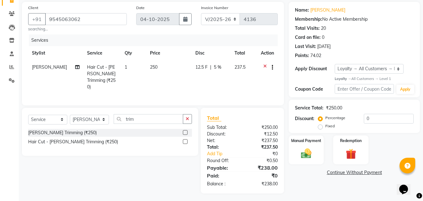
click at [216, 67] on span "5 %" at bounding box center [218, 67] width 8 height 7
select select "91427"
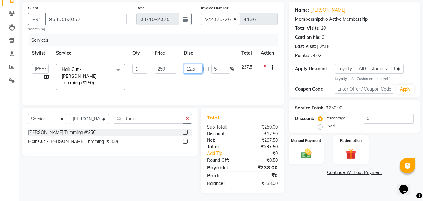
click at [201, 66] on input "12.5" at bounding box center [193, 69] width 19 height 10
type input "12"
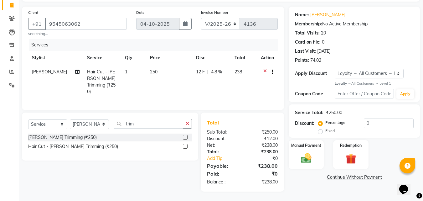
scroll to position [39, 0]
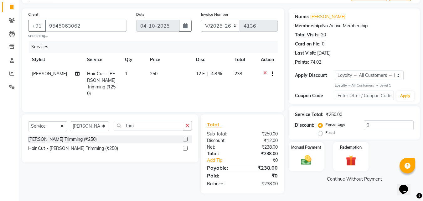
click at [215, 44] on div "Services" at bounding box center [156, 47] width 254 height 12
click at [213, 72] on span "4.8 %" at bounding box center [216, 73] width 11 height 7
select select "91427"
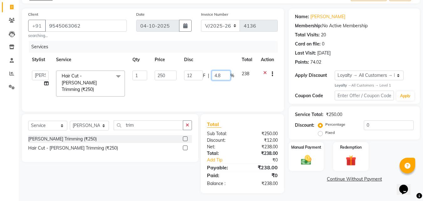
drag, startPoint x: 212, startPoint y: 76, endPoint x: 241, endPoint y: 70, distance: 29.7
click at [236, 76] on td "12 F | 4.8 %" at bounding box center [209, 83] width 58 height 33
type input "12"
click at [227, 58] on th "Disc" at bounding box center [209, 60] width 58 height 14
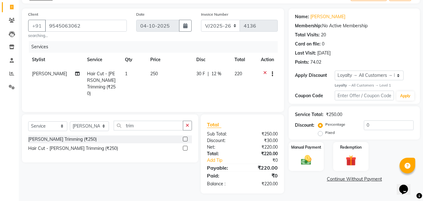
click at [207, 78] on td "30 F | 12 %" at bounding box center [212, 84] width 38 height 34
select select "91427"
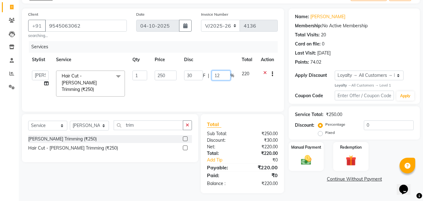
drag, startPoint x: 215, startPoint y: 77, endPoint x: 227, endPoint y: 76, distance: 11.3
click at [227, 76] on input "12" at bounding box center [221, 75] width 19 height 10
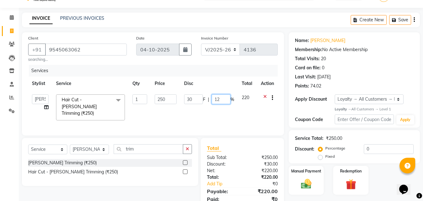
scroll to position [0, 0]
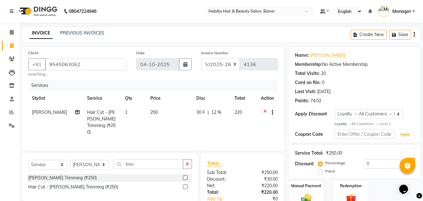
click at [414, 34] on icon "button" at bounding box center [414, 34] width 1 height 0
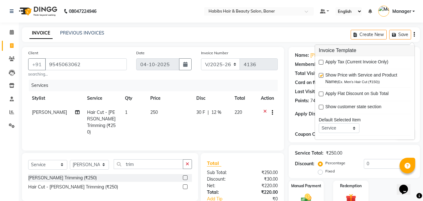
click at [320, 62] on label at bounding box center [321, 62] width 5 height 5
click at [320, 62] on input "checkbox" at bounding box center [321, 62] width 4 height 4
checkbox input "true"
click at [291, 40] on div "INVOICE PREVIOUS INVOICES Create New Save" at bounding box center [221, 34] width 398 height 15
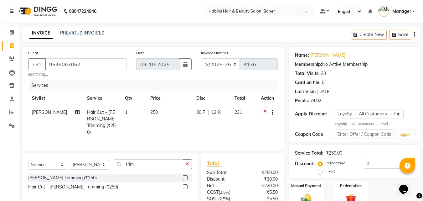
click at [218, 125] on td "30 F | 12 %" at bounding box center [212, 122] width 38 height 34
select select "91427"
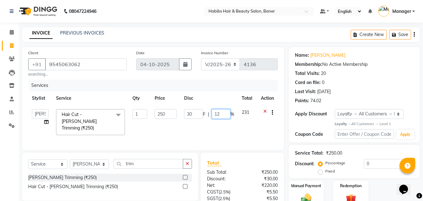
drag, startPoint x: 215, startPoint y: 113, endPoint x: 231, endPoint y: 112, distance: 15.7
click at [230, 112] on input "12" at bounding box center [221, 114] width 19 height 10
type input "0"
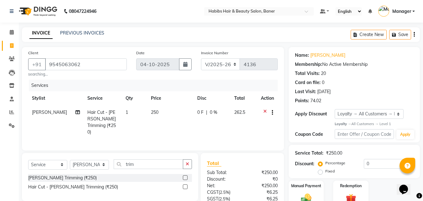
click at [225, 90] on div "Services" at bounding box center [156, 86] width 254 height 12
click at [415, 33] on div "Create New Save" at bounding box center [385, 34] width 69 height 15
click at [414, 35] on icon "button" at bounding box center [414, 34] width 1 height 0
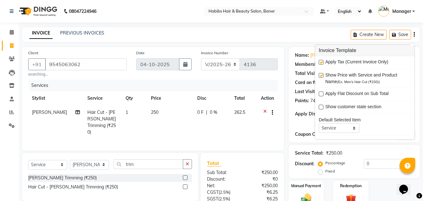
drag, startPoint x: 321, startPoint y: 61, endPoint x: 291, endPoint y: 50, distance: 32.5
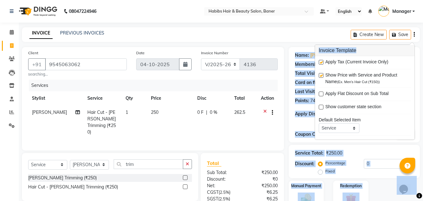
click at [291, 50] on body "08047224946 Select Location × Habibs Hair & Beauty Salon, Baner Default Panel M…" at bounding box center [211, 100] width 423 height 201
click at [321, 63] on label at bounding box center [321, 62] width 5 height 5
click at [321, 63] on input "checkbox" at bounding box center [321, 62] width 4 height 4
checkbox input "false"
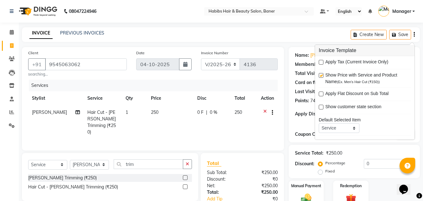
click at [279, 38] on div "INVOICE PREVIOUS INVOICES Create New Save" at bounding box center [221, 34] width 398 height 15
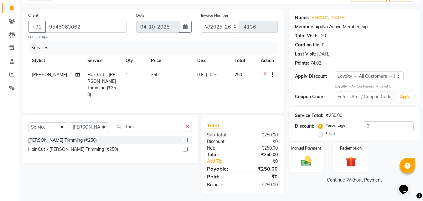
scroll to position [39, 0]
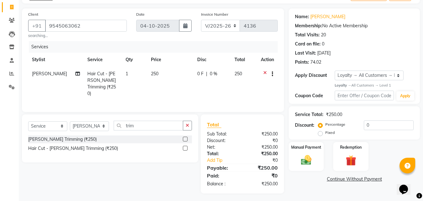
click at [197, 72] on span "0 F" at bounding box center [200, 73] width 6 height 7
select select "91427"
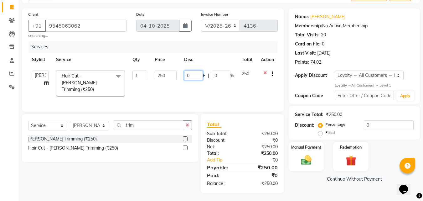
drag, startPoint x: 197, startPoint y: 76, endPoint x: 187, endPoint y: 80, distance: 10.7
click at [187, 80] on input "0" at bounding box center [193, 75] width 19 height 10
type input "12"
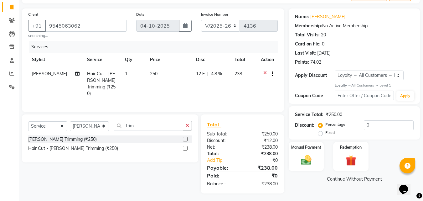
click at [217, 52] on div "Services" at bounding box center [156, 47] width 254 height 12
click at [208, 80] on td "12 F | 4.8 %" at bounding box center [211, 84] width 39 height 34
select select "91427"
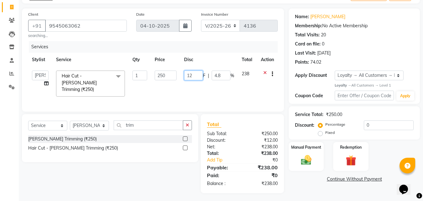
drag, startPoint x: 198, startPoint y: 75, endPoint x: 183, endPoint y: 75, distance: 15.7
click at [183, 75] on td "12 F | 4.8 %" at bounding box center [209, 83] width 58 height 33
type input "24"
click at [213, 46] on div "Services" at bounding box center [156, 47] width 254 height 12
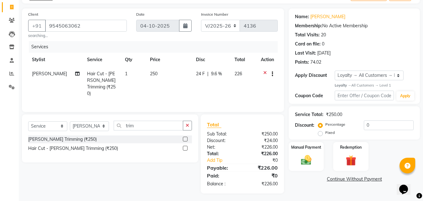
click at [213, 78] on td "24 F | 9.6 %" at bounding box center [211, 84] width 39 height 34
select select "91427"
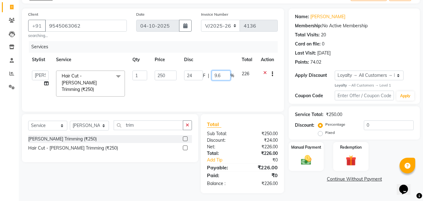
drag, startPoint x: 224, startPoint y: 75, endPoint x: 207, endPoint y: 75, distance: 16.6
click at [207, 75] on div "24 F | 9.6 %" at bounding box center [209, 75] width 50 height 10
type input "4.9"
click at [226, 46] on div "Services" at bounding box center [156, 47] width 254 height 12
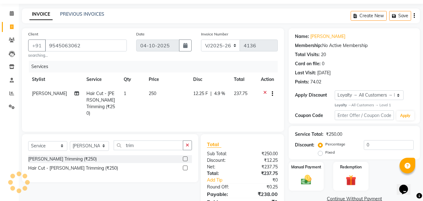
scroll to position [0, 0]
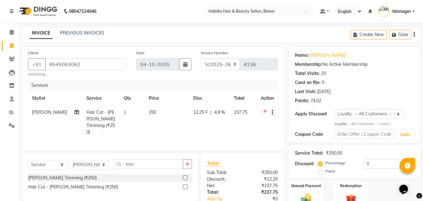
click at [414, 34] on icon "button" at bounding box center [414, 34] width 1 height 0
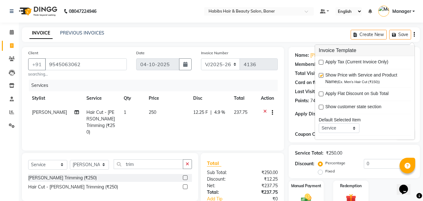
click at [321, 63] on label at bounding box center [321, 62] width 5 height 5
click at [321, 63] on input "checkbox" at bounding box center [321, 62] width 4 height 4
checkbox input "true"
click at [300, 41] on div "INVOICE PREVIOUS INVOICES Create New Save" at bounding box center [221, 34] width 398 height 15
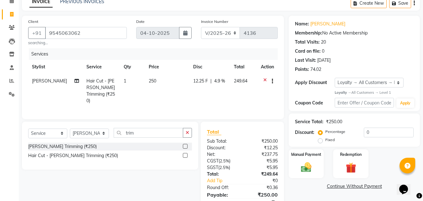
scroll to position [58, 0]
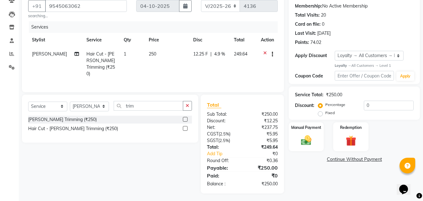
click at [207, 64] on td "12.25 F | 4.9 %" at bounding box center [210, 64] width 40 height 34
select select "91427"
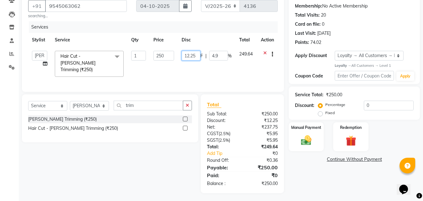
drag, startPoint x: 183, startPoint y: 53, endPoint x: 203, endPoint y: 53, distance: 20.4
click at [203, 53] on div "12.25 F | 4.9 %" at bounding box center [207, 56] width 50 height 10
type input "0"
click at [208, 44] on th "Disc" at bounding box center [207, 40] width 58 height 14
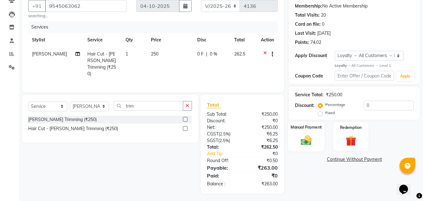
click at [316, 133] on div "Manual Payment" at bounding box center [306, 137] width 37 height 30
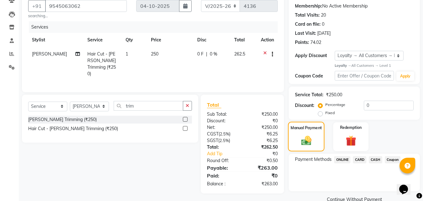
scroll to position [71, 0]
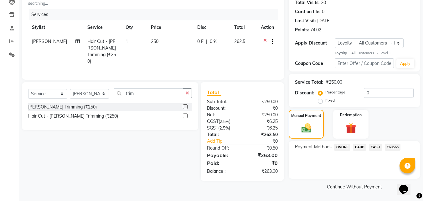
click at [337, 146] on span "ONLINE" at bounding box center [342, 146] width 16 height 7
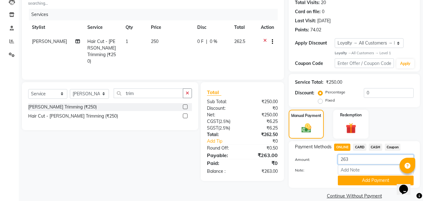
drag, startPoint x: 352, startPoint y: 159, endPoint x: 345, endPoint y: 161, distance: 6.8
click at [345, 161] on input "263" at bounding box center [376, 159] width 76 height 10
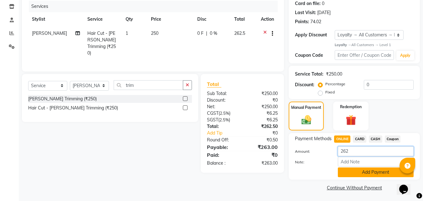
scroll to position [80, 0]
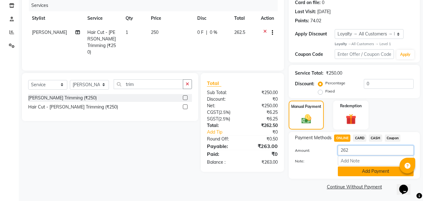
type input "262"
click at [368, 168] on button "Add Payment" at bounding box center [376, 171] width 76 height 10
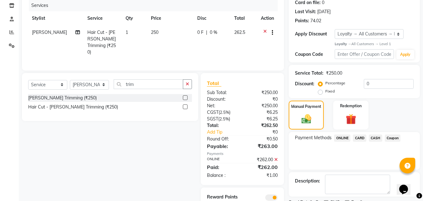
click at [379, 139] on span "CASH" at bounding box center [375, 137] width 13 height 7
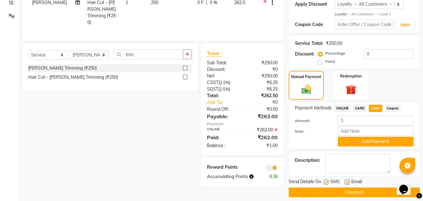
scroll to position [115, 0]
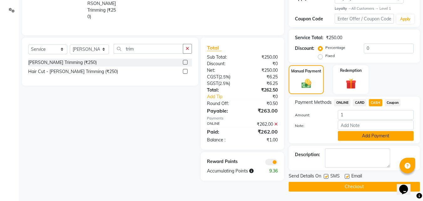
click at [367, 138] on button "Add Payment" at bounding box center [376, 136] width 76 height 10
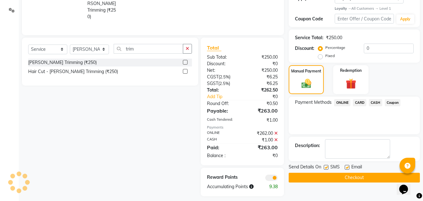
scroll to position [118, 0]
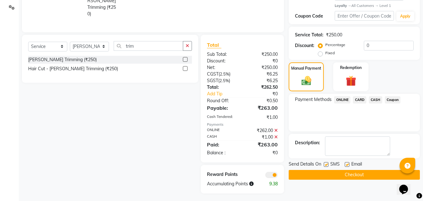
click at [347, 166] on label at bounding box center [347, 164] width 5 height 5
click at [347, 166] on input "checkbox" at bounding box center [347, 165] width 4 height 4
checkbox input "false"
click at [325, 164] on label at bounding box center [326, 164] width 5 height 5
click at [325, 164] on input "checkbox" at bounding box center [326, 165] width 4 height 4
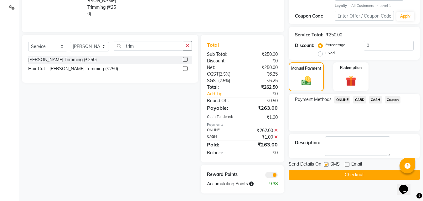
checkbox input "false"
click at [326, 173] on button "Checkout" at bounding box center [354, 175] width 131 height 10
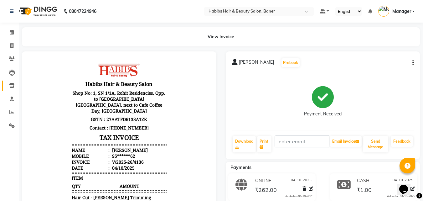
click at [10, 81] on link "Inventory" at bounding box center [9, 86] width 15 height 10
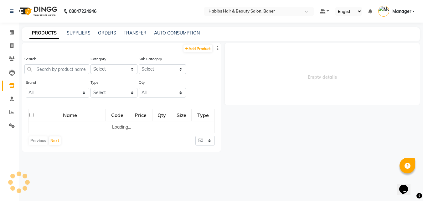
select select
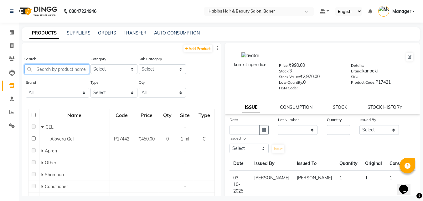
click at [78, 71] on input "text" at bounding box center [56, 69] width 65 height 10
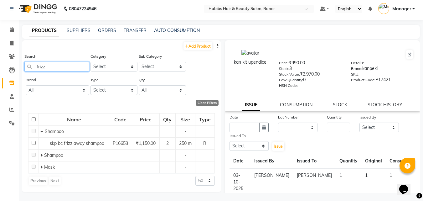
scroll to position [4, 0]
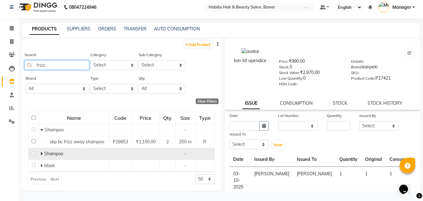
type input "frizz"
click at [42, 154] on icon at bounding box center [41, 153] width 2 height 4
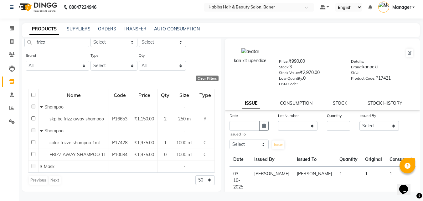
scroll to position [0, 0]
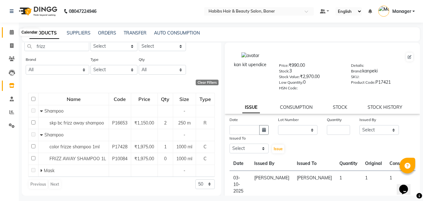
click at [13, 32] on icon at bounding box center [12, 32] width 4 height 5
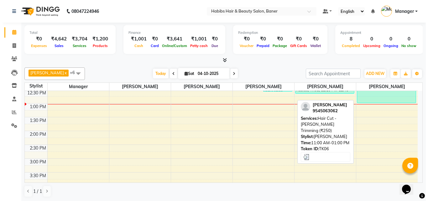
scroll to position [63, 0]
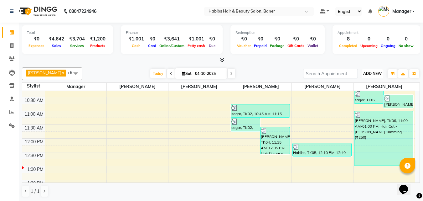
click at [378, 72] on span "ADD NEW" at bounding box center [372, 73] width 18 height 5
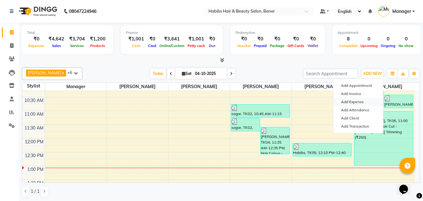
click at [364, 102] on link "Add Expense" at bounding box center [359, 102] width 50 height 8
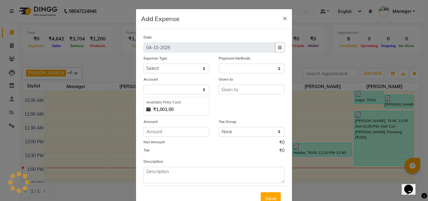
select select "1"
select select "4285"
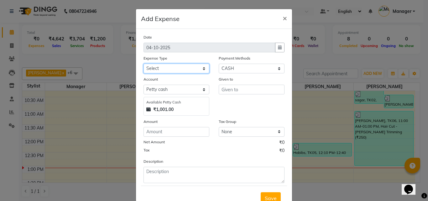
click at [164, 66] on select "Select client coffee client refund [PERSON_NAME] snacks [PERSON_NAME] TEA [PERS…" at bounding box center [176, 69] width 66 height 10
click at [162, 67] on select "Select client coffee client refund [PERSON_NAME] snacks [PERSON_NAME] TEA [PERS…" at bounding box center [176, 69] width 66 height 10
select select "21008"
click at [143, 64] on select "Select client coffee client refund [PERSON_NAME] snacks [PERSON_NAME] TEA [PERS…" at bounding box center [176, 69] width 66 height 10
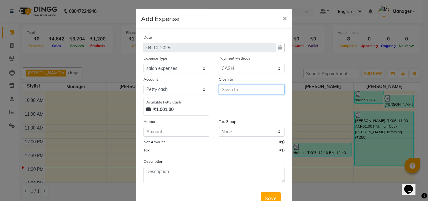
click at [229, 90] on input "text" at bounding box center [252, 90] width 66 height 10
drag, startPoint x: 227, startPoint y: 88, endPoint x: 210, endPoint y: 91, distance: 17.1
click at [210, 91] on div "Account Select Petty cash Default account Available Petty Cash ₹1,001.00 Given …" at bounding box center [214, 96] width 150 height 40
click at [235, 87] on input "man" at bounding box center [252, 90] width 66 height 10
type input "m"
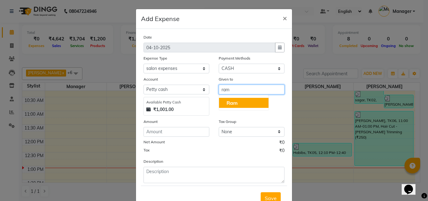
drag, startPoint x: 237, startPoint y: 102, endPoint x: 218, endPoint y: 115, distance: 24.1
click at [237, 102] on button "Ram" at bounding box center [244, 103] width 50 height 10
type input "Ram"
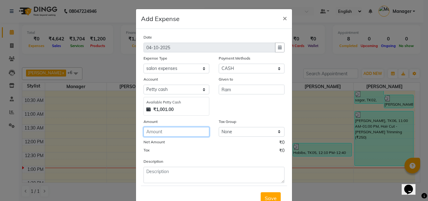
click at [190, 133] on input "number" at bounding box center [176, 132] width 66 height 10
type input "75"
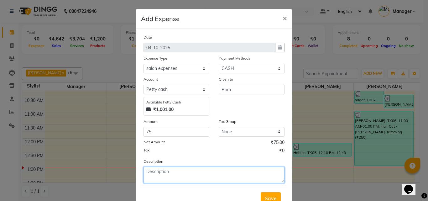
click at [225, 171] on textarea at bounding box center [213, 175] width 141 height 16
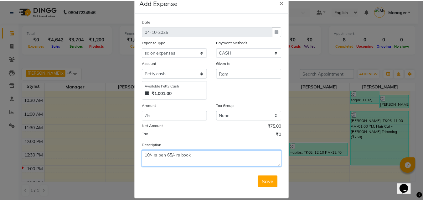
scroll to position [23, 0]
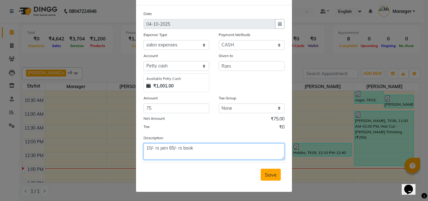
type textarea "10/- rs pen 65/- rs book"
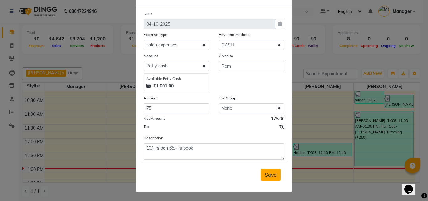
click at [265, 176] on span "Save" at bounding box center [271, 174] width 12 height 6
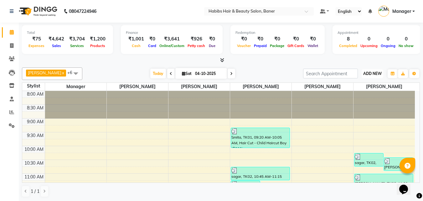
click at [375, 75] on span "ADD NEW" at bounding box center [372, 73] width 18 height 5
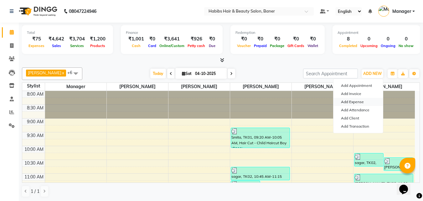
click at [361, 101] on link "Add Expense" at bounding box center [359, 102] width 50 height 8
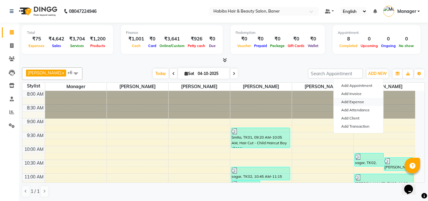
select select "1"
select select "4285"
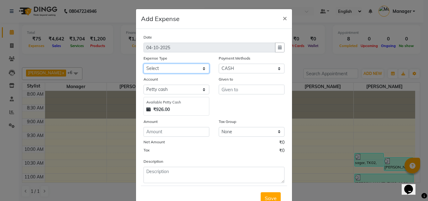
click at [157, 67] on select "Select client coffee client refund [PERSON_NAME] snacks [PERSON_NAME] TEA [PERS…" at bounding box center [176, 69] width 66 height 10
select select "21008"
click at [143, 64] on select "Select client coffee client refund [PERSON_NAME] snacks [PERSON_NAME] TEA [PERS…" at bounding box center [176, 69] width 66 height 10
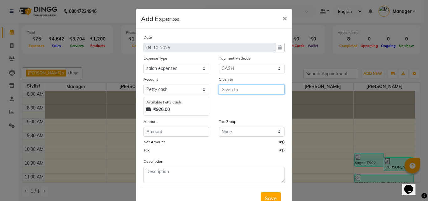
click at [254, 85] on input "text" at bounding box center [252, 90] width 66 height 10
click at [260, 107] on button "Ram" at bounding box center [244, 103] width 50 height 10
type input "Ram"
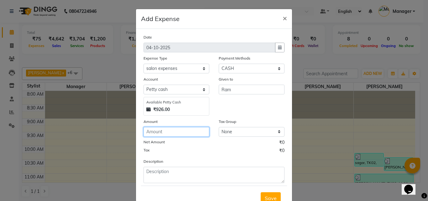
click at [169, 132] on input "number" at bounding box center [176, 132] width 66 height 10
type input "600"
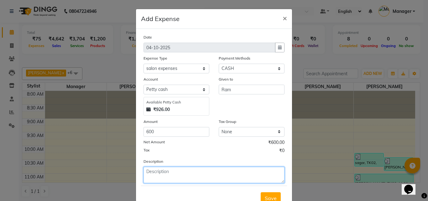
click at [143, 175] on textarea at bounding box center [213, 175] width 141 height 16
click at [191, 173] on textarea "full har [DATE]" at bounding box center [213, 175] width 141 height 16
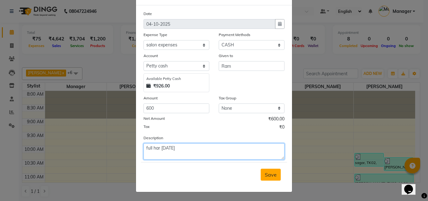
type textarea "full har [DATE]"
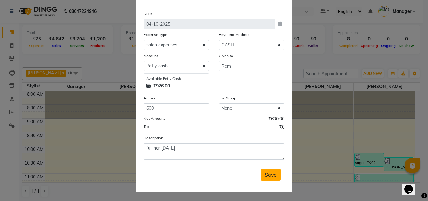
click at [269, 176] on span "Save" at bounding box center [271, 174] width 12 height 6
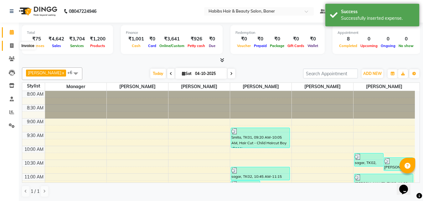
click at [14, 46] on span at bounding box center [11, 45] width 11 height 7
select select "5356"
select select "service"
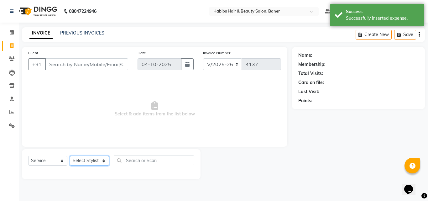
click at [90, 160] on select "Select Stylist Admin Manager [PERSON_NAME] [PERSON_NAME] Ram [PERSON_NAME] [PER…" at bounding box center [89, 161] width 39 height 10
select select "88113"
click at [70, 156] on select "Select Stylist Admin Manager [PERSON_NAME] [PERSON_NAME] Ram [PERSON_NAME] [PER…" at bounding box center [89, 161] width 39 height 10
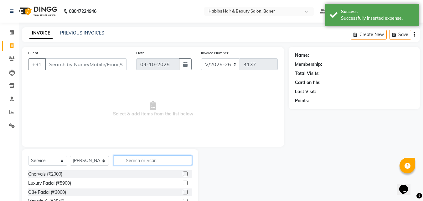
click at [139, 161] on input "text" at bounding box center [153, 160] width 78 height 10
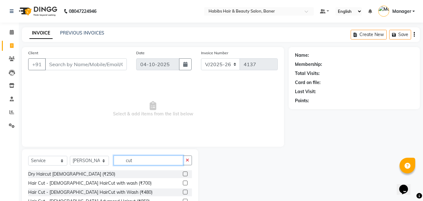
type input "cut"
click at [183, 173] on label at bounding box center [185, 173] width 5 height 5
click at [183, 173] on input "checkbox" at bounding box center [185, 174] width 4 height 4
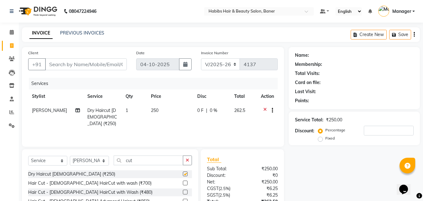
checkbox input "false"
click at [93, 62] on input "Client" at bounding box center [86, 64] width 82 height 12
type input "9"
type input "0"
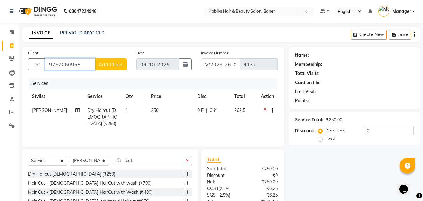
type input "9767060968"
click at [112, 64] on span "Add Client" at bounding box center [110, 64] width 25 height 6
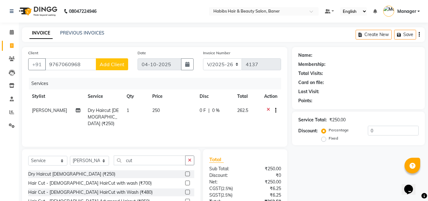
select select "22"
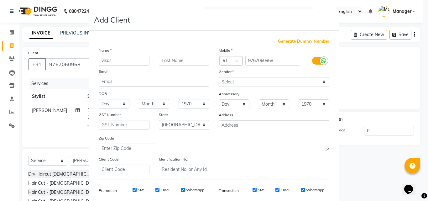
type input "vikas"
click at [219, 83] on select "Select Male Female Other Prefer Not To Say" at bounding box center [274, 82] width 111 height 10
click at [216, 99] on div "Anniversary" at bounding box center [224, 95] width 20 height 9
click at [226, 81] on select "Select [DEMOGRAPHIC_DATA] [DEMOGRAPHIC_DATA] Other Prefer Not To Say" at bounding box center [274, 82] width 111 height 10
select select "[DEMOGRAPHIC_DATA]"
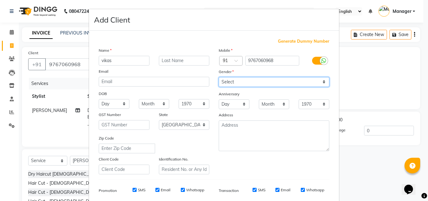
click at [219, 77] on select "Select [DEMOGRAPHIC_DATA] [DEMOGRAPHIC_DATA] Other Prefer Not To Say" at bounding box center [274, 82] width 111 height 10
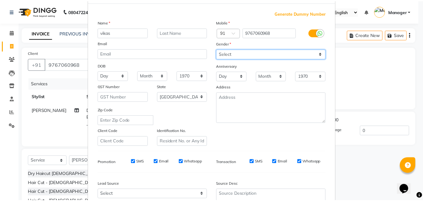
scroll to position [88, 0]
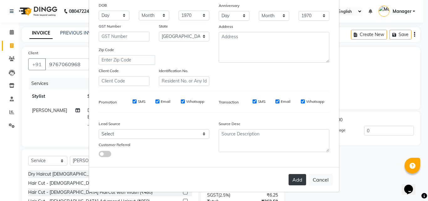
click at [297, 183] on button "Add" at bounding box center [298, 179] width 18 height 11
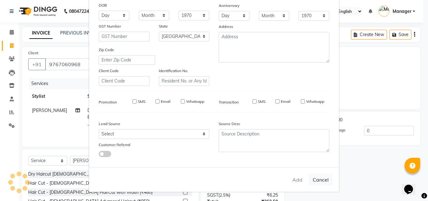
type input "97******68"
select select
select select "null"
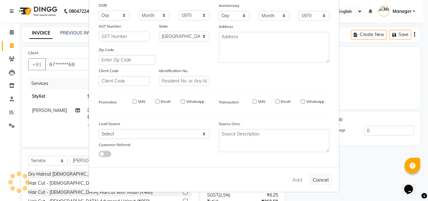
select select
checkbox input "false"
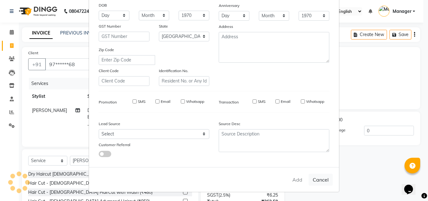
checkbox input "false"
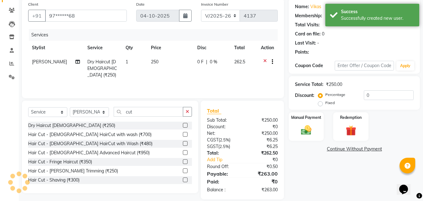
scroll to position [56, 0]
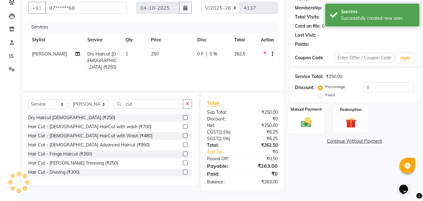
select select "1: Object"
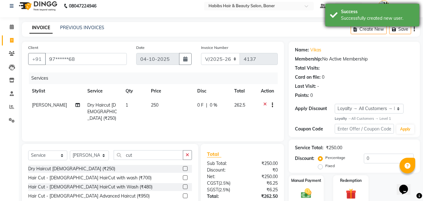
scroll to position [0, 0]
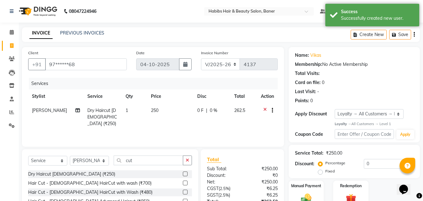
click at [414, 34] on icon "button" at bounding box center [414, 34] width 1 height 0
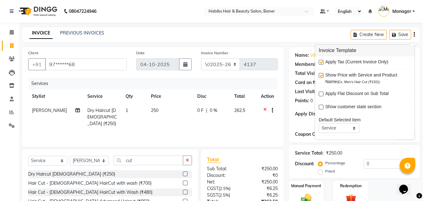
click at [323, 61] on label at bounding box center [321, 62] width 5 height 5
click at [323, 61] on input "checkbox" at bounding box center [321, 62] width 4 height 4
checkbox input "false"
click at [284, 46] on main "INVOICE PREVIOUS INVOICES Create New Save Client +91 97******68 Date 04-10-2025…" at bounding box center [221, 139] width 404 height 224
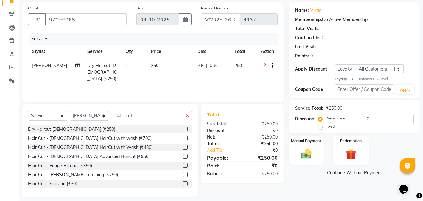
scroll to position [50, 0]
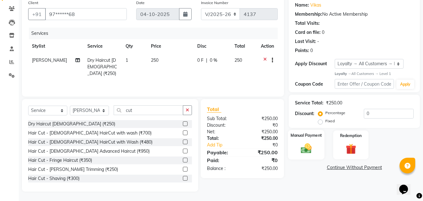
click at [308, 138] on label "Manual Payment" at bounding box center [306, 136] width 31 height 6
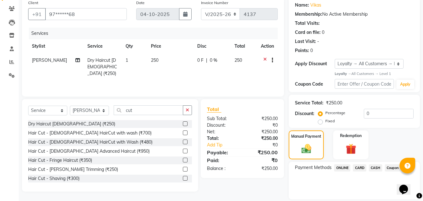
scroll to position [71, 0]
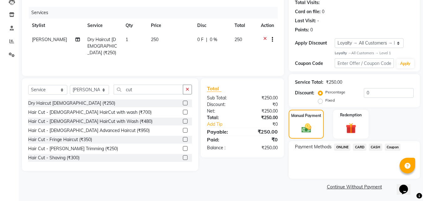
click at [341, 148] on span "ONLINE" at bounding box center [342, 146] width 16 height 7
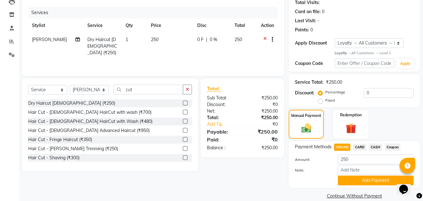
scroll to position [80, 0]
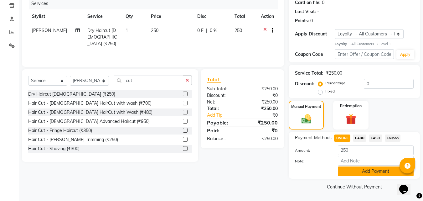
click at [373, 174] on button "Add Payment" at bounding box center [376, 171] width 76 height 10
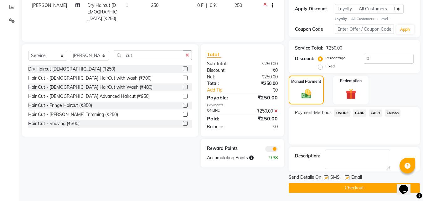
scroll to position [106, 0]
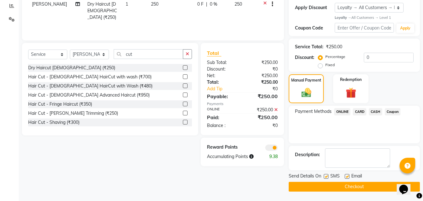
click at [348, 175] on label at bounding box center [347, 176] width 5 height 5
click at [348, 175] on input "checkbox" at bounding box center [347, 177] width 4 height 4
checkbox input "false"
click at [327, 175] on label at bounding box center [326, 176] width 5 height 5
click at [327, 175] on input "checkbox" at bounding box center [326, 177] width 4 height 4
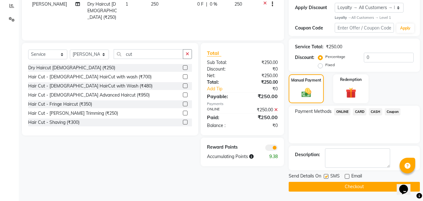
checkbox input "false"
click at [326, 186] on button "Checkout" at bounding box center [354, 187] width 131 height 10
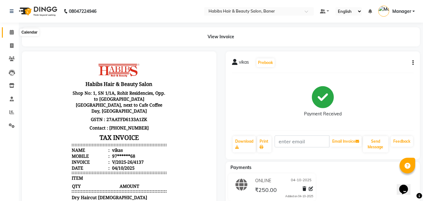
click at [13, 33] on icon at bounding box center [12, 32] width 4 height 5
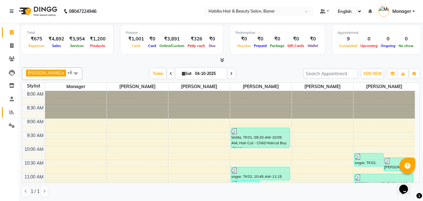
click at [13, 112] on icon at bounding box center [11, 112] width 5 height 5
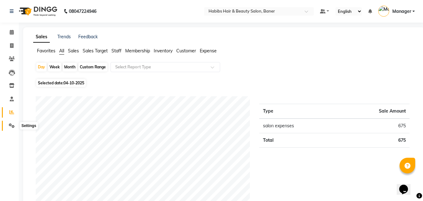
click at [8, 124] on span at bounding box center [11, 125] width 11 height 7
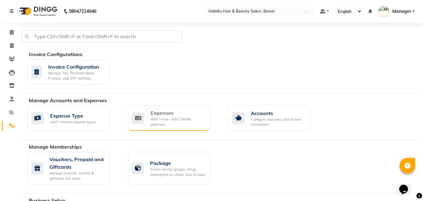
click at [166, 115] on div "Expenses" at bounding box center [178, 113] width 55 height 8
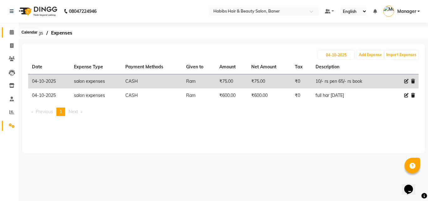
click at [14, 31] on icon at bounding box center [12, 32] width 4 height 5
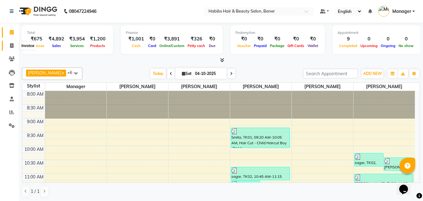
click at [10, 46] on icon at bounding box center [11, 45] width 3 height 5
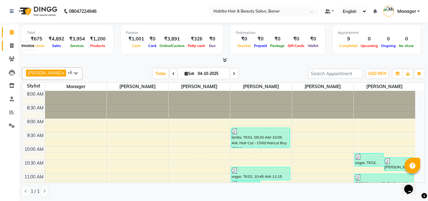
select select "5356"
select select "service"
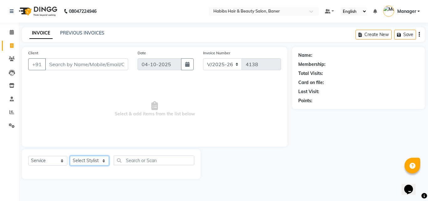
click at [96, 160] on select "Select Stylist Admin Manager [PERSON_NAME] [PERSON_NAME] Ram [PERSON_NAME] [PER…" at bounding box center [89, 161] width 39 height 10
select select "43743"
click at [70, 156] on select "Select Stylist Admin Manager [PERSON_NAME] [PERSON_NAME] Ram [PERSON_NAME] [PER…" at bounding box center [89, 161] width 39 height 10
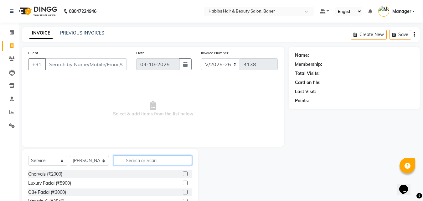
click at [136, 158] on input "text" at bounding box center [153, 160] width 78 height 10
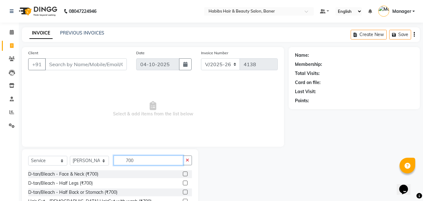
scroll to position [31, 0]
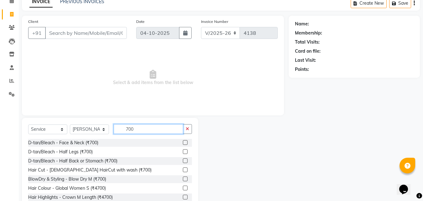
type input "700"
click at [183, 170] on label at bounding box center [185, 169] width 5 height 5
click at [183, 170] on input "checkbox" at bounding box center [185, 170] width 4 height 4
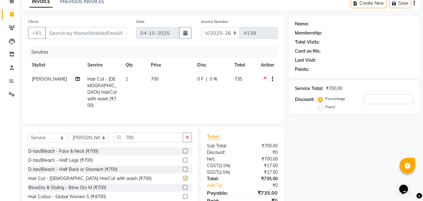
checkbox input "false"
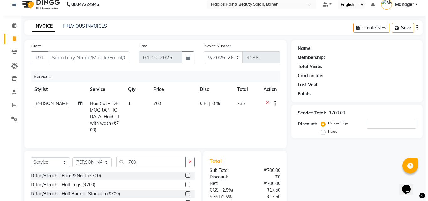
scroll to position [0, 0]
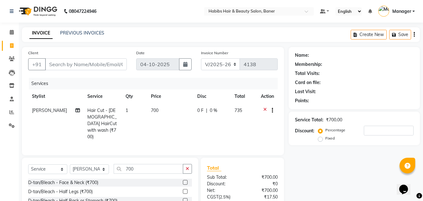
click at [413, 32] on div "Create New Save" at bounding box center [385, 34] width 69 height 15
click at [414, 35] on icon "button" at bounding box center [414, 34] width 1 height 0
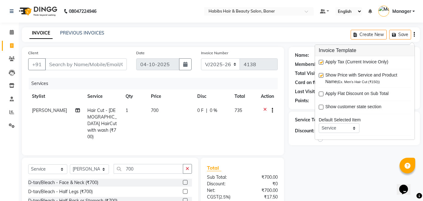
click at [320, 61] on label at bounding box center [321, 62] width 5 height 5
click at [320, 61] on input "checkbox" at bounding box center [321, 62] width 4 height 4
checkbox input "false"
click at [284, 38] on div "INVOICE PREVIOUS INVOICES Create New Save" at bounding box center [221, 34] width 398 height 15
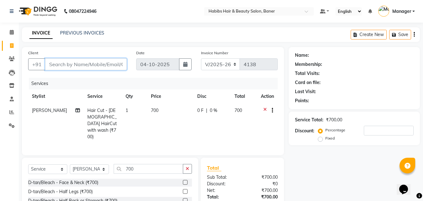
click at [97, 67] on input "Client" at bounding box center [86, 64] width 82 height 12
type input "9"
type input "0"
click at [55, 65] on input "9209810913" at bounding box center [70, 64] width 50 height 12
click at [64, 65] on input "9209810913" at bounding box center [70, 64] width 50 height 12
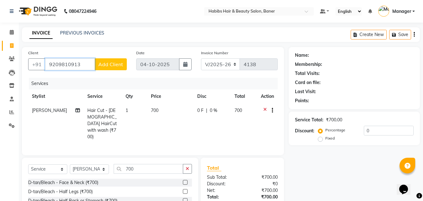
click at [72, 63] on input "9209810913" at bounding box center [70, 64] width 50 height 12
click at [77, 64] on input "9209810913" at bounding box center [70, 64] width 50 height 12
type input "9209810913"
click at [117, 63] on span "Add Client" at bounding box center [110, 64] width 25 height 6
select select "22"
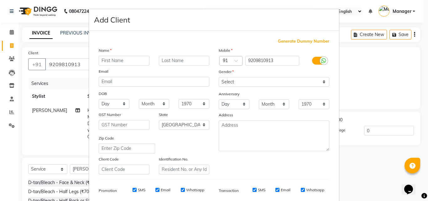
click at [119, 63] on input "text" at bounding box center [124, 61] width 51 height 10
type input "aparna"
click at [222, 81] on select "Select Male Female Other Prefer Not To Say" at bounding box center [274, 82] width 111 height 10
select select "female"
click at [219, 77] on select "Select Male Female Other Prefer Not To Say" at bounding box center [274, 82] width 111 height 10
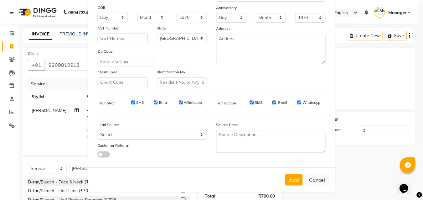
scroll to position [88, 0]
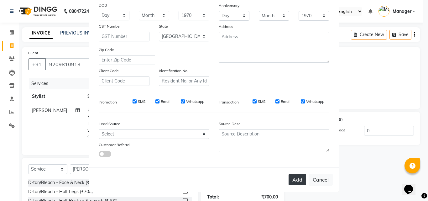
click at [302, 180] on button "Add" at bounding box center [298, 179] width 18 height 11
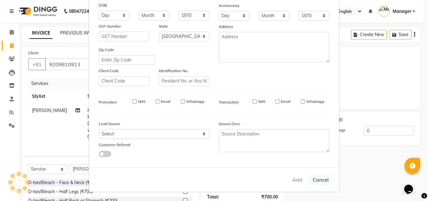
type input "92******13"
select select
select select "null"
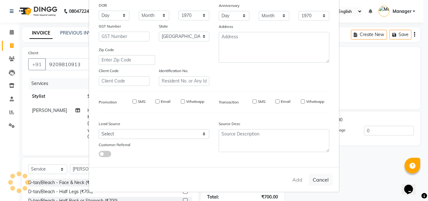
select select
checkbox input "false"
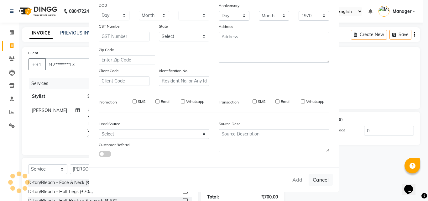
checkbox input "false"
select select "1: Object"
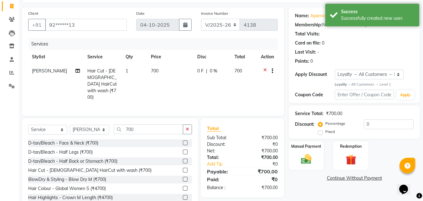
scroll to position [50, 0]
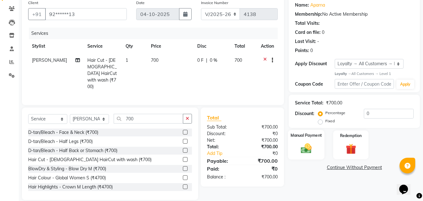
click at [300, 147] on img at bounding box center [307, 148] width 18 height 13
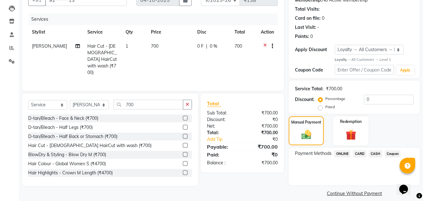
scroll to position [71, 0]
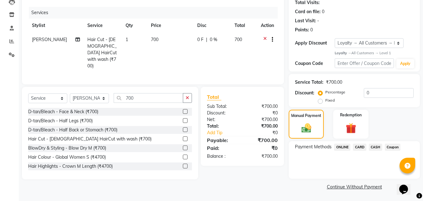
click at [340, 148] on span "ONLINE" at bounding box center [342, 146] width 16 height 7
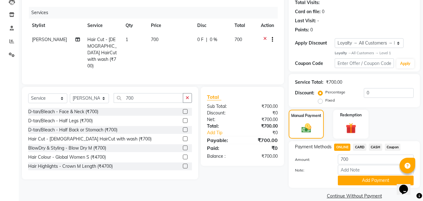
scroll to position [80, 0]
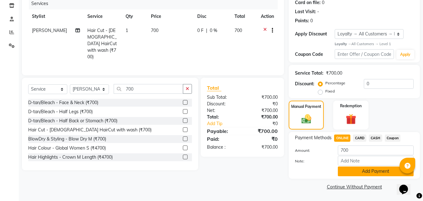
click at [360, 174] on button "Add Payment" at bounding box center [376, 171] width 76 height 10
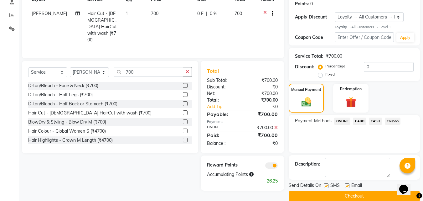
scroll to position [106, 0]
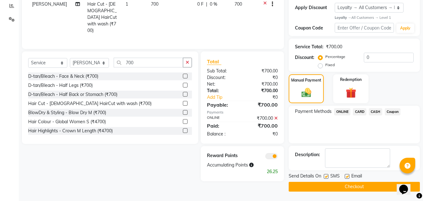
click at [350, 176] on div "Email" at bounding box center [356, 177] width 22 height 8
click at [347, 176] on label at bounding box center [347, 176] width 5 height 5
click at [347, 176] on input "checkbox" at bounding box center [347, 177] width 4 height 4
checkbox input "false"
click at [325, 175] on label at bounding box center [326, 176] width 5 height 5
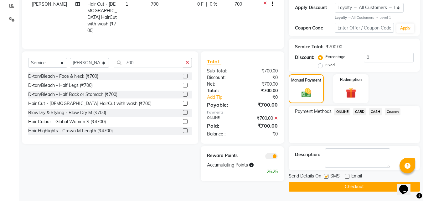
click at [325, 175] on input "checkbox" at bounding box center [326, 177] width 4 height 4
checkbox input "false"
click at [323, 186] on button "Checkout" at bounding box center [354, 187] width 131 height 10
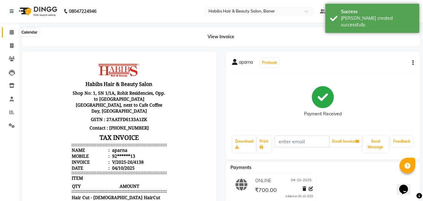
click at [14, 34] on icon at bounding box center [12, 32] width 4 height 5
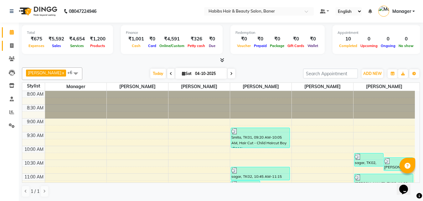
click at [9, 41] on link "Invoice" at bounding box center [9, 46] width 15 height 10
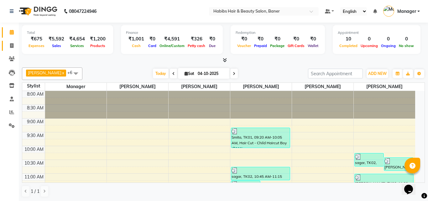
select select "5356"
select select "service"
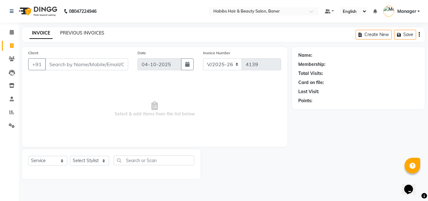
click at [77, 31] on link "PREVIOUS INVOICES" at bounding box center [82, 33] width 44 height 6
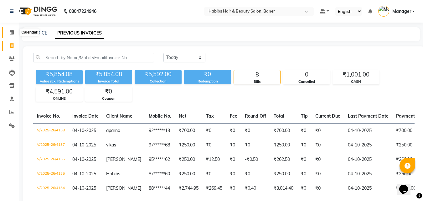
click at [15, 29] on span at bounding box center [11, 32] width 11 height 7
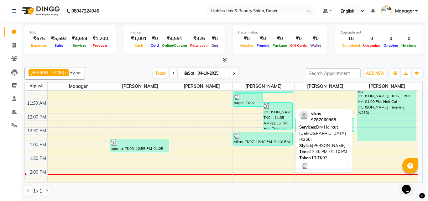
scroll to position [94, 0]
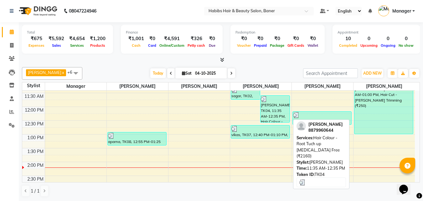
click at [275, 114] on div "KANCHAN, TK04, 11:35 AM-12:35 PM, Hair Colour - Root Tuch up Ammonia Free (₹216…" at bounding box center [275, 109] width 29 height 27
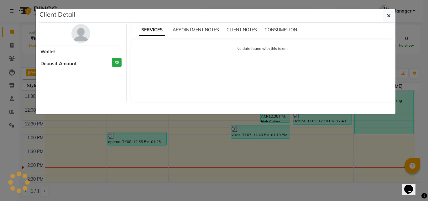
select select "3"
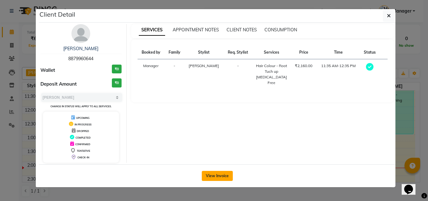
click at [224, 180] on button "View Invoice" at bounding box center [217, 176] width 31 height 10
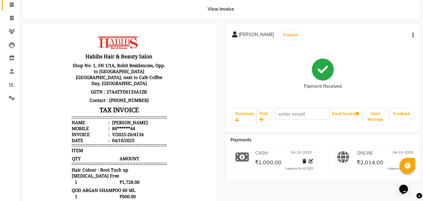
scroll to position [27, 0]
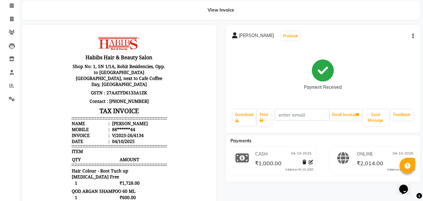
click at [410, 35] on button "button" at bounding box center [412, 36] width 4 height 7
click at [375, 50] on div "Edit Invoice" at bounding box center [382, 48] width 43 height 8
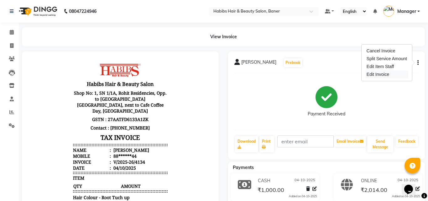
select select "service"
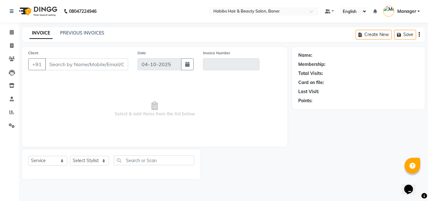
type input "88******44"
type input "V/2025-26/4134"
select select "2: Object"
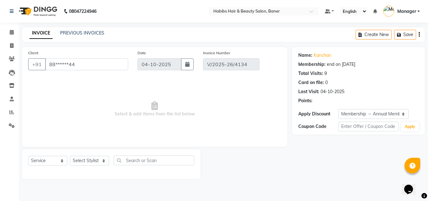
select select "select"
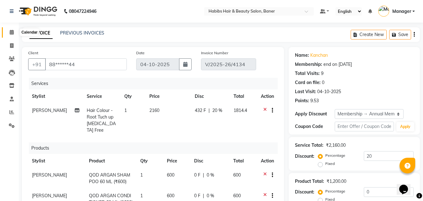
click at [12, 32] on icon at bounding box center [12, 32] width 4 height 5
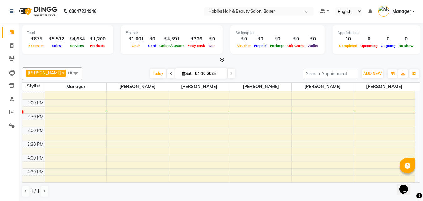
scroll to position [188, 0]
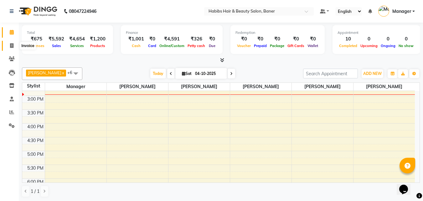
click at [9, 46] on span at bounding box center [11, 45] width 11 height 7
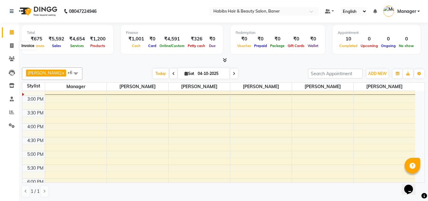
select select "5356"
select select "service"
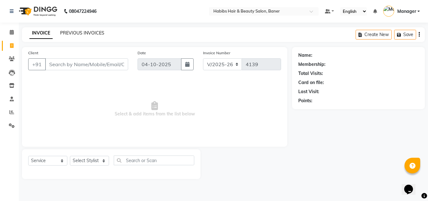
click at [80, 33] on link "PREVIOUS INVOICES" at bounding box center [82, 33] width 44 height 6
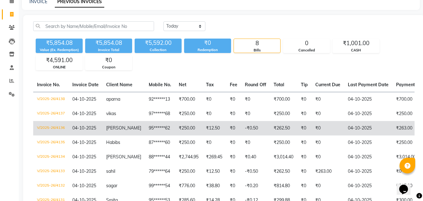
scroll to position [77, 0]
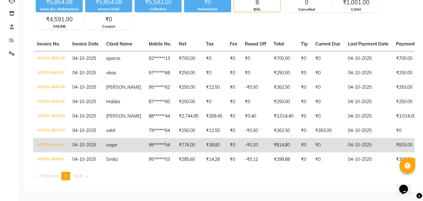
click at [45, 139] on td "V/2025-26/4132" at bounding box center [50, 145] width 35 height 14
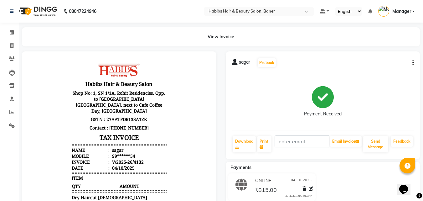
click at [413, 63] on icon "button" at bounding box center [413, 63] width 1 height 0
click at [384, 75] on div "Edit Invoice" at bounding box center [382, 74] width 43 height 8
select select "service"
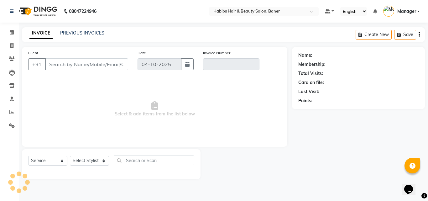
type input "99******54"
type input "V/2025-26/4132"
select select "select"
select select "1: Object"
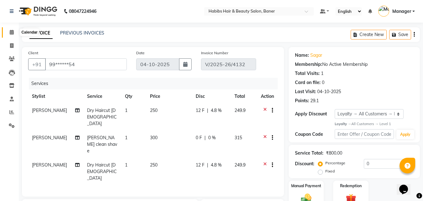
click at [13, 32] on icon at bounding box center [12, 32] width 4 height 5
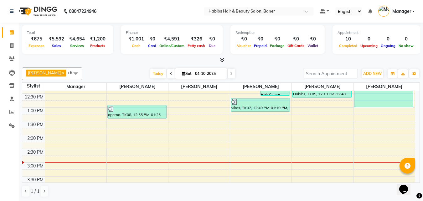
scroll to position [157, 0]
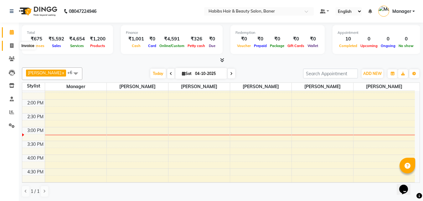
click at [10, 44] on icon at bounding box center [11, 45] width 3 height 5
select select "5356"
select select "service"
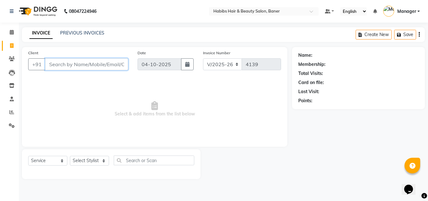
drag, startPoint x: 95, startPoint y: 60, endPoint x: 95, endPoint y: 64, distance: 3.8
click at [95, 60] on input "Client" at bounding box center [86, 64] width 83 height 12
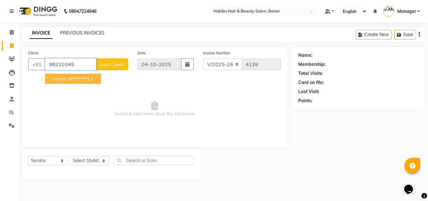
click at [80, 80] on ngb-highlight "98******17" at bounding box center [81, 79] width 26 height 6
type input "98******17"
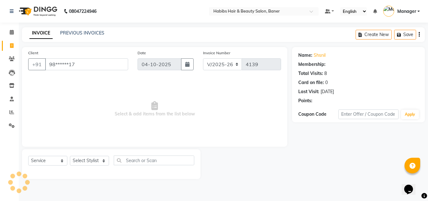
select select "2: Object"
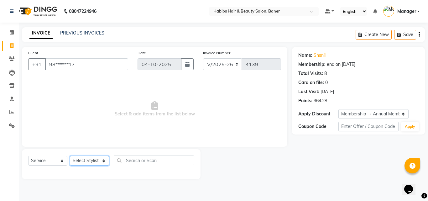
click at [84, 162] on select "Select Stylist Admin Manager [PERSON_NAME] [PERSON_NAME] Ram [PERSON_NAME] [PER…" at bounding box center [89, 161] width 39 height 10
select select "43743"
click at [70, 156] on select "Select Stylist Admin Manager [PERSON_NAME] [PERSON_NAME] Ram [PERSON_NAME] [PER…" at bounding box center [89, 161] width 39 height 10
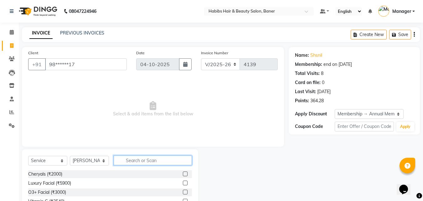
click at [130, 163] on input "text" at bounding box center [153, 160] width 78 height 10
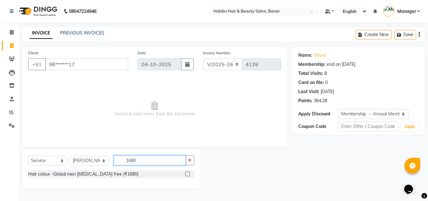
type input "1680"
click at [186, 174] on label at bounding box center [187, 173] width 5 height 5
click at [186, 174] on input "checkbox" at bounding box center [187, 174] width 4 height 4
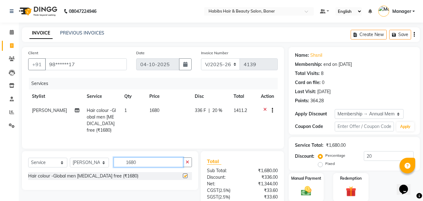
click at [153, 166] on input "1680" at bounding box center [149, 162] width 70 height 10
checkbox input "false"
type input "1"
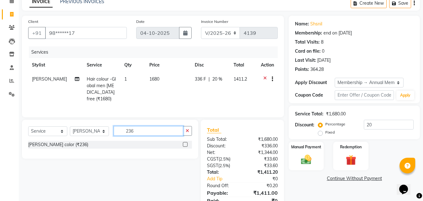
type input "236"
click at [185, 147] on label at bounding box center [185, 144] width 5 height 5
click at [185, 147] on input "checkbox" at bounding box center [185, 145] width 4 height 4
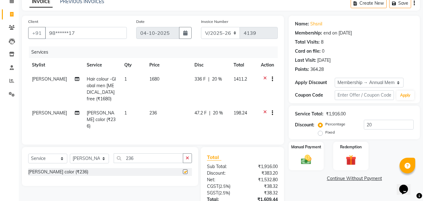
checkbox input "false"
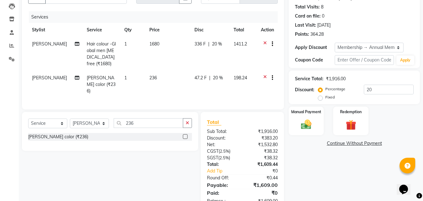
scroll to position [52, 0]
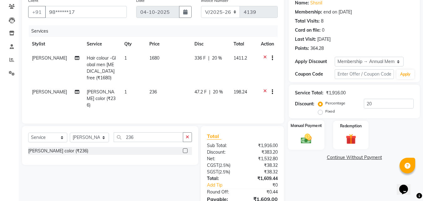
click at [311, 120] on div "Manual Payment" at bounding box center [306, 135] width 37 height 30
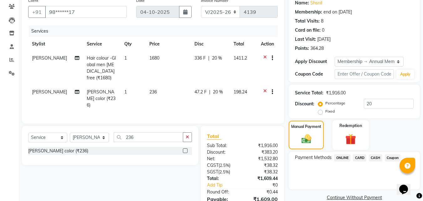
scroll to position [84, 0]
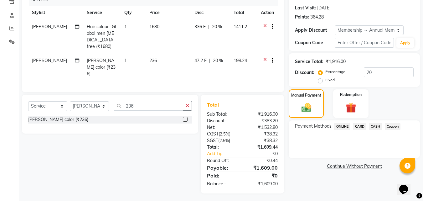
click at [341, 128] on span "ONLINE" at bounding box center [342, 126] width 16 height 7
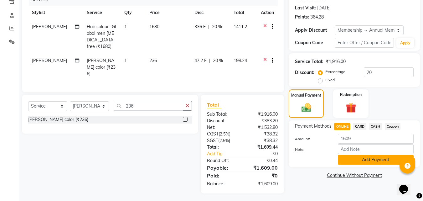
click at [347, 161] on button "Add Payment" at bounding box center [376, 160] width 76 height 10
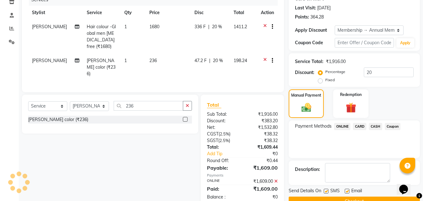
scroll to position [119, 0]
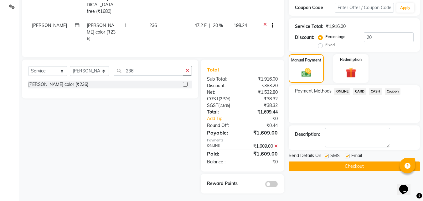
click at [341, 165] on button "Checkout" at bounding box center [354, 166] width 131 height 10
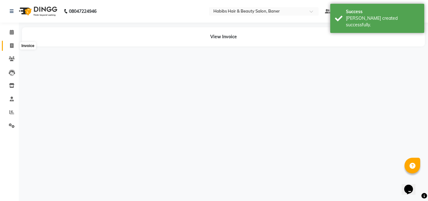
click at [9, 44] on span at bounding box center [11, 45] width 11 height 7
select select "5356"
select select "service"
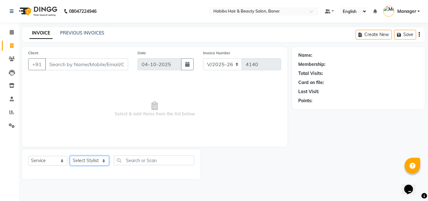
click at [93, 158] on select "Select Stylist Admin Manager [PERSON_NAME] [PERSON_NAME] Ram [PERSON_NAME] [PER…" at bounding box center [89, 161] width 39 height 10
select select "67829"
click at [70, 156] on select "Select Stylist Admin Manager [PERSON_NAME] [PERSON_NAME] Ram [PERSON_NAME] [PER…" at bounding box center [89, 161] width 39 height 10
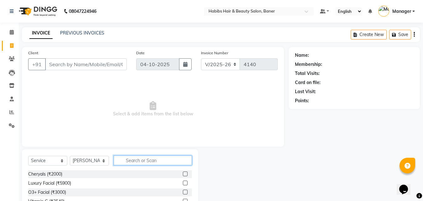
click at [137, 161] on input "text" at bounding box center [153, 160] width 78 height 10
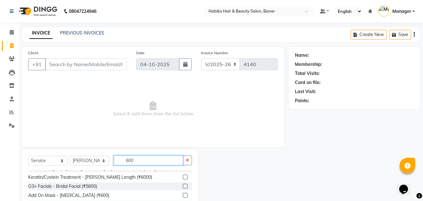
scroll to position [92, 0]
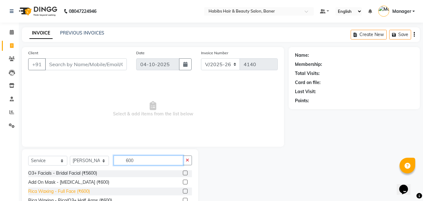
type input "600"
click at [82, 191] on div "Rica Waxing - Full Face (₹600)" at bounding box center [59, 191] width 62 height 7
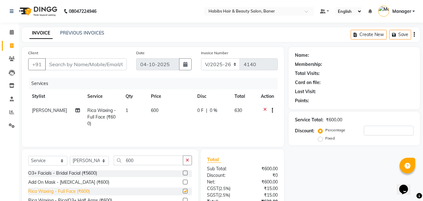
checkbox input "false"
click at [189, 163] on button "button" at bounding box center [187, 160] width 9 height 10
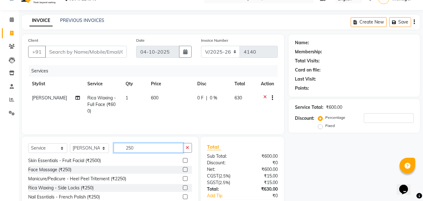
scroll to position [31, 0]
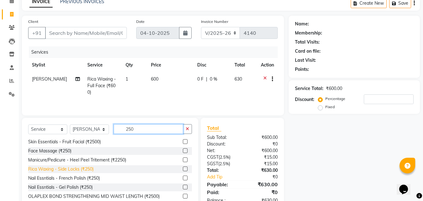
type input "250"
click at [81, 171] on div "Rica Waxing - Side Locks (₹250)" at bounding box center [60, 169] width 65 height 7
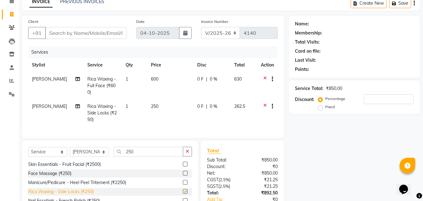
checkbox input "false"
click at [90, 157] on select "Select Stylist Admin Manager [PERSON_NAME] [PERSON_NAME] Ram [PERSON_NAME] [PER…" at bounding box center [89, 152] width 39 height 10
select select "88113"
click at [70, 152] on select "Select Stylist Admin Manager [PERSON_NAME] [PERSON_NAME] Ram [PERSON_NAME] [PER…" at bounding box center [89, 152] width 39 height 10
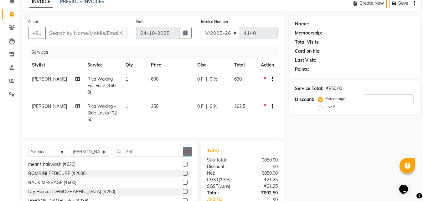
click at [188, 154] on icon "button" at bounding box center [187, 151] width 3 height 4
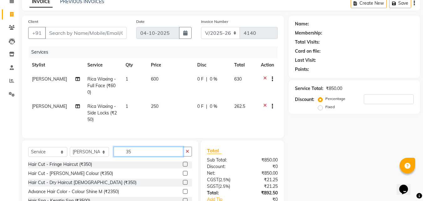
scroll to position [0, 0]
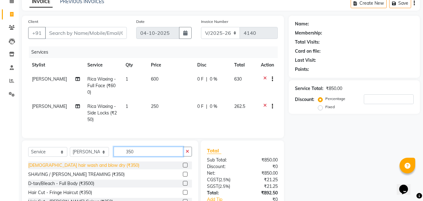
type input "350"
click at [99, 168] on div "[DEMOGRAPHIC_DATA] hair wash and blow dry (₹350)" at bounding box center [83, 165] width 111 height 7
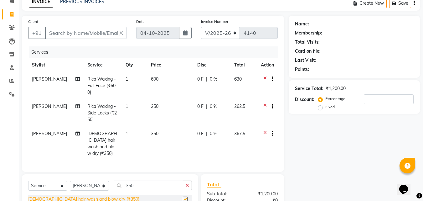
checkbox input "false"
click at [273, 132] on div at bounding box center [267, 134] width 13 height 8
click at [270, 133] on button "button" at bounding box center [271, 133] width 4 height 7
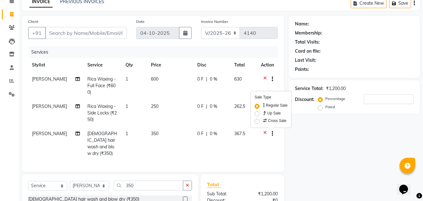
click at [308, 139] on div "Name: Membership: Total Visits: Card on file: Last Visit: Points: Service Total…" at bounding box center [357, 141] width 136 height 251
click at [210, 131] on span "0 %" at bounding box center [214, 133] width 8 height 7
select select "88113"
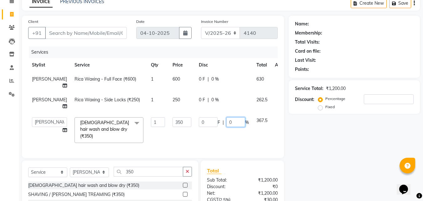
drag, startPoint x: 214, startPoint y: 122, endPoint x: 224, endPoint y: 122, distance: 10.7
click at [227, 122] on input "0" at bounding box center [236, 122] width 19 height 10
type input "5"
type input "4.8"
click at [365, 151] on div "Name: Membership: Total Visits: Card on file: Last Visit: Points: Service Total…" at bounding box center [357, 134] width 136 height 237
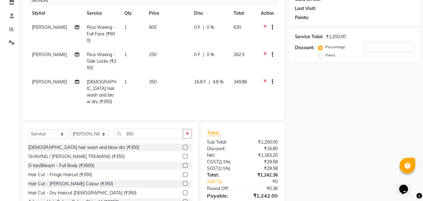
scroll to position [17, 0]
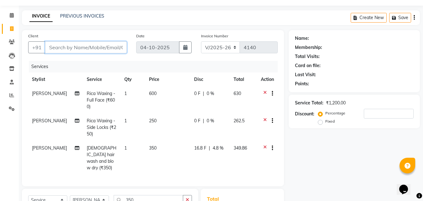
click at [63, 53] on input "Client" at bounding box center [86, 47] width 82 height 12
click at [62, 47] on input "Client" at bounding box center [86, 47] width 82 height 12
type input "7"
type input "0"
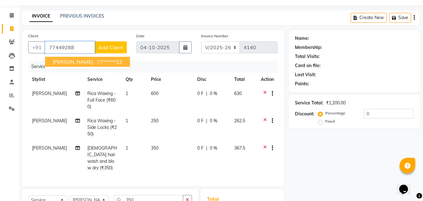
click at [102, 60] on button "Tanvi . 77******22" at bounding box center [87, 62] width 85 height 10
type input "77******22"
select select "1: Object"
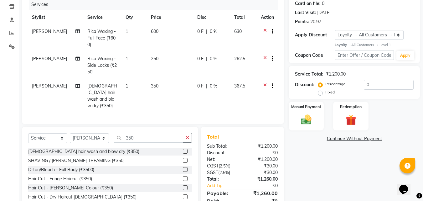
scroll to position [105, 0]
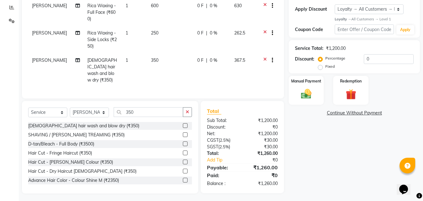
click at [210, 62] on span "0 %" at bounding box center [214, 60] width 8 height 7
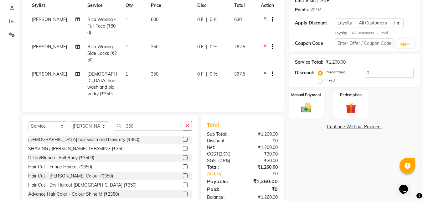
select select "88113"
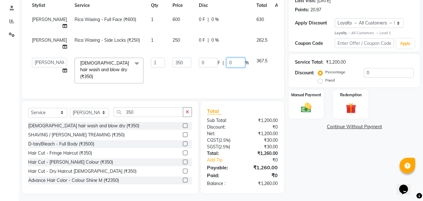
drag, startPoint x: 210, startPoint y: 62, endPoint x: 224, endPoint y: 62, distance: 14.7
click at [224, 62] on div "0 F | 0 %" at bounding box center [224, 63] width 50 height 10
type input "4.8"
click at [347, 182] on div "Name: Tanvi . Membership: No Active Membership Total Visits: 3 Card on file: 0 …" at bounding box center [357, 74] width 136 height 237
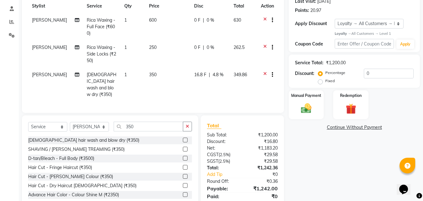
scroll to position [80, 0]
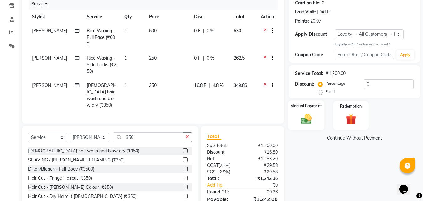
click at [307, 104] on label "Manual Payment" at bounding box center [306, 106] width 31 height 6
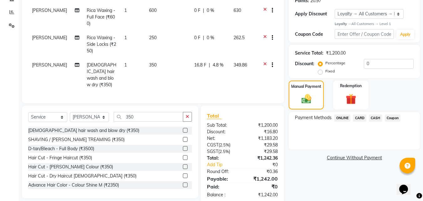
scroll to position [111, 0]
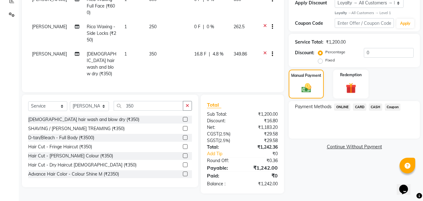
click at [373, 107] on span "CASH" at bounding box center [375, 106] width 13 height 7
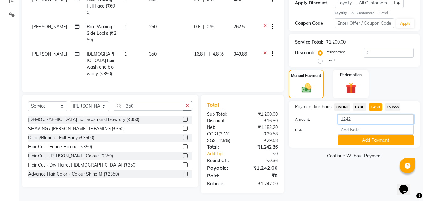
drag, startPoint x: 353, startPoint y: 121, endPoint x: 335, endPoint y: 120, distance: 17.9
click at [335, 120] on div "1242" at bounding box center [375, 119] width 85 height 10
type input "1000"
click at [379, 143] on button "Add Payment" at bounding box center [376, 140] width 76 height 10
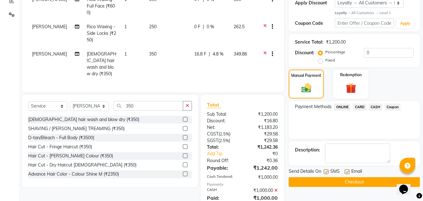
click at [341, 104] on span "ONLINE" at bounding box center [342, 106] width 16 height 7
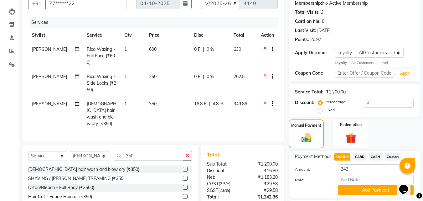
scroll to position [45, 0]
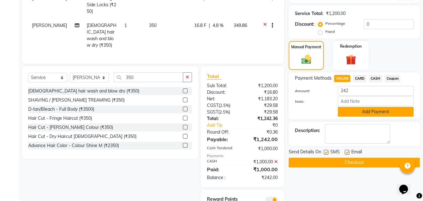
click at [358, 109] on button "Add Payment" at bounding box center [376, 112] width 76 height 10
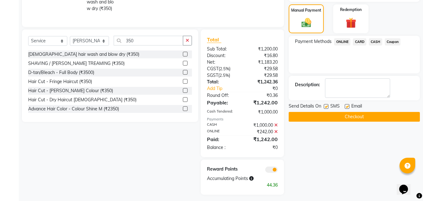
scroll to position [177, 0]
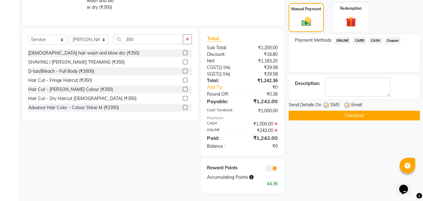
drag, startPoint x: 346, startPoint y: 103, endPoint x: 328, endPoint y: 110, distance: 18.9
click at [347, 104] on label at bounding box center [347, 105] width 5 height 5
click at [347, 104] on input "checkbox" at bounding box center [347, 105] width 4 height 4
checkbox input "false"
click at [326, 104] on label at bounding box center [326, 105] width 5 height 5
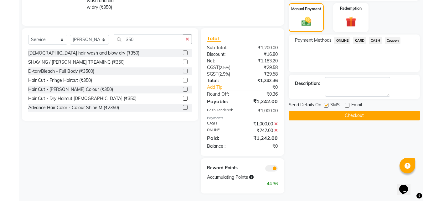
click at [326, 104] on input "checkbox" at bounding box center [326, 105] width 4 height 4
checkbox input "false"
click at [323, 120] on button "Checkout" at bounding box center [354, 116] width 131 height 10
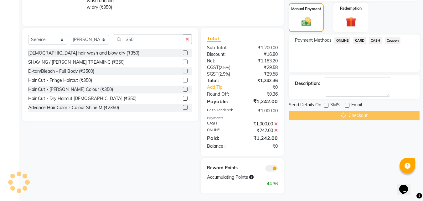
scroll to position [177, 0]
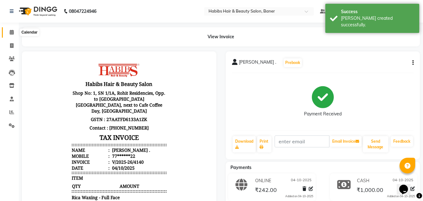
click at [10, 33] on icon at bounding box center [12, 32] width 4 height 5
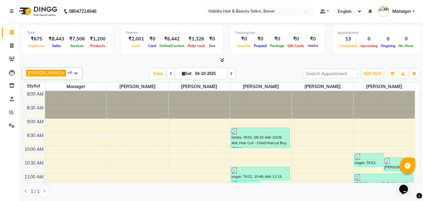
drag, startPoint x: 428, startPoint y: 95, endPoint x: 290, endPoint y: 58, distance: 142.0
click at [290, 58] on div at bounding box center [221, 60] width 398 height 7
click at [9, 89] on link "Inventory" at bounding box center [9, 86] width 15 height 10
select select
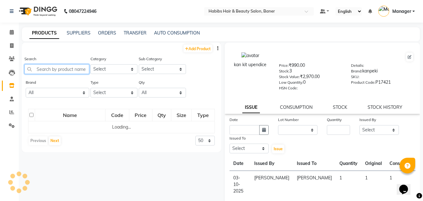
click at [64, 71] on input "text" at bounding box center [56, 69] width 65 height 10
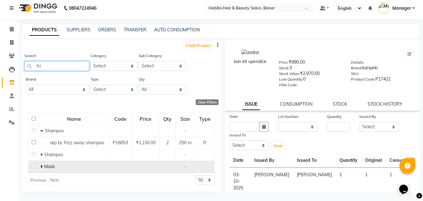
scroll to position [4, 0]
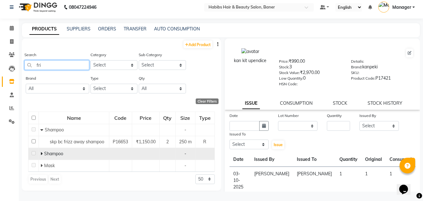
type input "fri"
click at [41, 153] on icon at bounding box center [41, 153] width 2 height 4
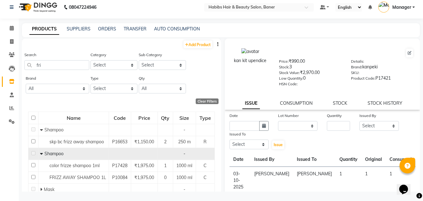
scroll to position [23, 0]
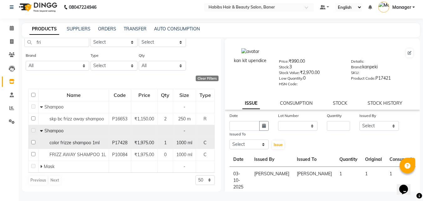
click at [58, 142] on span "color frizze shampoo 1ml" at bounding box center [75, 143] width 50 height 6
select select
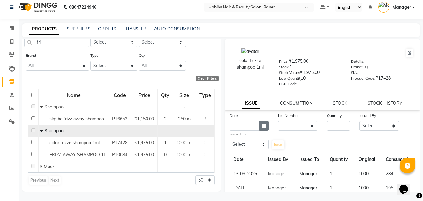
click at [263, 127] on icon "button" at bounding box center [264, 125] width 4 height 4
select select "10"
select select "2025"
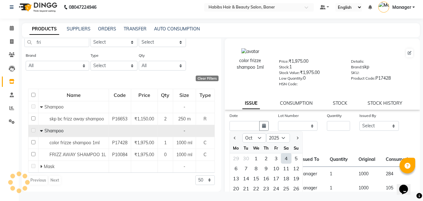
click at [285, 159] on div "4" at bounding box center [286, 158] width 10 height 10
type input "04-10-2025"
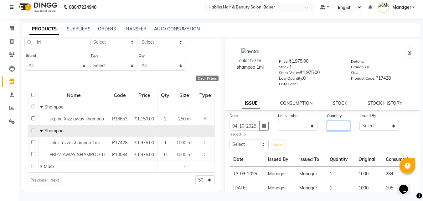
click at [336, 123] on input "number" at bounding box center [338, 126] width 23 height 10
type input "1"
click at [369, 122] on select "Select Admin Manager Pooja Singh Pratik Bhad Ram Rohan Sonawane Swapnali Swapnil" at bounding box center [379, 126] width 39 height 10
select select "35759"
click at [360, 121] on select "Select Admin Manager Pooja Singh Pratik Bhad Ram Rohan Sonawane Swapnali Swapnil" at bounding box center [379, 126] width 39 height 10
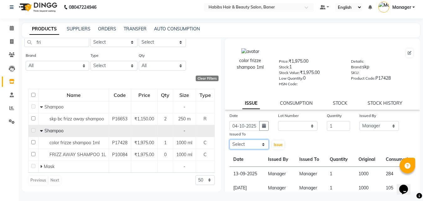
click at [241, 142] on select "Select Admin Manager Pooja Singh Pratik Bhad Ram Rohan Sonawane Swapnali Swapnil" at bounding box center [249, 144] width 39 height 10
select select "35759"
click at [230, 139] on select "Select Admin Manager Pooja Singh Pratik Bhad Ram Rohan Sonawane Swapnali Swapnil" at bounding box center [249, 144] width 39 height 10
click at [278, 145] on span "Issue" at bounding box center [278, 144] width 9 height 5
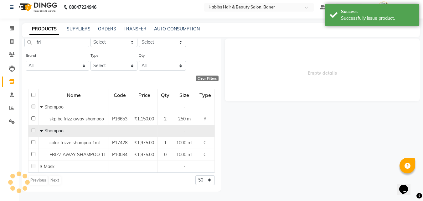
select select
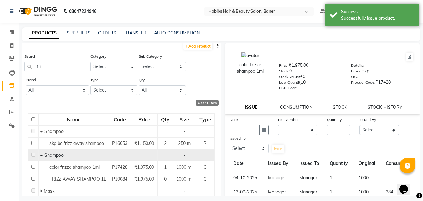
scroll to position [0, 0]
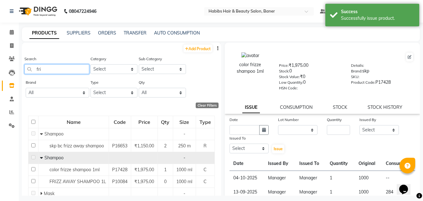
drag, startPoint x: 58, startPoint y: 70, endPoint x: 25, endPoint y: 69, distance: 32.9
click at [25, 69] on input "fri" at bounding box center [56, 69] width 65 height 10
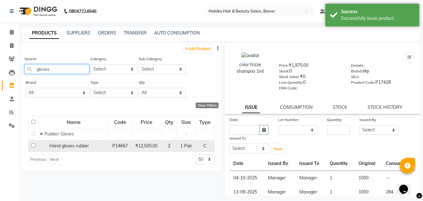
type input "gloves"
click at [87, 146] on span "Hand gloves rubber" at bounding box center [69, 146] width 39 height 6
select select
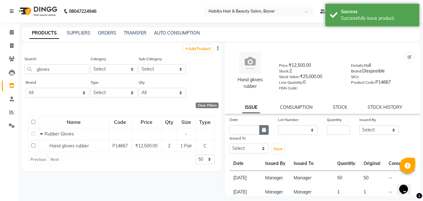
click at [263, 131] on icon "button" at bounding box center [264, 130] width 4 height 4
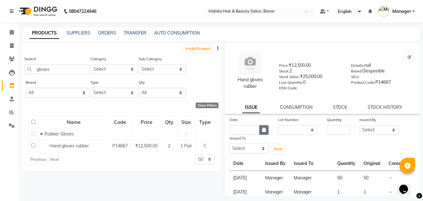
select select "10"
select select "2025"
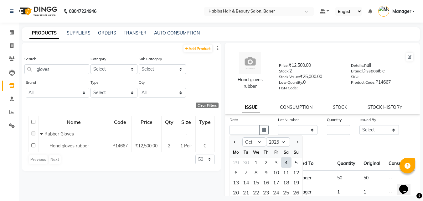
click at [290, 162] on div "4" at bounding box center [286, 162] width 10 height 10
type input "04-10-2025"
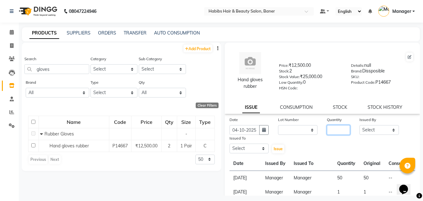
click at [343, 132] on input "number" at bounding box center [338, 130] width 23 height 10
type input "50"
click at [372, 127] on select "Select Admin Manager Pooja Singh Pratik Bhad Ram Rohan Sonawane Swapnali Swapnil" at bounding box center [379, 130] width 39 height 10
select select "35759"
click at [360, 125] on select "Select Admin Manager Pooja Singh Pratik Bhad Ram Rohan Sonawane Swapnali Swapnil" at bounding box center [379, 130] width 39 height 10
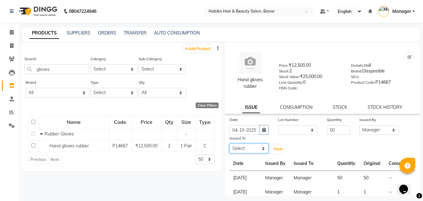
click at [253, 147] on select "Select Admin Manager Pooja Singh Pratik Bhad Ram Rohan Sonawane Swapnali Swapnil" at bounding box center [249, 148] width 39 height 10
select select "35759"
click at [230, 143] on select "Select Admin Manager Pooja Singh Pratik Bhad Ram Rohan Sonawane Swapnali Swapnil" at bounding box center [249, 148] width 39 height 10
click at [276, 148] on span "Issue" at bounding box center [278, 148] width 9 height 5
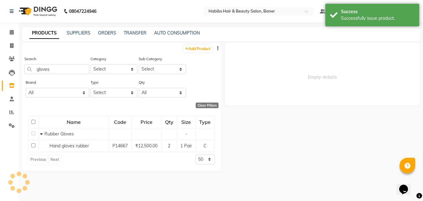
select select
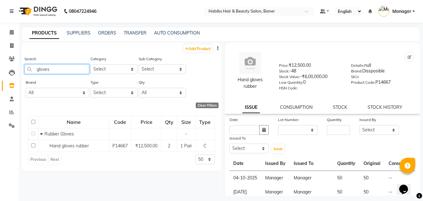
click at [69, 66] on input "gloves" at bounding box center [56, 69] width 65 height 10
drag, startPoint x: 65, startPoint y: 67, endPoint x: 32, endPoint y: 67, distance: 32.9
click at [32, 67] on input "gloves" at bounding box center [56, 69] width 65 height 10
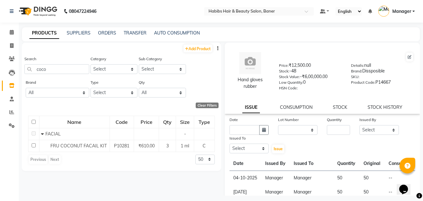
drag, startPoint x: 62, startPoint y: 61, endPoint x: 28, endPoint y: 70, distance: 36.0
click at [27, 70] on div "Search coco" at bounding box center [56, 64] width 65 height 18
drag, startPoint x: 53, startPoint y: 65, endPoint x: 11, endPoint y: 64, distance: 42.3
click at [11, 64] on app-home "08047224946 Select Location × Habibs Hair & Beauty Salon, Baner Default Panel M…" at bounding box center [211, 102] width 423 height 205
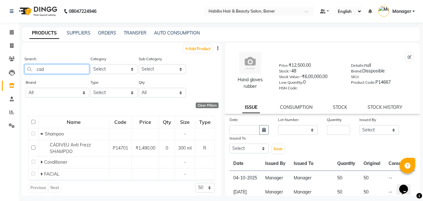
drag, startPoint x: 50, startPoint y: 67, endPoint x: 30, endPoint y: 68, distance: 19.1
click at [30, 68] on input "cad" at bounding box center [56, 69] width 65 height 10
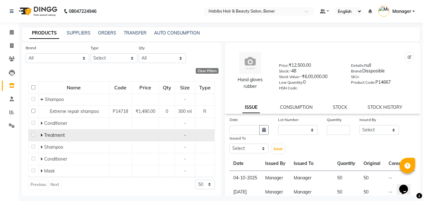
scroll to position [35, 0]
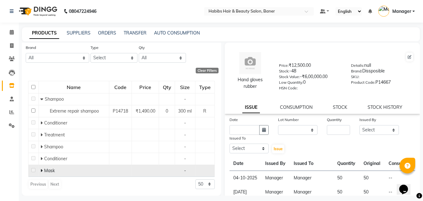
click at [41, 170] on icon at bounding box center [41, 170] width 2 height 4
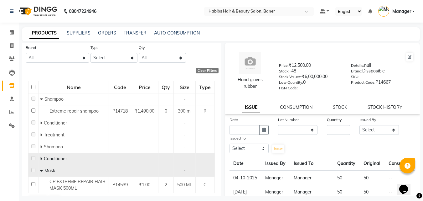
click at [41, 157] on icon at bounding box center [41, 158] width 2 height 4
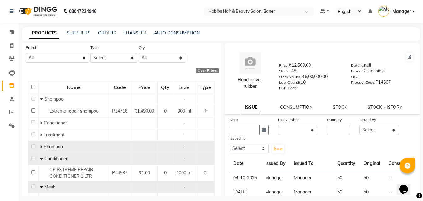
click at [41, 146] on icon at bounding box center [41, 146] width 2 height 4
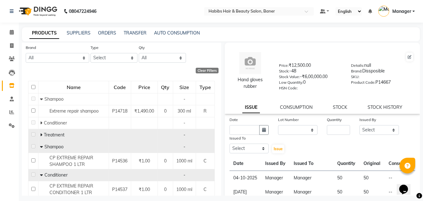
click at [40, 136] on icon at bounding box center [41, 135] width 2 height 4
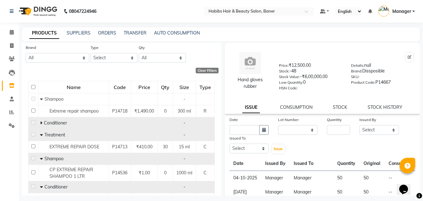
click at [41, 121] on icon at bounding box center [41, 123] width 2 height 4
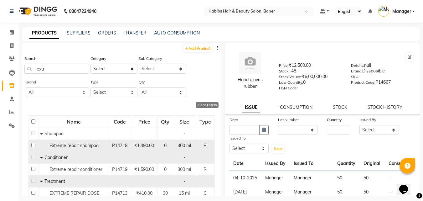
scroll to position [0, 0]
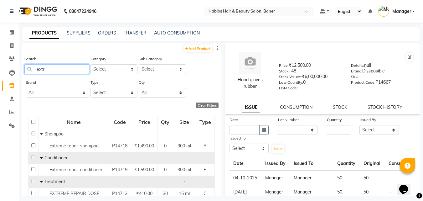
drag, startPoint x: 52, startPoint y: 70, endPoint x: 27, endPoint y: 74, distance: 24.7
click at [29, 74] on div "Search extr" at bounding box center [56, 66] width 65 height 23
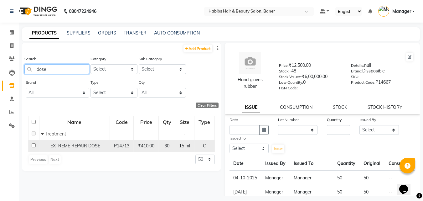
type input "dose"
click at [32, 145] on input "checkbox" at bounding box center [34, 145] width 4 height 4
checkbox input "true"
select select
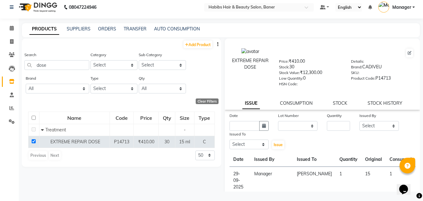
scroll to position [63, 0]
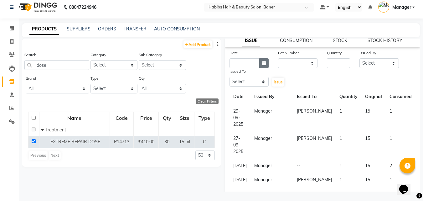
click at [262, 64] on icon "button" at bounding box center [264, 63] width 4 height 4
select select "10"
select select "2025"
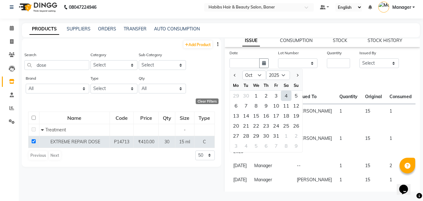
click at [289, 96] on div "4" at bounding box center [286, 96] width 10 height 10
type input "04-10-2025"
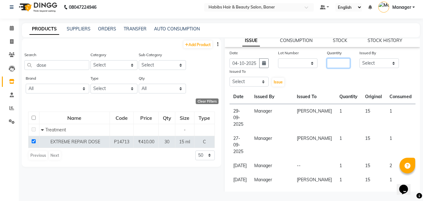
click at [339, 62] on input "number" at bounding box center [338, 63] width 23 height 10
type input "1"
click at [366, 62] on select "Select Admin Manager Pooja Singh Pratik Bhad Ram Rohan Sonawane Swapnali Swapnil" at bounding box center [379, 63] width 39 height 10
select select "35759"
click at [360, 58] on select "Select Admin Manager Pooja Singh Pratik Bhad Ram Rohan Sonawane Swapnali Swapnil" at bounding box center [379, 63] width 39 height 10
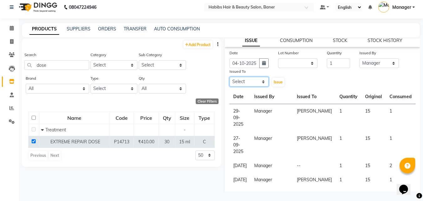
click at [246, 79] on select "Select Admin Manager Pooja Singh Pratik Bhad Ram Rohan Sonawane Swapnali Swapnil" at bounding box center [249, 82] width 39 height 10
select select "35759"
click at [230, 77] on select "Select Admin Manager Pooja Singh Pratik Bhad Ram Rohan Sonawane Swapnali Swapnil" at bounding box center [249, 82] width 39 height 10
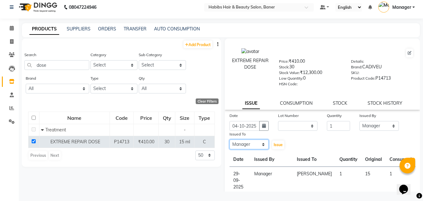
scroll to position [31, 0]
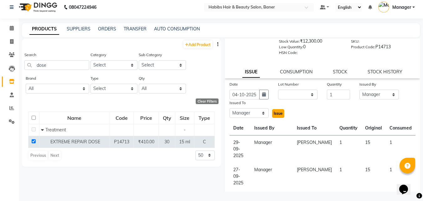
click at [280, 115] on span "Issue" at bounding box center [278, 113] width 9 height 5
select select
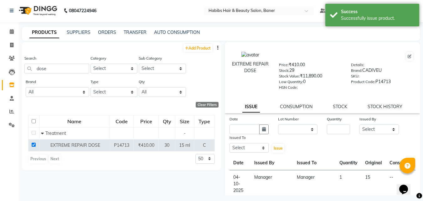
scroll to position [0, 0]
click at [13, 32] on icon at bounding box center [12, 32] width 4 height 5
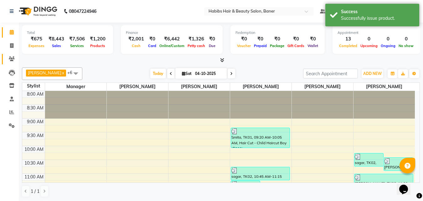
scroll to position [0, 0]
click at [13, 43] on icon at bounding box center [11, 45] width 3 height 5
select select "service"
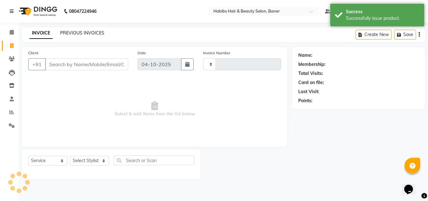
type input "4141"
select select "5356"
click at [86, 34] on link "PREVIOUS INVOICES" at bounding box center [82, 33] width 44 height 6
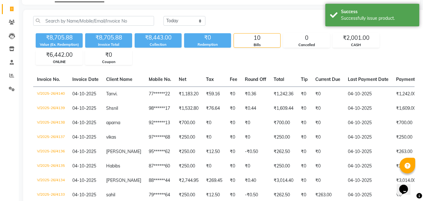
scroll to position [63, 0]
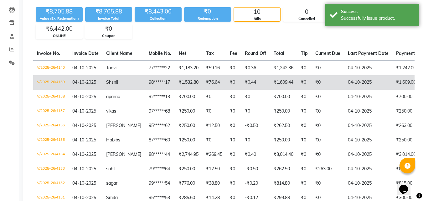
click at [57, 82] on td "V/2025-26/4139" at bounding box center [50, 82] width 35 height 14
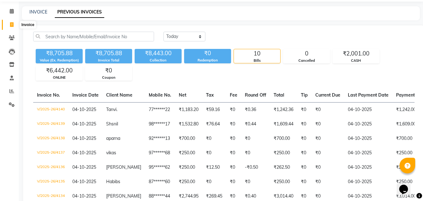
scroll to position [0, 0]
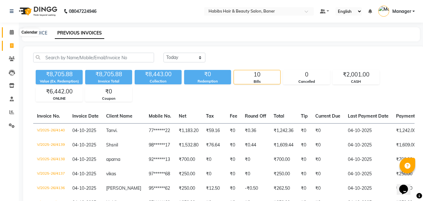
click at [10, 32] on icon at bounding box center [12, 32] width 4 height 5
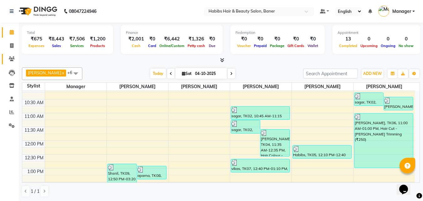
scroll to position [63, 0]
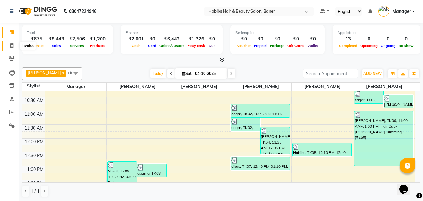
click at [12, 45] on icon at bounding box center [11, 45] width 3 height 5
select select "5356"
select select "service"
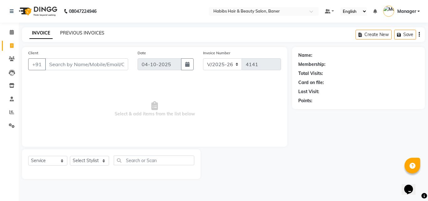
click at [81, 31] on link "PREVIOUS INVOICES" at bounding box center [82, 33] width 44 height 6
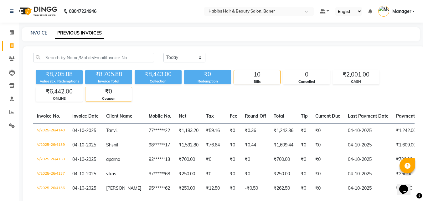
scroll to position [31, 0]
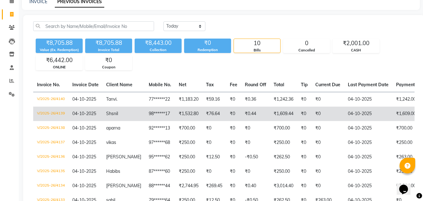
click at [49, 113] on td "V/2025-26/4139" at bounding box center [50, 114] width 35 height 14
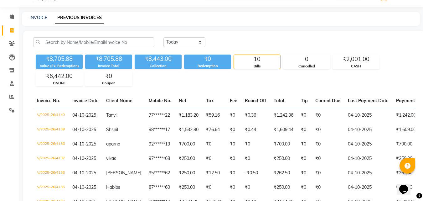
scroll to position [0, 0]
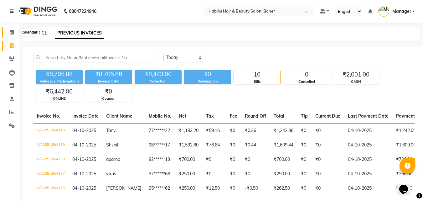
click at [15, 30] on span at bounding box center [11, 32] width 11 height 7
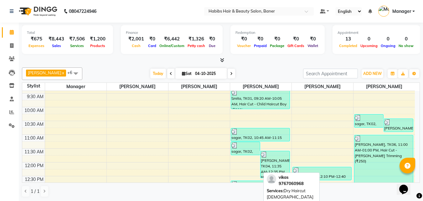
scroll to position [125, 0]
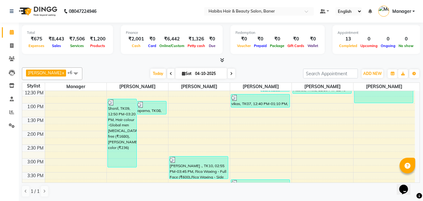
click at [50, 53] on div "Total ₹675 Expenses ₹8,443 Sales ₹7,506 Services ₹1,200 Products" at bounding box center [67, 39] width 91 height 29
click at [13, 40] on li "Invoice" at bounding box center [9, 45] width 19 height 13
click at [13, 44] on icon at bounding box center [11, 45] width 3 height 5
select select "5356"
select select "service"
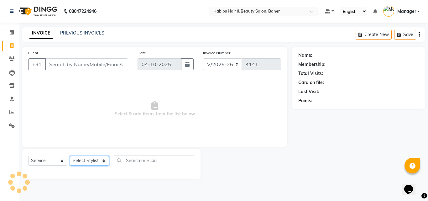
drag, startPoint x: 92, startPoint y: 158, endPoint x: 92, endPoint y: 154, distance: 3.8
click at [92, 158] on select "Select Stylist" at bounding box center [89, 161] width 39 height 10
select select "43743"
click at [70, 156] on select "Select Stylist Admin Manager [PERSON_NAME] [PERSON_NAME] Ram [PERSON_NAME] [PER…" at bounding box center [89, 161] width 39 height 10
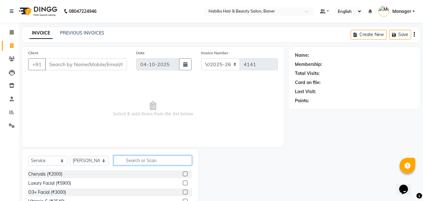
click at [132, 160] on input "text" at bounding box center [153, 160] width 78 height 10
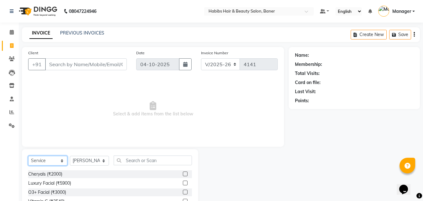
drag, startPoint x: 55, startPoint y: 162, endPoint x: 50, endPoint y: 162, distance: 4.4
click at [55, 162] on select "Select Service Product Membership Package Voucher Prepaid Gift Card" at bounding box center [47, 161] width 39 height 10
select select "package"
click at [28, 156] on select "Select Service Product Membership Package Voucher Prepaid Gift Card" at bounding box center [47, 161] width 39 height 10
click at [134, 153] on div "Select Service Product Membership Package Voucher Prepaid Gift Card Select Styl…" at bounding box center [110, 195] width 176 height 92
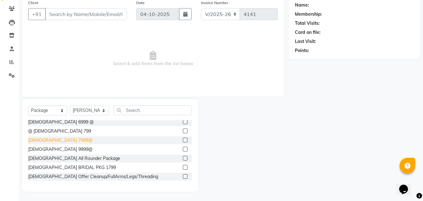
scroll to position [125, 0]
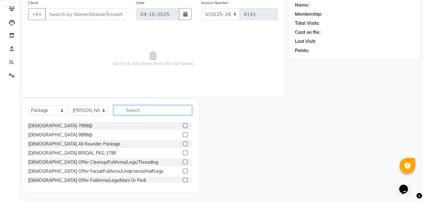
click at [136, 108] on input "text" at bounding box center [153, 110] width 78 height 10
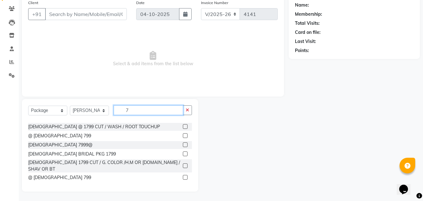
scroll to position [10, 0]
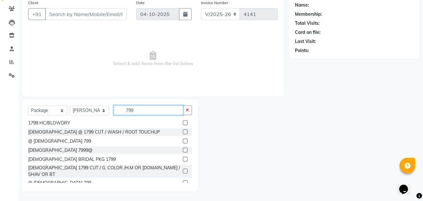
type input "799"
click at [183, 139] on label at bounding box center [185, 140] width 5 height 5
click at [183, 139] on input "checkbox" at bounding box center [185, 141] width 4 height 4
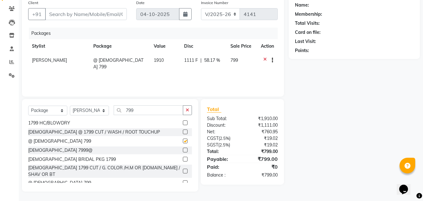
checkbox input "false"
drag, startPoint x: 152, startPoint y: 106, endPoint x: 116, endPoint y: 110, distance: 36.3
click at [116, 110] on input "799" at bounding box center [149, 110] width 70 height 10
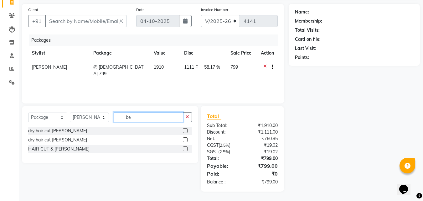
scroll to position [0, 0]
drag, startPoint x: 148, startPoint y: 118, endPoint x: 92, endPoint y: 119, distance: 55.8
click at [92, 119] on div "Select Service Product Membership Package Voucher Prepaid Gift Card Select Styl…" at bounding box center [110, 119] width 164 height 15
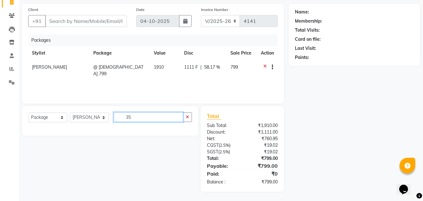
scroll to position [43, 0]
type input "350"
click at [29, 108] on div "Select Service Product Membership Package Voucher Prepaid Gift Card Select Styl…" at bounding box center [110, 121] width 176 height 30
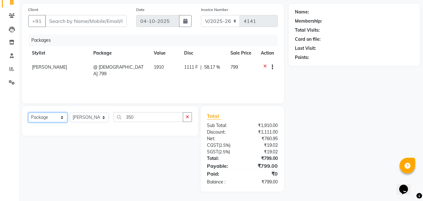
click at [34, 115] on select "Select Service Product Membership Package Voucher Prepaid Gift Card" at bounding box center [47, 117] width 39 height 10
select select "service"
click at [28, 112] on select "Select Service Product Membership Package Voucher Prepaid Gift Card" at bounding box center [47, 117] width 39 height 10
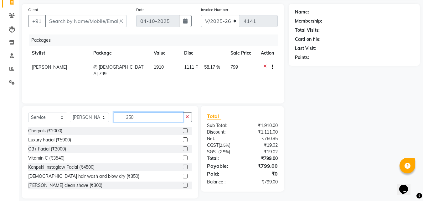
click at [159, 116] on input "350" at bounding box center [149, 117] width 70 height 10
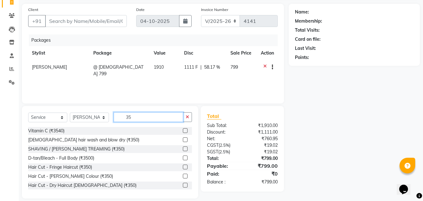
type input "350"
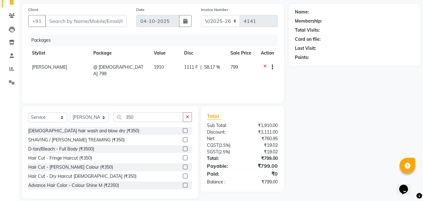
click at [92, 166] on div "Hair Cut - [PERSON_NAME] Colour (₹350)" at bounding box center [110, 167] width 164 height 8
click at [183, 168] on label at bounding box center [185, 166] width 5 height 5
click at [183, 168] on input "checkbox" at bounding box center [185, 167] width 4 height 4
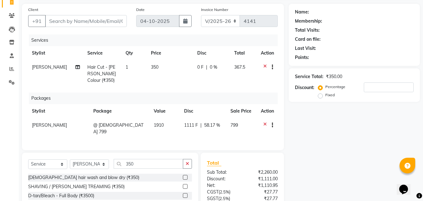
checkbox input "false"
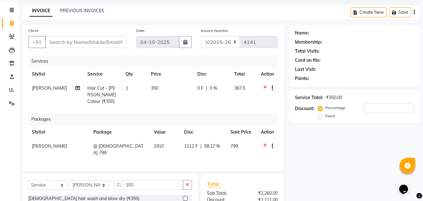
scroll to position [0, 0]
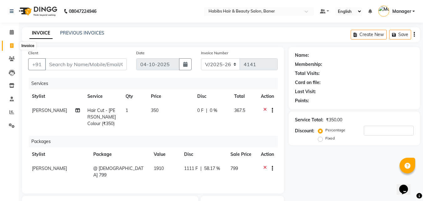
click at [11, 44] on icon at bounding box center [11, 45] width 3 height 5
select select "5356"
select select "service"
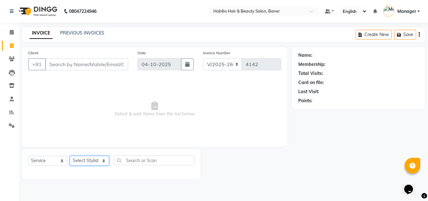
click at [89, 159] on select "Select Stylist" at bounding box center [89, 161] width 39 height 10
select select "91427"
click at [70, 156] on select "Select Stylist Admin Manager [PERSON_NAME] [PERSON_NAME] Ram [PERSON_NAME] [PER…" at bounding box center [89, 161] width 39 height 10
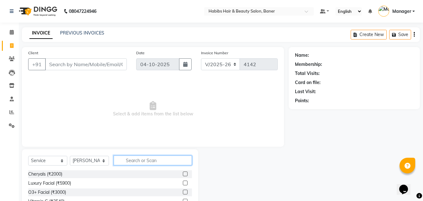
click at [130, 161] on input "text" at bounding box center [153, 160] width 78 height 10
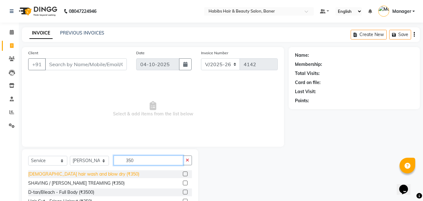
type input "350"
click at [93, 174] on div "[DEMOGRAPHIC_DATA] hair wash and blow dry (₹350)" at bounding box center [83, 174] width 111 height 7
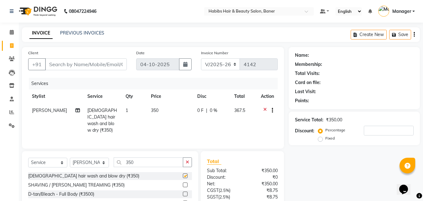
checkbox input "false"
click at [91, 161] on select "Select Stylist Admin Manager [PERSON_NAME] [PERSON_NAME] Ram [PERSON_NAME] [PER…" at bounding box center [89, 163] width 39 height 10
select select "67829"
click at [70, 158] on select "Select Stylist Admin Manager [PERSON_NAME] [PERSON_NAME] Ram [PERSON_NAME] [PER…" at bounding box center [89, 163] width 39 height 10
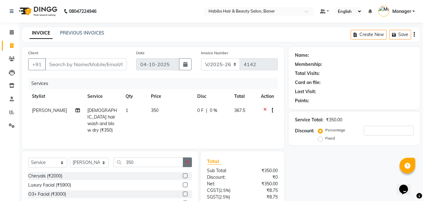
click at [186, 160] on icon "button" at bounding box center [187, 162] width 3 height 4
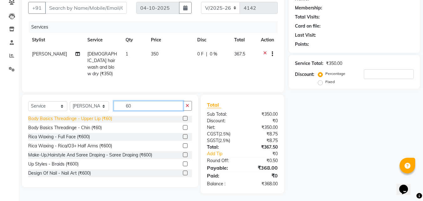
scroll to position [115, 0]
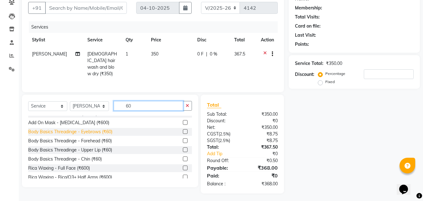
type input "60"
click at [110, 130] on div "Body Basics Threadinge - Eyebrows (₹60)" at bounding box center [70, 131] width 84 height 7
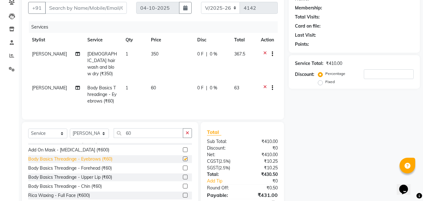
checkbox input "false"
click at [89, 7] on input "Client" at bounding box center [86, 8] width 82 height 12
type input "9"
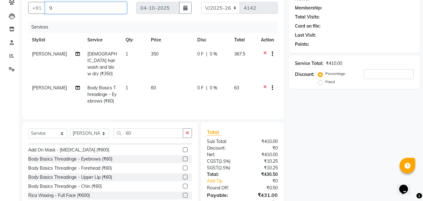
type input "0"
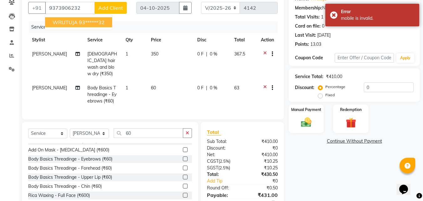
click at [85, 19] on ngb-highlight "93******32" at bounding box center [92, 22] width 26 height 6
type input "93******32"
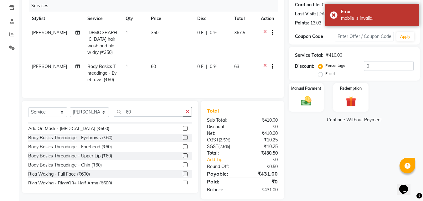
scroll to position [84, 0]
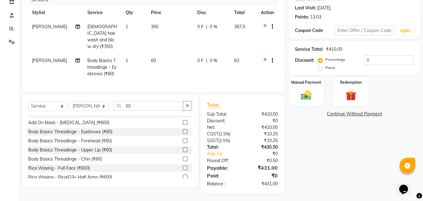
click at [210, 26] on span "0 %" at bounding box center [214, 26] width 8 height 7
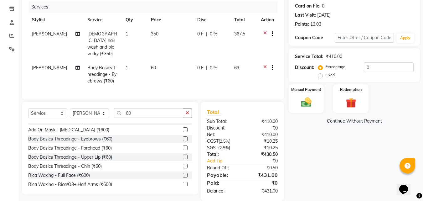
select select "91427"
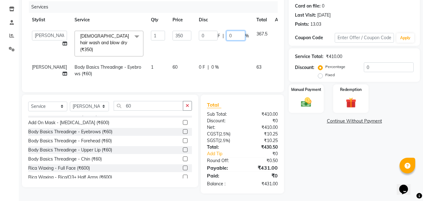
click at [227, 36] on input "0" at bounding box center [236, 36] width 19 height 10
type input "4.8"
click at [223, 50] on td "0 F | 4.8 %" at bounding box center [224, 43] width 58 height 33
select select "91427"
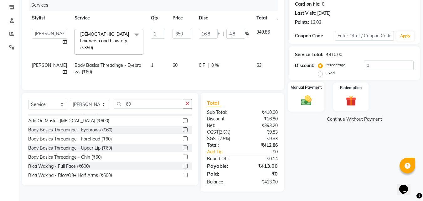
click at [307, 94] on img at bounding box center [307, 100] width 18 height 13
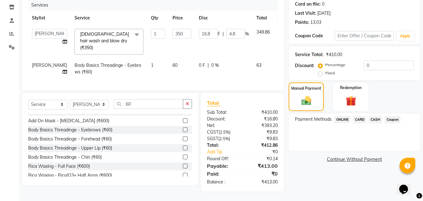
click at [341, 116] on span "ONLINE" at bounding box center [342, 119] width 16 height 7
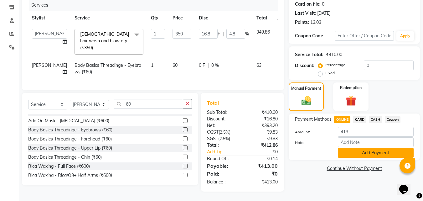
click at [371, 148] on button "Add Payment" at bounding box center [376, 153] width 76 height 10
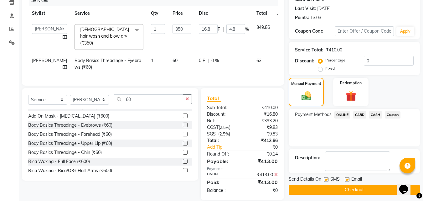
scroll to position [96, 0]
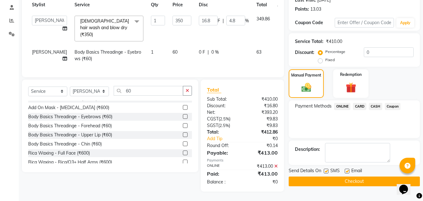
click at [358, 176] on button "Checkout" at bounding box center [354, 181] width 131 height 10
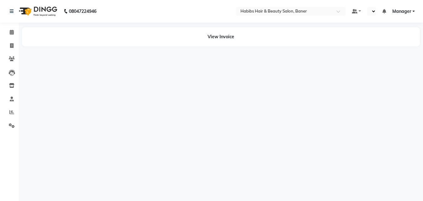
select select "en"
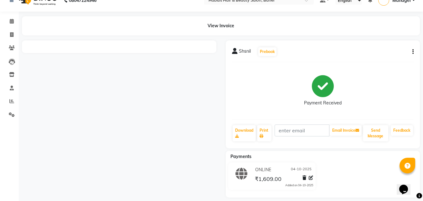
scroll to position [17, 0]
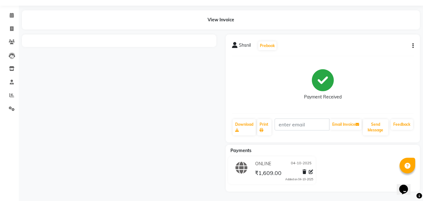
click at [411, 46] on button "button" at bounding box center [412, 46] width 4 height 7
click at [373, 56] on div "Edit Invoice" at bounding box center [382, 58] width 43 height 8
select select "service"
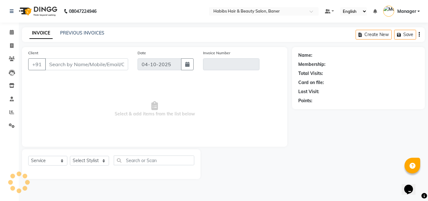
type input "98******17"
type input "V/2025-26/4139"
select select "2: Object"
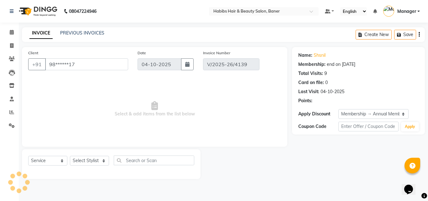
select select "select"
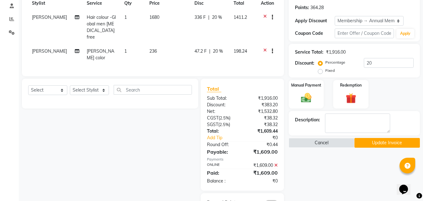
scroll to position [107, 0]
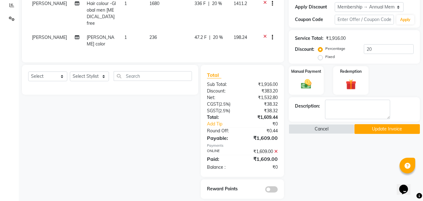
drag, startPoint x: 205, startPoint y: 110, endPoint x: 169, endPoint y: 213, distance: 108.9
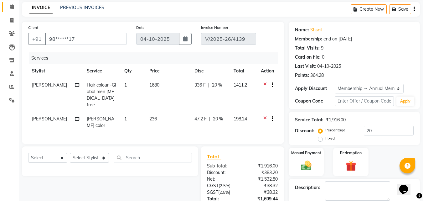
scroll to position [0, 0]
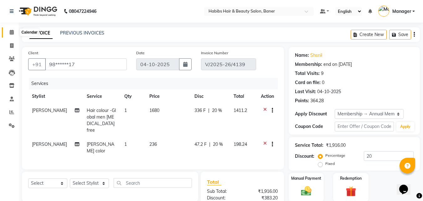
click at [15, 33] on span at bounding box center [11, 32] width 11 height 7
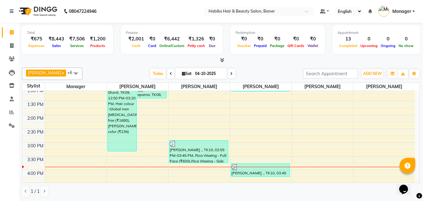
scroll to position [157, 0]
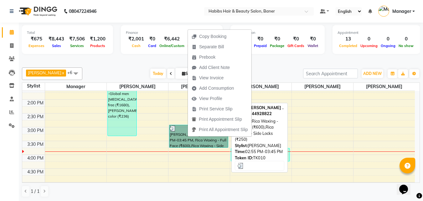
click at [176, 135] on link "[PERSON_NAME] ., TK10, 02:55 PM-03:45 PM, Rica Waxing - Full Face (₹600),Rica W…" at bounding box center [198, 136] width 59 height 23
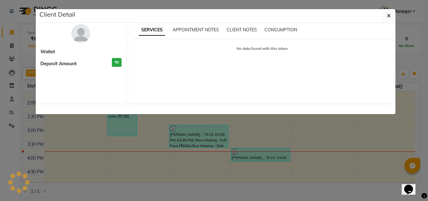
select select "3"
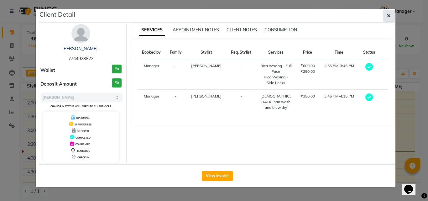
click at [390, 12] on button "button" at bounding box center [389, 16] width 12 height 12
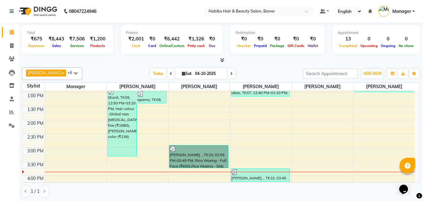
scroll to position [125, 0]
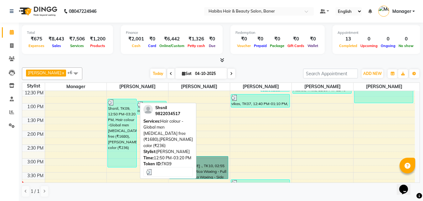
click at [123, 122] on div "Shsnil, TK09, 12:50 PM-03:20 PM, Hair colour -Global men [MEDICAL_DATA] free (₹…" at bounding box center [122, 133] width 29 height 68
select select "3"
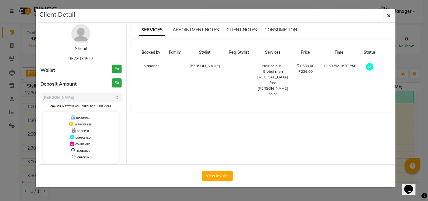
click at [279, 27] on div "CONSUMPTION" at bounding box center [280, 30] width 33 height 7
click at [278, 29] on span "CONSUMPTION" at bounding box center [280, 30] width 33 height 6
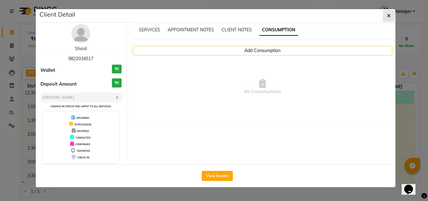
click at [393, 16] on button "button" at bounding box center [389, 16] width 12 height 12
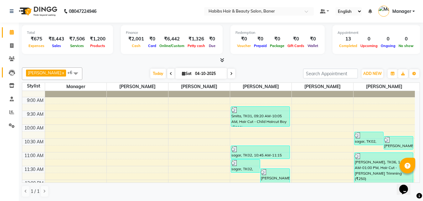
scroll to position [0, 0]
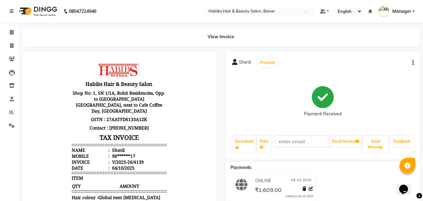
click at [412, 61] on button "button" at bounding box center [412, 63] width 4 height 7
click at [365, 74] on div "Edit Invoice" at bounding box center [382, 74] width 43 height 8
select select "service"
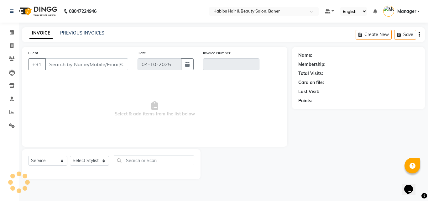
type input "98******17"
type input "V/2025-26/4139"
select select "select"
select select "2: Object"
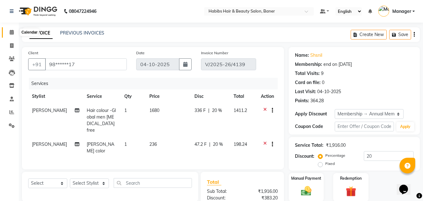
click at [11, 30] on icon at bounding box center [12, 32] width 4 height 5
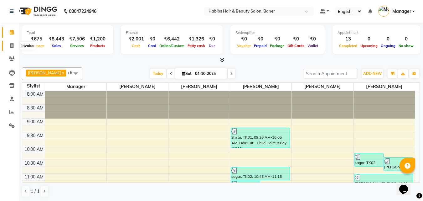
click at [15, 47] on span at bounding box center [11, 45] width 11 height 7
select select "service"
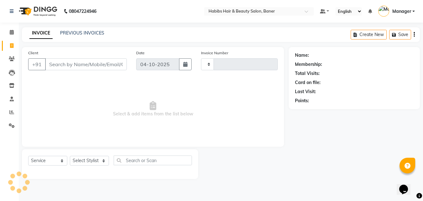
type input "4141"
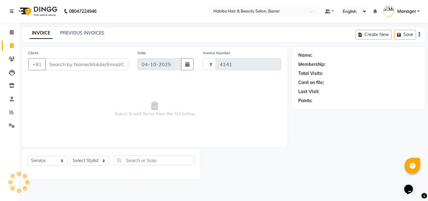
select select "5356"
drag, startPoint x: 103, startPoint y: 77, endPoint x: 103, endPoint y: 61, distance: 15.7
click at [103, 77] on div "Client +91 Date [DATE] Invoice Number V/2025 V/[PHONE_NUMBER] Select & add item…" at bounding box center [154, 97] width 265 height 100
click at [103, 59] on input "Client" at bounding box center [86, 64] width 83 height 12
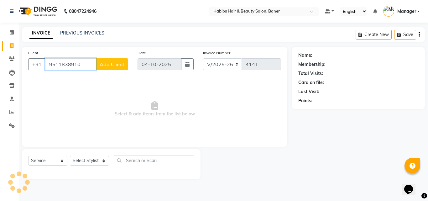
type input "9511838910"
click at [104, 61] on span "Add Client" at bounding box center [112, 64] width 25 height 6
select select "22"
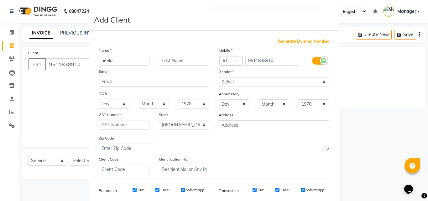
type input "neelai"
click at [242, 84] on select "Select [DEMOGRAPHIC_DATA] [DEMOGRAPHIC_DATA] Other Prefer Not To Say" at bounding box center [274, 82] width 111 height 10
select select "[DEMOGRAPHIC_DATA]"
click at [219, 77] on select "Select [DEMOGRAPHIC_DATA] [DEMOGRAPHIC_DATA] Other Prefer Not To Say" at bounding box center [274, 82] width 111 height 10
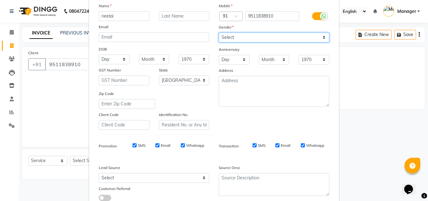
scroll to position [88, 0]
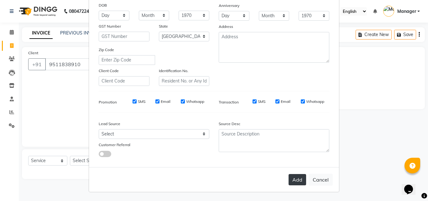
click at [294, 181] on button "Add" at bounding box center [298, 179] width 18 height 11
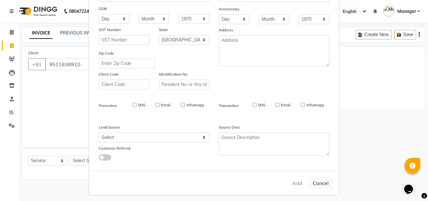
type input "95******10"
select select
select select "null"
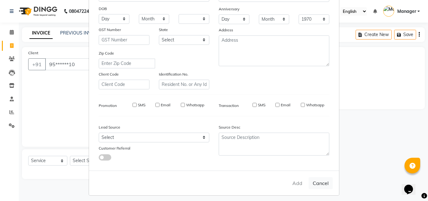
select select
checkbox input "false"
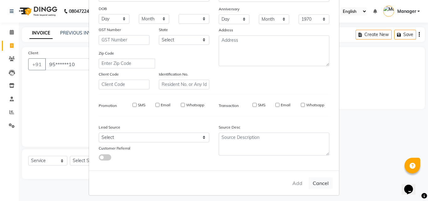
checkbox input "false"
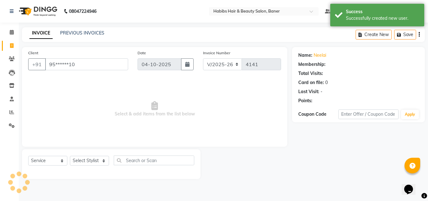
select select "1: Object"
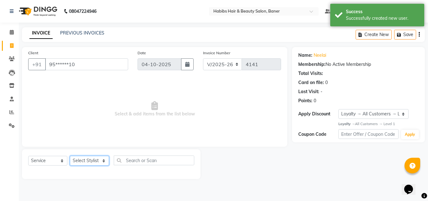
drag, startPoint x: 101, startPoint y: 162, endPoint x: 100, endPoint y: 157, distance: 5.1
click at [101, 162] on select "Select Stylist Admin Manager [PERSON_NAME] [PERSON_NAME] Ram [PERSON_NAME] [PER…" at bounding box center [89, 161] width 39 height 10
select select "88113"
click at [70, 156] on select "Select Stylist Admin Manager [PERSON_NAME] [PERSON_NAME] Ram [PERSON_NAME] [PER…" at bounding box center [89, 161] width 39 height 10
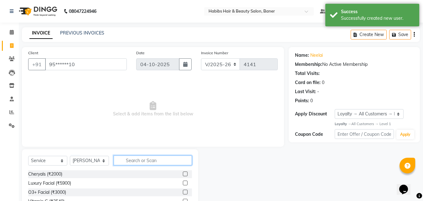
click at [139, 157] on input "text" at bounding box center [153, 160] width 78 height 10
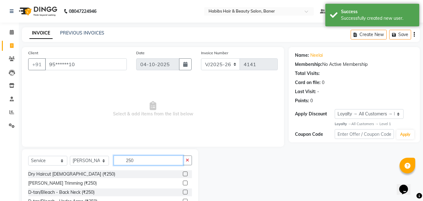
type input "250"
click at [183, 182] on label at bounding box center [185, 182] width 5 height 5
click at [183, 182] on input "checkbox" at bounding box center [185, 183] width 4 height 4
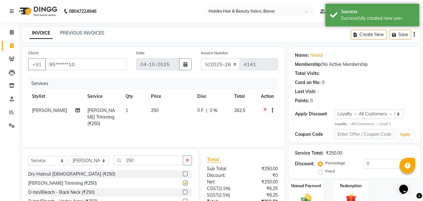
checkbox input "false"
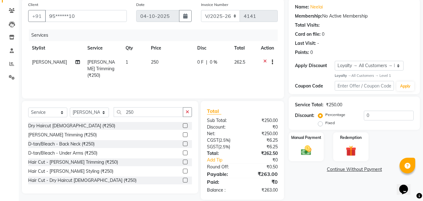
scroll to position [56, 0]
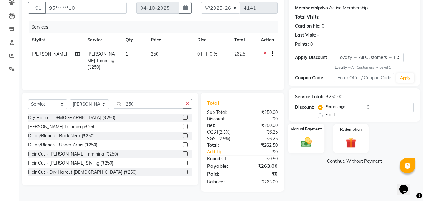
click at [306, 139] on img at bounding box center [307, 142] width 18 height 13
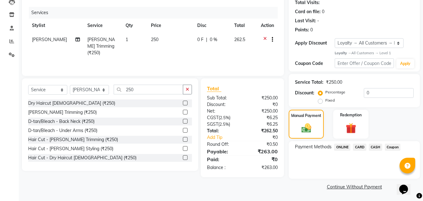
click at [343, 146] on span "ONLINE" at bounding box center [342, 146] width 16 height 7
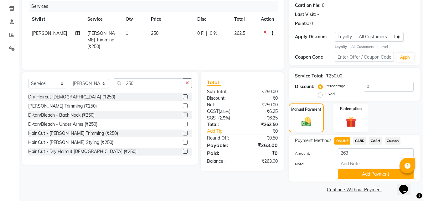
scroll to position [80, 0]
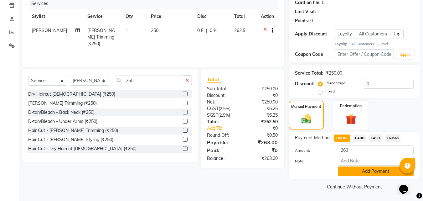
click at [366, 173] on button "Add Payment" at bounding box center [376, 171] width 76 height 10
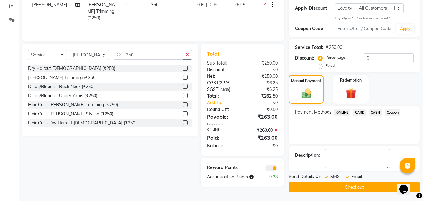
scroll to position [106, 0]
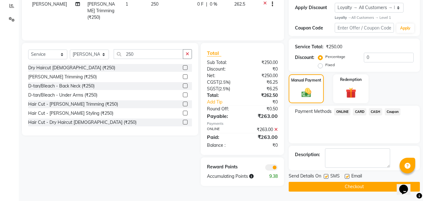
click at [347, 183] on button "Checkout" at bounding box center [354, 187] width 131 height 10
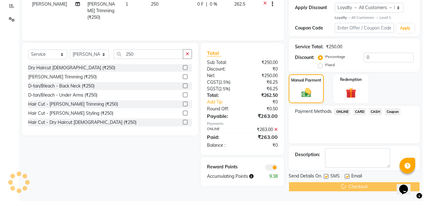
scroll to position [48, 0]
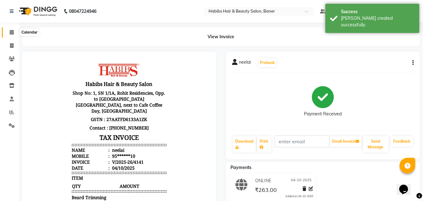
click at [7, 32] on span at bounding box center [11, 32] width 11 height 7
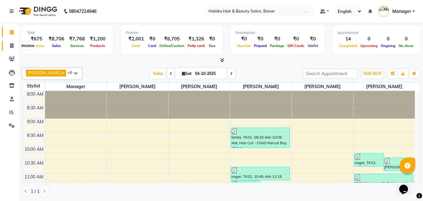
click at [11, 44] on icon at bounding box center [11, 45] width 3 height 5
select select "service"
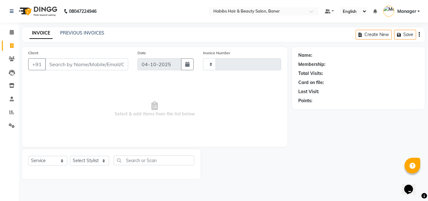
type input "4143"
select select "5356"
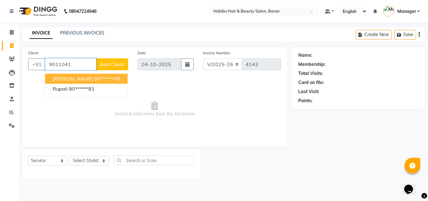
click at [104, 76] on ngb-highlight "90******49" at bounding box center [107, 79] width 26 height 6
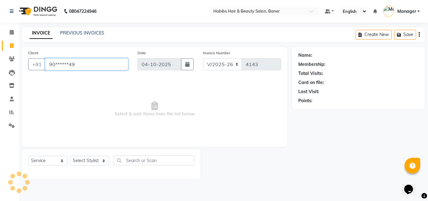
type input "90******49"
select select "2: Object"
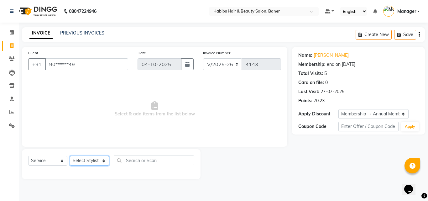
click at [89, 158] on select "Select Stylist Admin Manager [PERSON_NAME] [PERSON_NAME] Ram [PERSON_NAME] [PER…" at bounding box center [89, 161] width 39 height 10
select select "43743"
click at [70, 156] on select "Select Stylist Admin Manager [PERSON_NAME] [PERSON_NAME] Ram [PERSON_NAME] [PER…" at bounding box center [89, 161] width 39 height 10
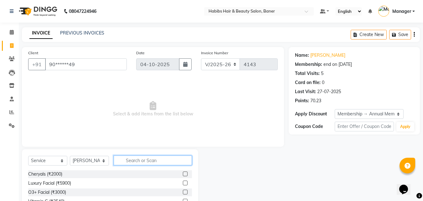
click at [125, 158] on input "text" at bounding box center [153, 160] width 78 height 10
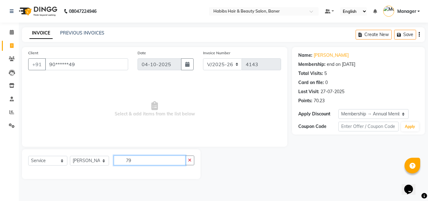
type input "7"
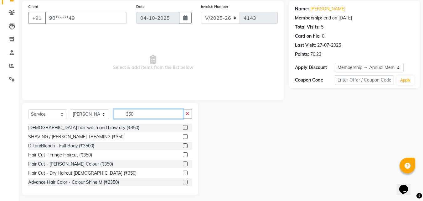
scroll to position [50, 0]
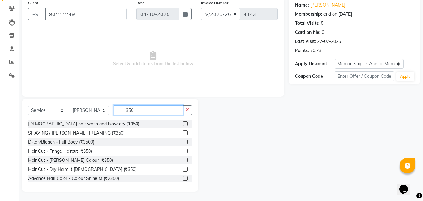
type input "350"
click at [183, 160] on label at bounding box center [185, 160] width 5 height 5
click at [183, 160] on input "checkbox" at bounding box center [185, 160] width 4 height 4
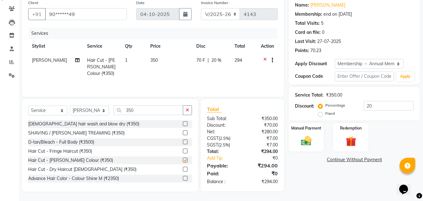
checkbox input "false"
click at [36, 113] on select "Select Service Product Membership Package Voucher Prepaid Gift Card" at bounding box center [47, 111] width 39 height 10
select select "package"
click at [28, 106] on select "Select Service Product Membership Package Voucher Prepaid Gift Card" at bounding box center [47, 111] width 39 height 10
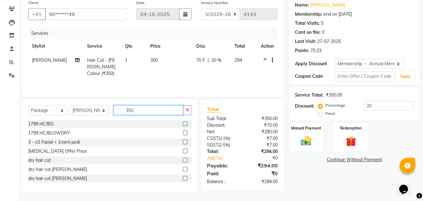
click at [148, 110] on input "350" at bounding box center [149, 110] width 70 height 10
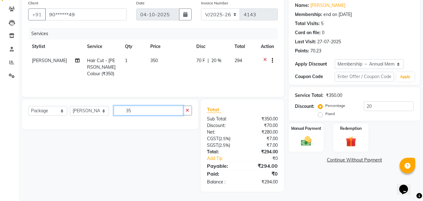
type input "3"
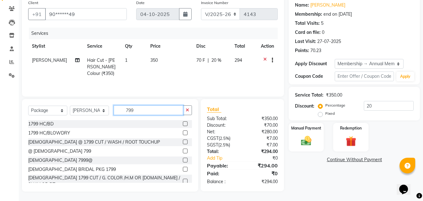
scroll to position [10, 0]
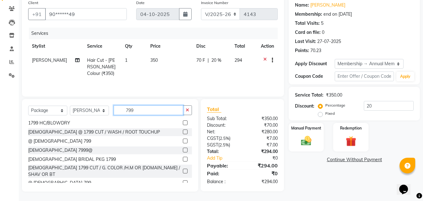
type input "799"
click at [178, 179] on div "@ MALE 799" at bounding box center [110, 183] width 164 height 8
click at [183, 180] on label at bounding box center [185, 182] width 5 height 5
click at [183, 181] on input "checkbox" at bounding box center [185, 183] width 4 height 4
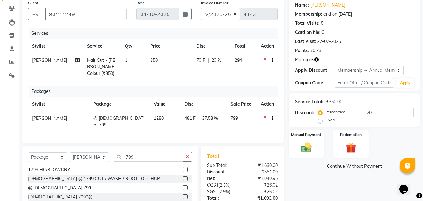
checkbox input "false"
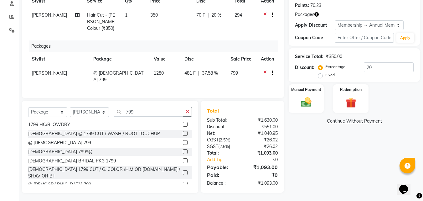
scroll to position [96, 0]
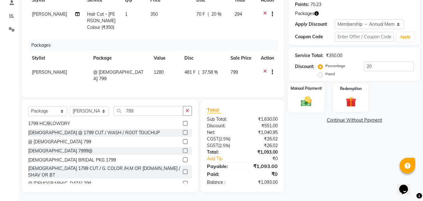
click at [308, 92] on div "Manual Payment" at bounding box center [306, 98] width 37 height 30
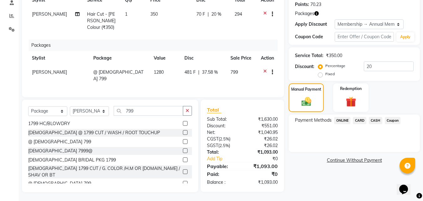
click at [341, 120] on span "ONLINE" at bounding box center [342, 120] width 16 height 7
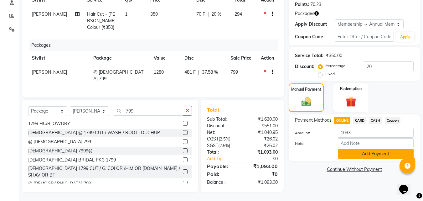
click at [363, 153] on button "Add Payment" at bounding box center [376, 154] width 76 height 10
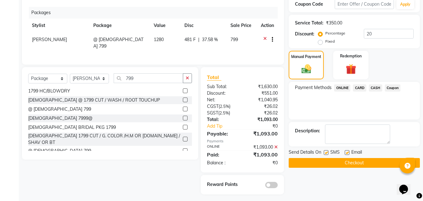
scroll to position [131, 0]
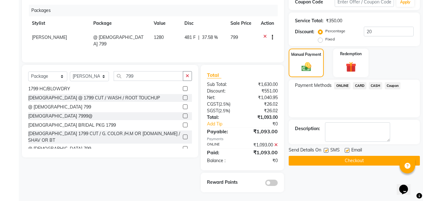
click at [348, 160] on button "Checkout" at bounding box center [354, 161] width 131 height 10
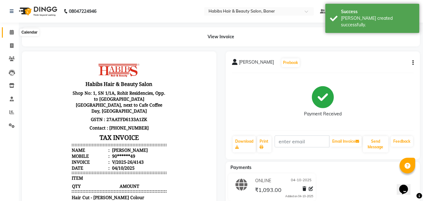
click at [11, 31] on icon at bounding box center [12, 32] width 4 height 5
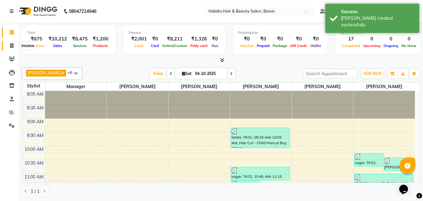
click at [14, 47] on span at bounding box center [11, 45] width 11 height 7
select select "service"
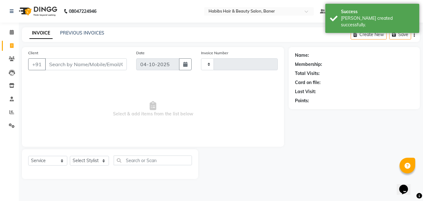
type input "4144"
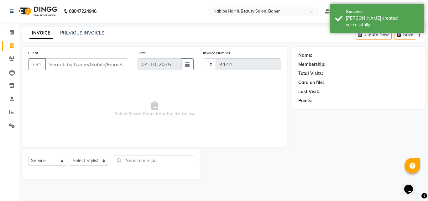
select select "5356"
click at [72, 34] on link "PREVIOUS INVOICES" at bounding box center [82, 33] width 44 height 6
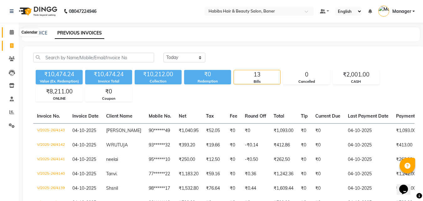
click at [14, 32] on span at bounding box center [11, 32] width 11 height 7
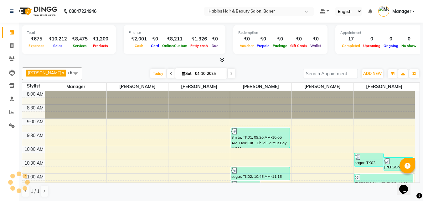
scroll to position [221, 0]
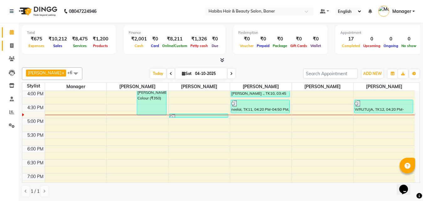
click at [8, 50] on link "Invoice" at bounding box center [9, 46] width 15 height 10
select select "service"
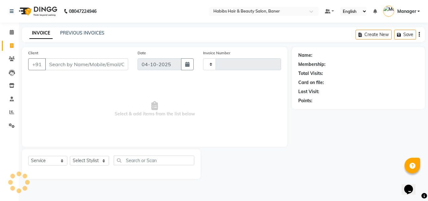
type input "4144"
select select "5356"
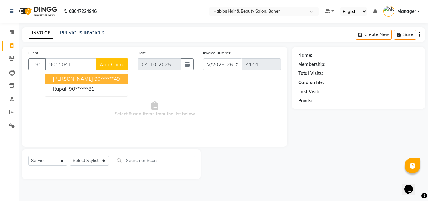
click at [94, 76] on ngb-highlight "90******49" at bounding box center [107, 79] width 26 height 6
type input "90******49"
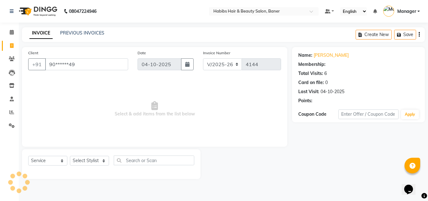
select select "2: Object"
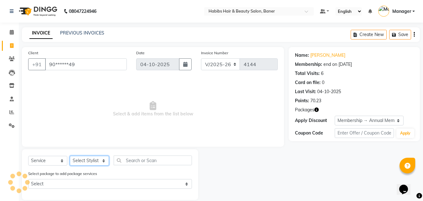
click at [92, 162] on select "Select Stylist Admin Manager [PERSON_NAME] [PERSON_NAME] Ram [PERSON_NAME] [PER…" at bounding box center [89, 161] width 39 height 10
select select "43743"
click at [70, 156] on select "Select Stylist Admin Manager [PERSON_NAME] [PERSON_NAME] Ram [PERSON_NAME] [PER…" at bounding box center [89, 161] width 39 height 10
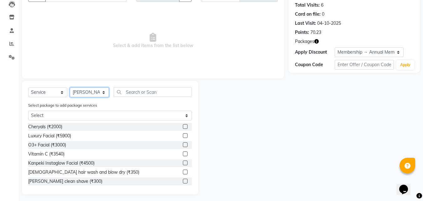
scroll to position [71, 0]
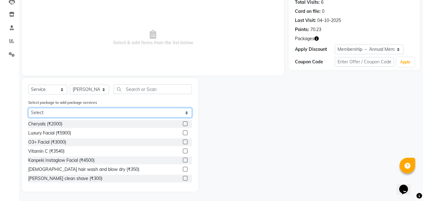
click at [143, 114] on select "Select @ MALE 799" at bounding box center [110, 113] width 164 height 10
select select "1: Object"
click at [28, 117] on select "Select @ MALE 799" at bounding box center [110, 113] width 164 height 10
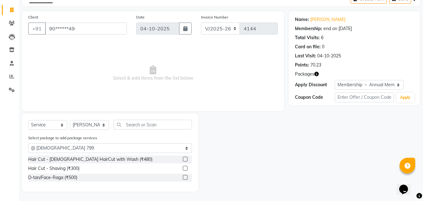
click at [186, 159] on label at bounding box center [185, 159] width 5 height 5
click at [186, 159] on input "checkbox" at bounding box center [185, 159] width 4 height 4
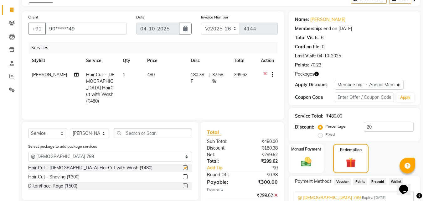
checkbox input "false"
click at [186, 174] on label at bounding box center [185, 176] width 5 height 5
click at [186, 175] on input "checkbox" at bounding box center [185, 177] width 4 height 4
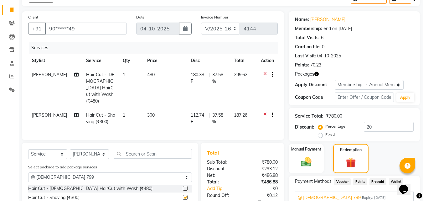
checkbox input "false"
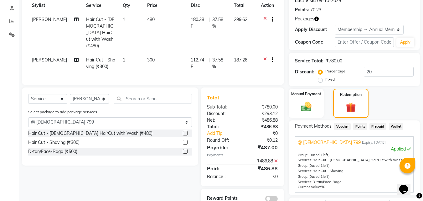
scroll to position [98, 0]
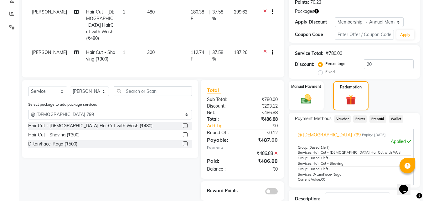
click at [185, 141] on label at bounding box center [185, 143] width 5 height 5
click at [185, 142] on input "checkbox" at bounding box center [185, 144] width 4 height 4
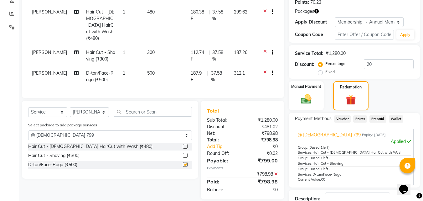
checkbox input "false"
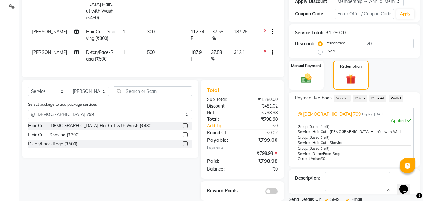
scroll to position [143, 0]
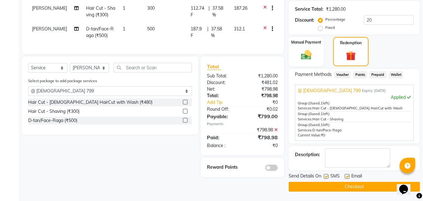
click at [358, 187] on button "Checkout" at bounding box center [354, 187] width 131 height 10
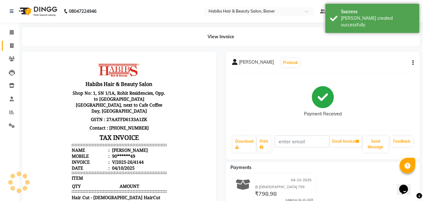
click at [4, 46] on link "Invoice" at bounding box center [9, 46] width 15 height 10
select select "5356"
select select "service"
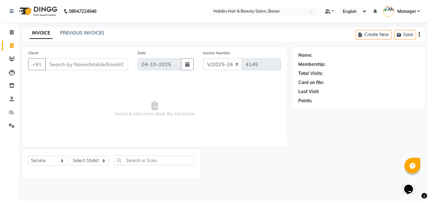
click at [76, 62] on input "Client" at bounding box center [86, 64] width 83 height 12
click at [87, 65] on input "Client" at bounding box center [86, 64] width 83 height 12
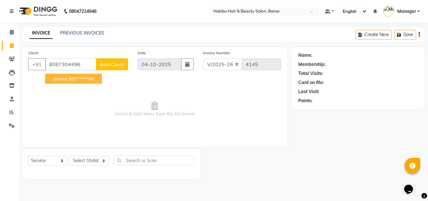
type input "8087304496"
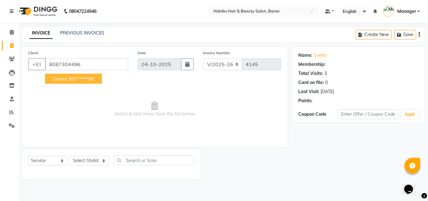
select select "1: Object"
click at [74, 77] on ngb-highlight "80******96" at bounding box center [82, 79] width 26 height 6
type input "80******96"
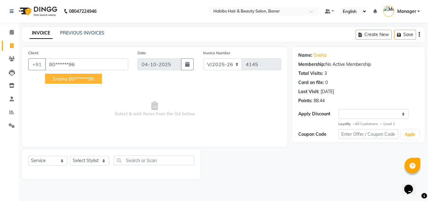
select select "1: Object"
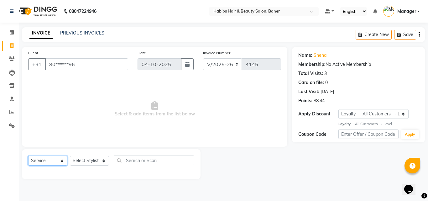
click at [63, 161] on select "Select Service Product Membership Package Voucher Prepaid Gift Card" at bounding box center [47, 161] width 39 height 10
click at [68, 119] on span "Select & add items from the list below" at bounding box center [154, 109] width 253 height 63
click at [58, 162] on select "Select Service Product Membership Package Voucher Prepaid Gift Card" at bounding box center [47, 161] width 39 height 10
select select "membership"
click at [28, 156] on select "Select Service Product Membership Package Voucher Prepaid Gift Card" at bounding box center [47, 161] width 39 height 10
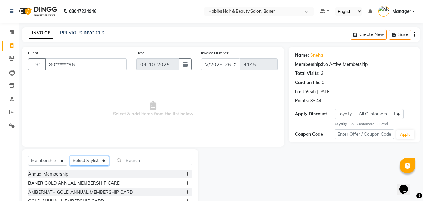
click at [90, 162] on select "Select Stylist Admin Manager [PERSON_NAME] [PERSON_NAME] Ram [PERSON_NAME] [PER…" at bounding box center [89, 161] width 39 height 10
select select "90441"
click at [70, 156] on select "Select Stylist Admin Manager [PERSON_NAME] [PERSON_NAME] Ram [PERSON_NAME] [PER…" at bounding box center [89, 161] width 39 height 10
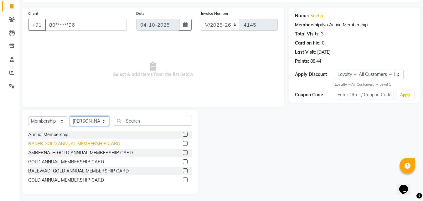
scroll to position [42, 0]
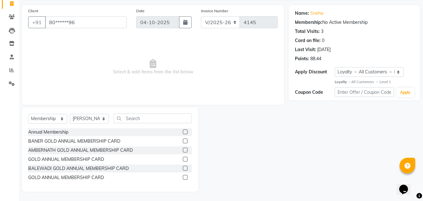
click at [185, 139] on label at bounding box center [185, 140] width 5 height 5
click at [185, 139] on input "checkbox" at bounding box center [185, 141] width 4 height 4
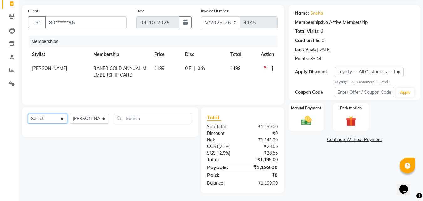
click at [46, 115] on select "Select Service Product Package Voucher Prepaid Gift Card" at bounding box center [47, 119] width 39 height 10
select select "service"
click at [28, 114] on select "Select Service Product Package Voucher Prepaid Gift Card" at bounding box center [47, 119] width 39 height 10
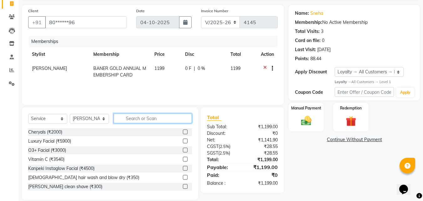
click at [133, 116] on input "text" at bounding box center [153, 118] width 78 height 10
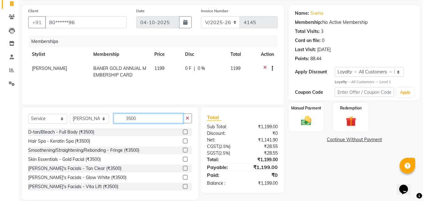
type input "3500"
click at [183, 138] on label at bounding box center [185, 140] width 5 height 5
click at [183, 139] on input "checkbox" at bounding box center [185, 141] width 4 height 4
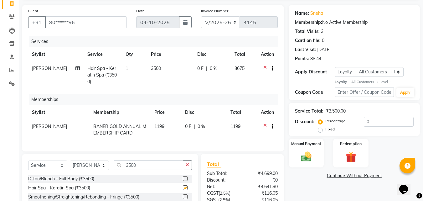
checkbox input "false"
click at [155, 170] on input "3500" at bounding box center [149, 165] width 70 height 10
click at [189, 167] on icon "button" at bounding box center [187, 165] width 3 height 4
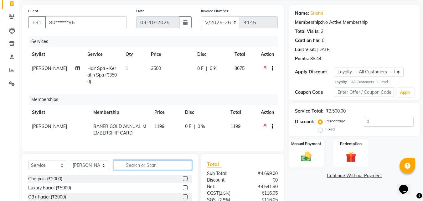
click at [149, 170] on input "text" at bounding box center [153, 165] width 78 height 10
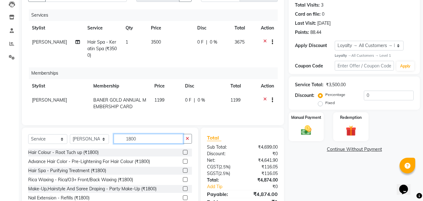
scroll to position [102, 0]
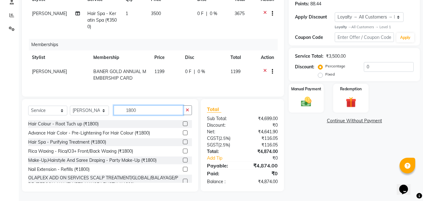
type input "1800"
click at [183, 125] on label at bounding box center [185, 123] width 5 height 5
click at [183, 125] on input "checkbox" at bounding box center [185, 124] width 4 height 4
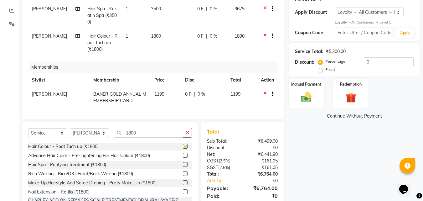
checkbox input "false"
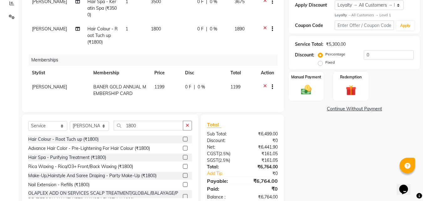
scroll to position [129, 0]
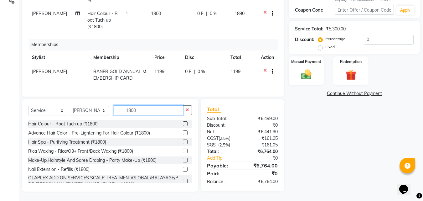
drag, startPoint x: 152, startPoint y: 106, endPoint x: 114, endPoint y: 109, distance: 38.1
click at [114, 109] on input "1800" at bounding box center [149, 110] width 70 height 10
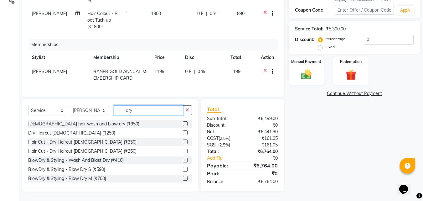
type input "dry"
click at [183, 141] on label at bounding box center [185, 141] width 5 height 5
click at [183, 141] on input "checkbox" at bounding box center [185, 142] width 4 height 4
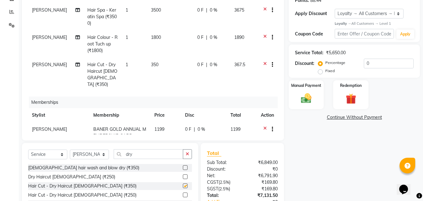
checkbox input "false"
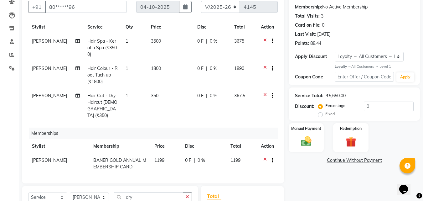
scroll to position [63, 0]
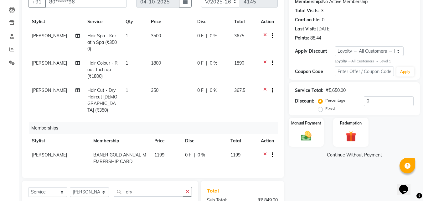
click at [210, 64] on span "0 %" at bounding box center [214, 63] width 8 height 7
select select "90441"
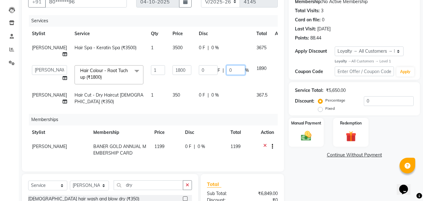
click at [227, 66] on input "0" at bounding box center [236, 70] width 19 height 10
type input "100"
click at [334, 176] on div "Name: Sneha Membership: No Active Membership Total Visits: 3 Card on file: 0 La…" at bounding box center [357, 128] width 136 height 288
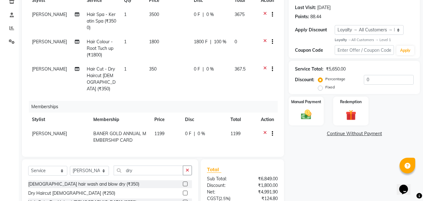
scroll to position [56, 0]
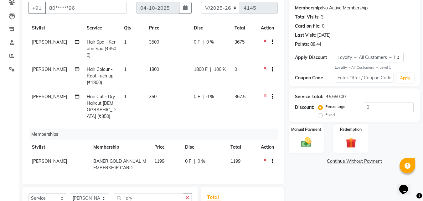
click at [50, 97] on span "[PERSON_NAME]" at bounding box center [49, 97] width 35 height 6
select select "90441"
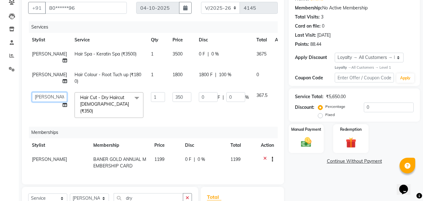
click at [50, 96] on select "Admin Manager Pooja Singh Pratik Bhad Ram Rohan Sonawane Swapnali Swapnil" at bounding box center [49, 97] width 35 height 10
select select "91427"
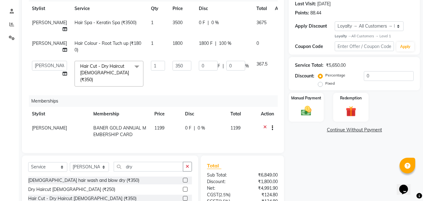
scroll to position [0, 0]
drag, startPoint x: 222, startPoint y: 81, endPoint x: 210, endPoint y: 78, distance: 12.8
click at [210, 70] on div "0 F | 0 %" at bounding box center [224, 66] width 50 height 10
type input "100"
click at [332, 171] on div "Name: Sneha Membership: No Active Membership Total Visits: 3 Card on file: 0 La…" at bounding box center [357, 106] width 136 height 295
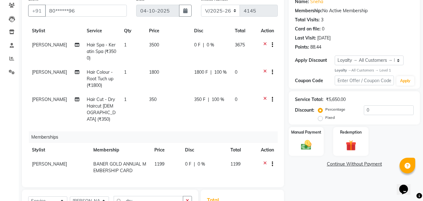
scroll to position [50, 0]
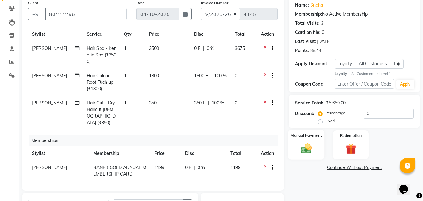
click at [303, 138] on label "Manual Payment" at bounding box center [306, 136] width 31 height 6
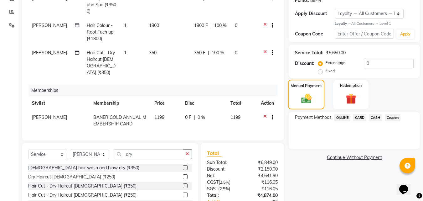
scroll to position [144, 0]
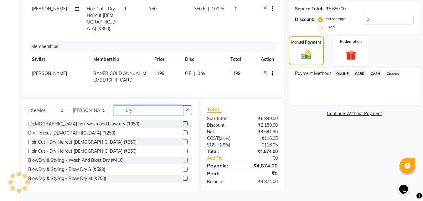
drag, startPoint x: 149, startPoint y: 111, endPoint x: 88, endPoint y: 111, distance: 60.2
click at [125, 111] on input "dry" at bounding box center [149, 110] width 70 height 10
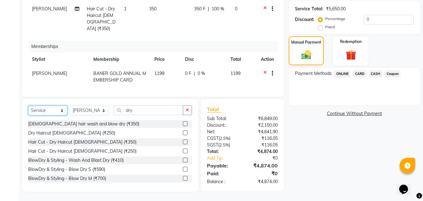
click at [35, 111] on select "Select Service Product Package Voucher Prepaid Gift Card" at bounding box center [47, 111] width 39 height 10
select select "product"
click at [28, 106] on select "Select Service Product Package Voucher Prepaid Gift Card" at bounding box center [47, 111] width 39 height 10
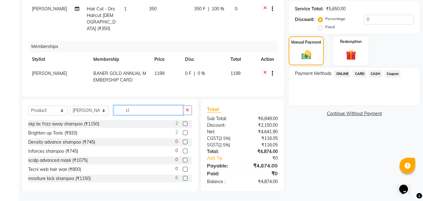
scroll to position [144, 0]
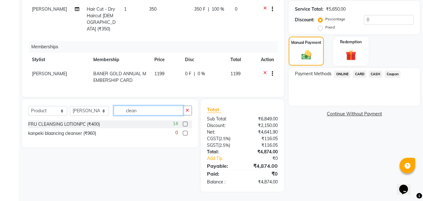
type input "clean"
click at [184, 123] on label at bounding box center [185, 124] width 5 height 5
click at [184, 123] on input "checkbox" at bounding box center [185, 124] width 4 height 4
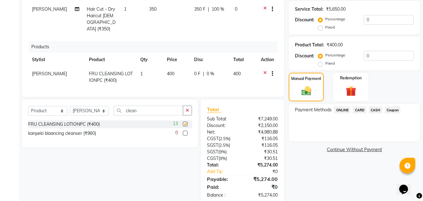
checkbox input "false"
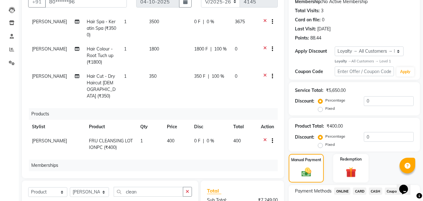
scroll to position [63, 0]
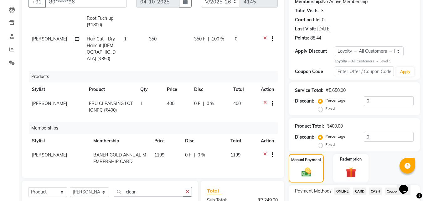
click at [198, 152] on span "0 %" at bounding box center [202, 155] width 8 height 7
select select "90441"
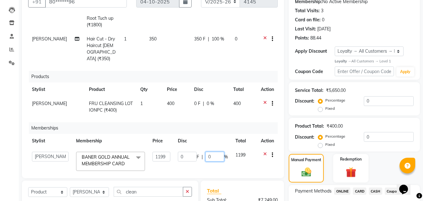
drag, startPoint x: 201, startPoint y: 147, endPoint x: 232, endPoint y: 147, distance: 30.1
click at [232, 148] on tr "Admin Manager Pooja Singh Pratik Bhad Ram Rohan Sonawane Swapnali Swapnil BANER…" at bounding box center [153, 161] width 250 height 27
type input "100"
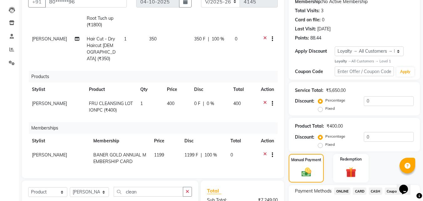
click at [246, 71] on div "Products" at bounding box center [156, 77] width 254 height 12
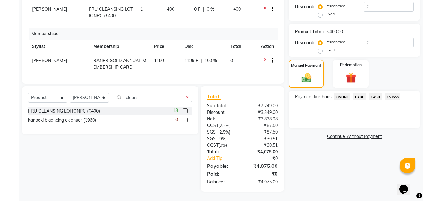
scroll to position [63, 0]
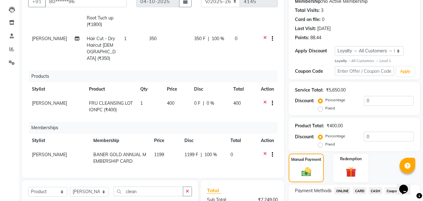
click at [207, 100] on span "0 %" at bounding box center [211, 103] width 8 height 7
select select "90441"
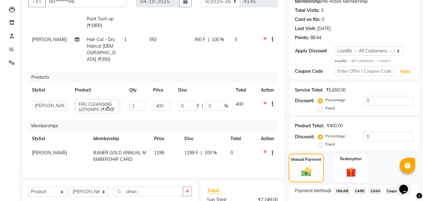
scroll to position [60, 0]
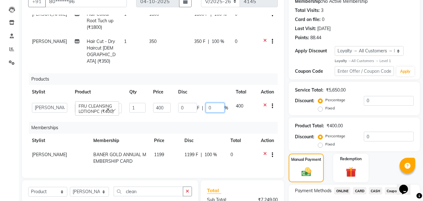
drag, startPoint x: 210, startPoint y: 102, endPoint x: 201, endPoint y: 102, distance: 9.1
click at [201, 103] on div "0 F | 0 %" at bounding box center [203, 108] width 50 height 10
type input "100"
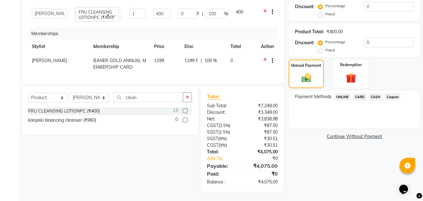
click at [327, 171] on div "Name: Sneha Membership: No Active Membership Total Visits: 3 Card on file: 0 La…" at bounding box center [357, 40] width 136 height 301
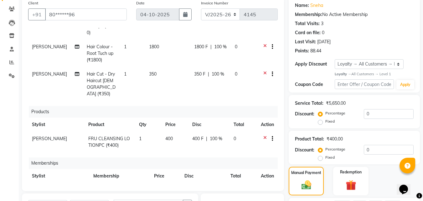
scroll to position [32, 0]
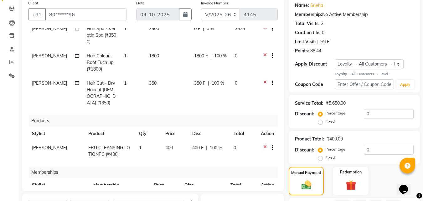
click at [263, 144] on icon at bounding box center [264, 148] width 3 height 8
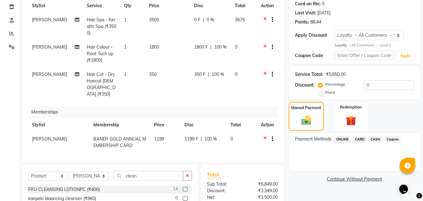
scroll to position [81, 0]
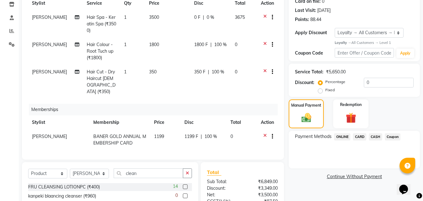
click at [205, 133] on span "100 %" at bounding box center [211, 136] width 13 height 7
select select "90441"
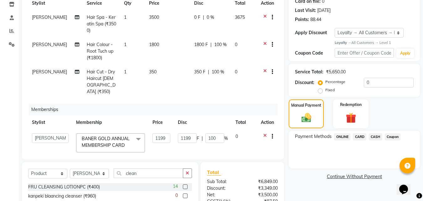
scroll to position [18, 0]
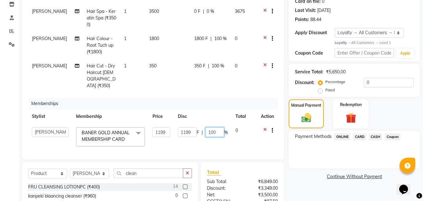
click at [219, 127] on input "100" at bounding box center [215, 132] width 19 height 10
type input "1"
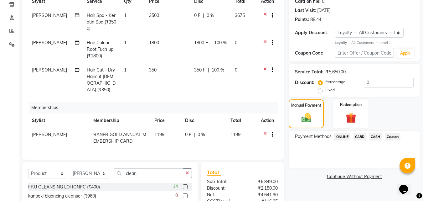
scroll to position [12, 0]
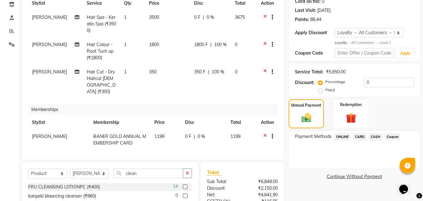
click at [306, 155] on div "Payment Methods ONLINE CARD CASH Coupon" at bounding box center [354, 150] width 131 height 38
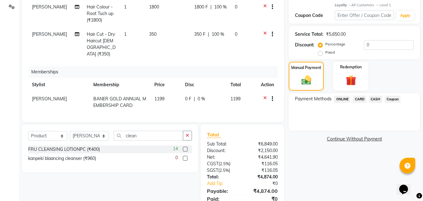
scroll to position [144, 0]
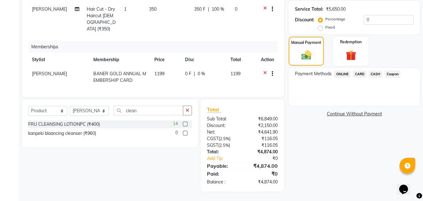
click at [185, 123] on label at bounding box center [185, 124] width 5 height 5
click at [185, 123] on input "checkbox" at bounding box center [185, 124] width 4 height 4
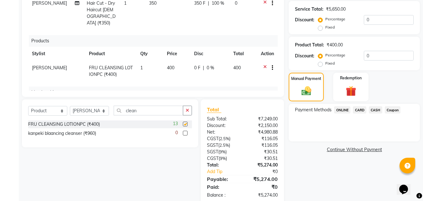
checkbox input "false"
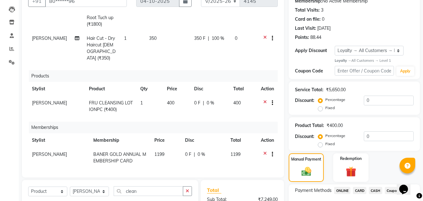
scroll to position [63, 0]
click at [207, 100] on span "0 %" at bounding box center [211, 103] width 8 height 7
select select "90441"
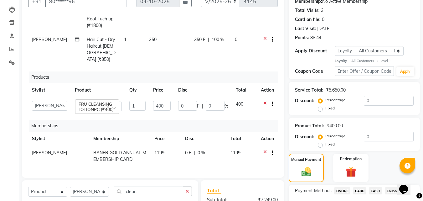
scroll to position [60, 0]
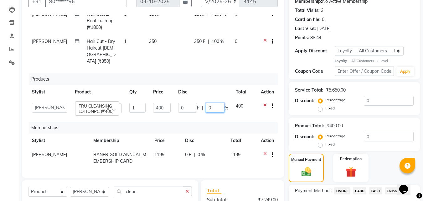
drag, startPoint x: 210, startPoint y: 99, endPoint x: 200, endPoint y: 99, distance: 10.7
click at [200, 103] on div "0 F | 0 %" at bounding box center [203, 108] width 50 height 10
type input "100"
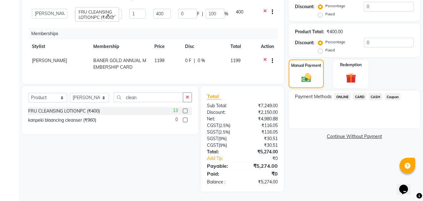
click at [310, 153] on div "Name: Sneha Membership: No Active Membership Total Visits: 3 Card on file: 0 La…" at bounding box center [357, 40] width 136 height 301
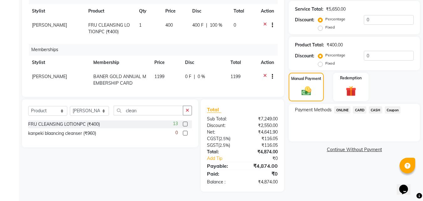
click at [343, 111] on span "ONLINE" at bounding box center [342, 109] width 16 height 7
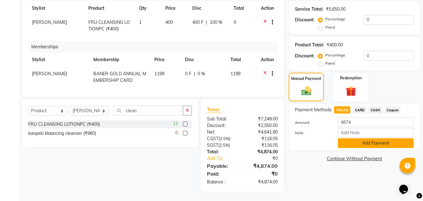
click at [368, 144] on button "Add Payment" at bounding box center [376, 143] width 76 height 10
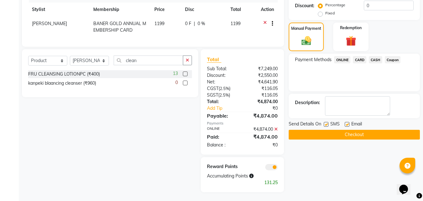
scroll to position [195, 0]
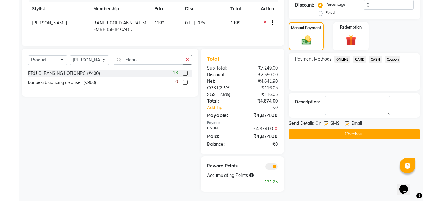
click at [349, 124] on label at bounding box center [347, 123] width 5 height 5
click at [349, 124] on input "checkbox" at bounding box center [347, 124] width 4 height 4
checkbox input "false"
click at [325, 124] on label at bounding box center [326, 123] width 5 height 5
click at [325, 124] on input "checkbox" at bounding box center [326, 124] width 4 height 4
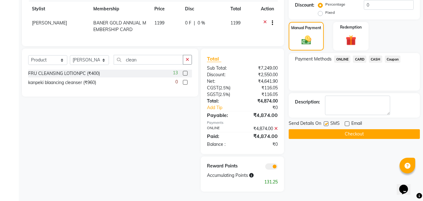
checkbox input "false"
click at [328, 131] on button "Checkout" at bounding box center [354, 134] width 131 height 10
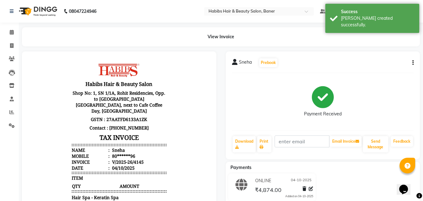
click at [414, 62] on div "Sneha Prebook Payment Received Download Print Email Invoice Send Message Feedba…" at bounding box center [323, 105] width 195 height 108
click at [412, 63] on button "button" at bounding box center [412, 63] width 4 height 7
click at [373, 75] on div "Edit Invoice" at bounding box center [382, 74] width 43 height 8
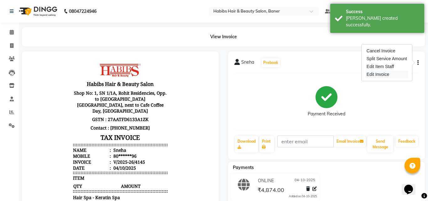
select select "service"
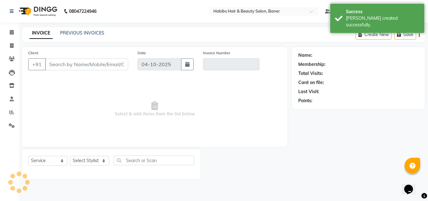
type input "80******96"
type input "V/2025-26/4145"
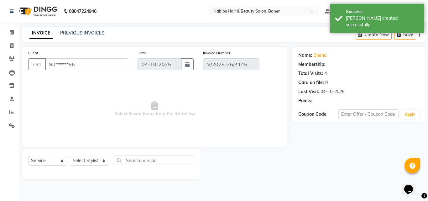
select select "select"
select select "2: Object"
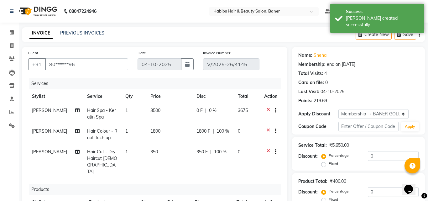
type input "20"
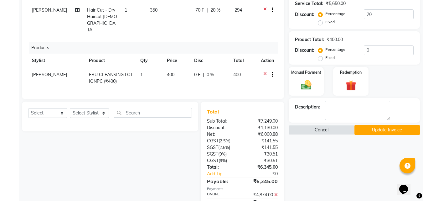
scroll to position [192, 0]
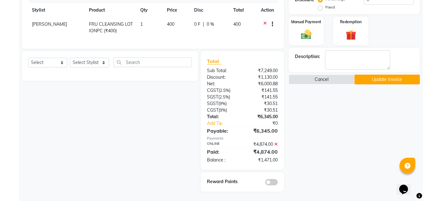
click at [271, 182] on span at bounding box center [271, 182] width 13 height 6
click at [278, 183] on input "checkbox" at bounding box center [278, 183] width 0 height 0
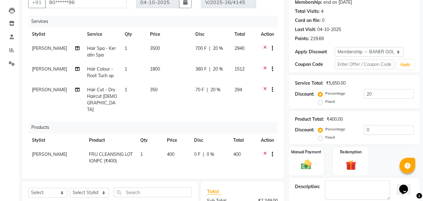
scroll to position [63, 0]
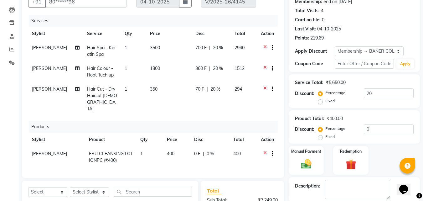
click at [78, 93] on td "[PERSON_NAME]" at bounding box center [55, 99] width 55 height 34
select select "91427"
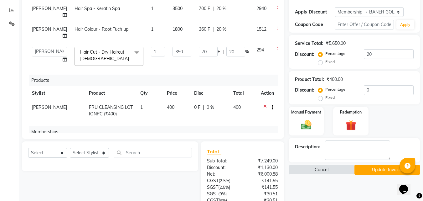
scroll to position [208, 0]
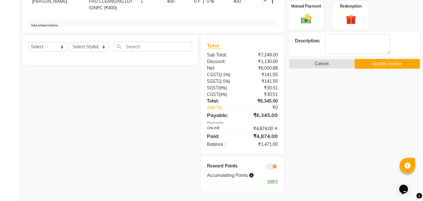
click at [397, 67] on button "Update Invoice" at bounding box center [387, 64] width 65 height 10
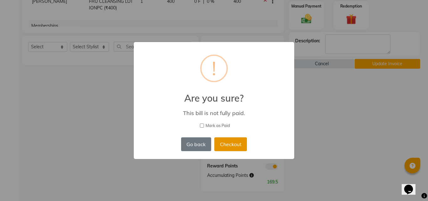
click at [233, 149] on button "Checkout" at bounding box center [230, 144] width 33 height 14
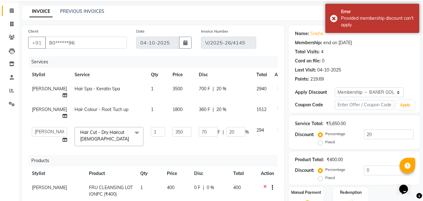
scroll to position [0, 0]
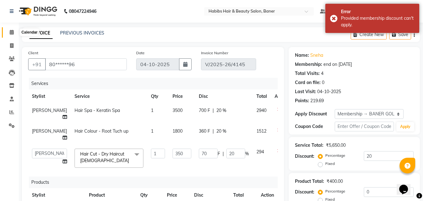
click at [13, 31] on icon at bounding box center [12, 32] width 4 height 5
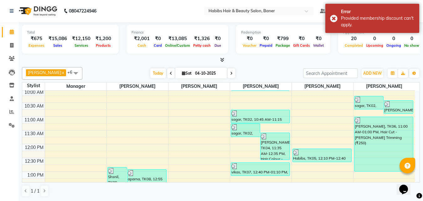
scroll to position [63, 0]
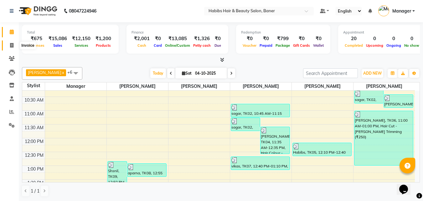
click at [14, 43] on span at bounding box center [11, 45] width 11 height 7
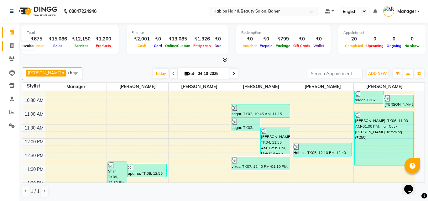
select select "5356"
select select "service"
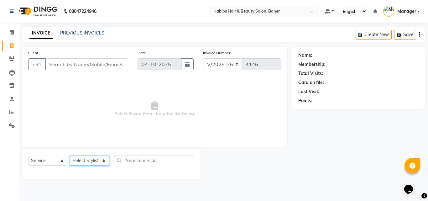
click at [95, 160] on select "Select Stylist Admin Manager [PERSON_NAME] [PERSON_NAME] Ram [PERSON_NAME] [PER…" at bounding box center [89, 161] width 39 height 10
select select "88113"
click at [70, 156] on select "Select Stylist Admin Manager [PERSON_NAME] [PERSON_NAME] Ram [PERSON_NAME] [PER…" at bounding box center [89, 161] width 39 height 10
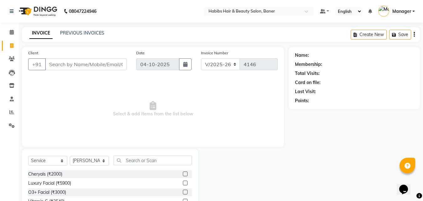
click at [121, 154] on div "Select Service Product Membership Package Voucher Prepaid Gift Card Select Styl…" at bounding box center [110, 195] width 176 height 92
click at [139, 158] on input "text" at bounding box center [153, 160] width 78 height 10
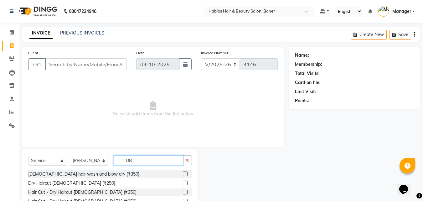
type input "DR"
click at [183, 172] on label at bounding box center [185, 173] width 5 height 5
click at [183, 172] on input "checkbox" at bounding box center [185, 174] width 4 height 4
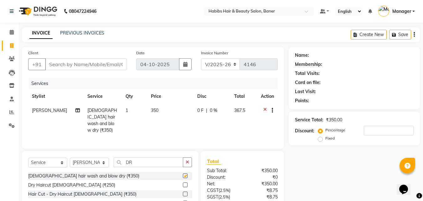
checkbox input "false"
click at [91, 66] on input "Client" at bounding box center [86, 64] width 82 height 12
type input "9"
type input "0"
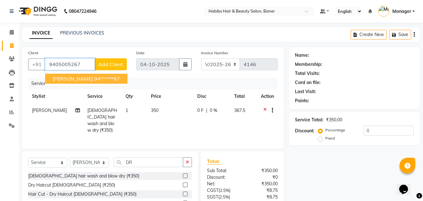
type input "9405005267"
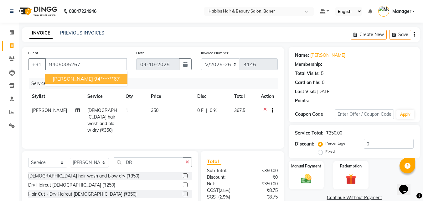
select select "1: Object"
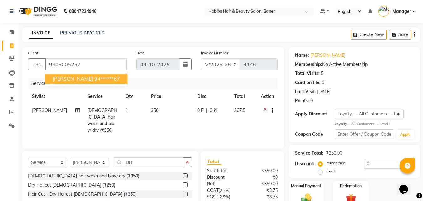
click at [413, 34] on div "Create New Save" at bounding box center [385, 34] width 69 height 15
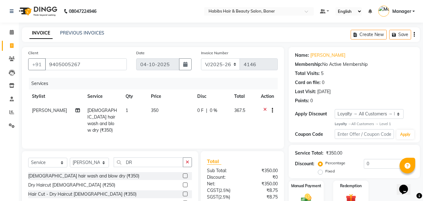
click at [414, 35] on icon "button" at bounding box center [414, 34] width 1 height 0
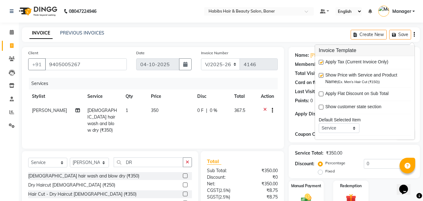
click at [320, 60] on label at bounding box center [321, 62] width 5 height 5
click at [320, 60] on input "checkbox" at bounding box center [321, 62] width 4 height 4
checkbox input "false"
click at [291, 34] on div "INVOICE PREVIOUS INVOICES Create New Save" at bounding box center [221, 34] width 398 height 15
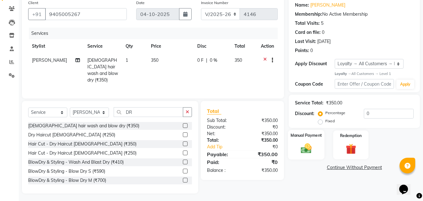
click at [313, 137] on label "Manual Payment" at bounding box center [306, 136] width 31 height 6
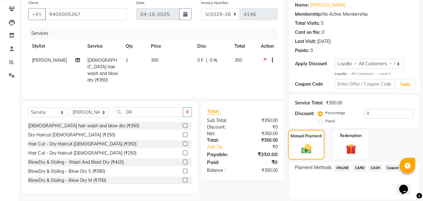
scroll to position [71, 0]
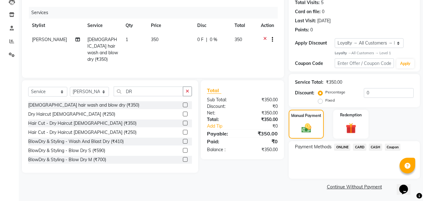
click at [338, 145] on span "ONLINE" at bounding box center [342, 146] width 16 height 7
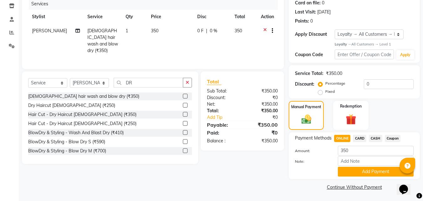
scroll to position [80, 0]
click at [361, 140] on span "CARD" at bounding box center [359, 137] width 13 height 7
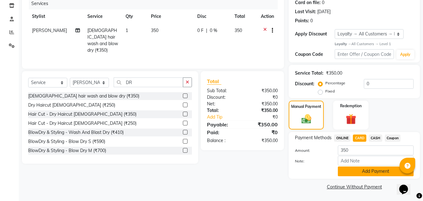
click at [355, 173] on button "Add Payment" at bounding box center [376, 171] width 76 height 10
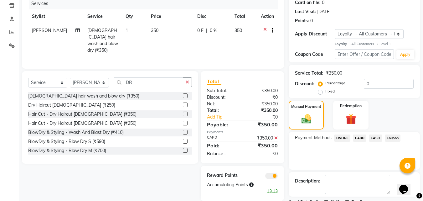
scroll to position [106, 0]
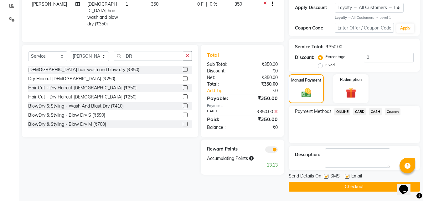
click at [347, 175] on label at bounding box center [347, 176] width 5 height 5
click at [347, 175] on input "checkbox" at bounding box center [347, 177] width 4 height 4
checkbox input "false"
drag, startPoint x: 326, startPoint y: 176, endPoint x: 322, endPoint y: 184, distance: 8.7
click at [326, 176] on label at bounding box center [326, 176] width 5 height 5
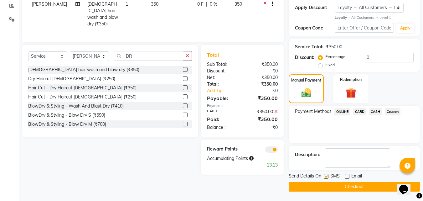
click at [326, 176] on input "checkbox" at bounding box center [326, 177] width 4 height 4
checkbox input "false"
click at [320, 188] on button "Checkout" at bounding box center [354, 187] width 131 height 10
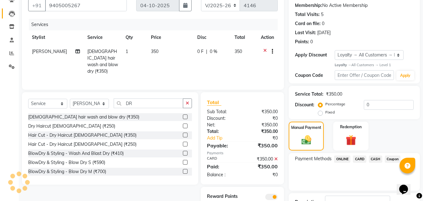
scroll to position [0, 0]
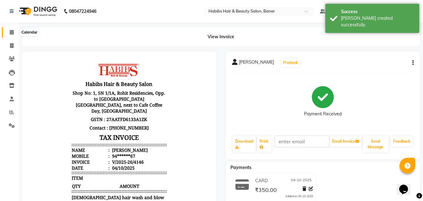
click at [13, 31] on icon at bounding box center [12, 32] width 4 height 5
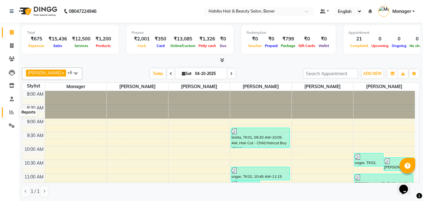
click at [8, 115] on span at bounding box center [11, 112] width 11 height 7
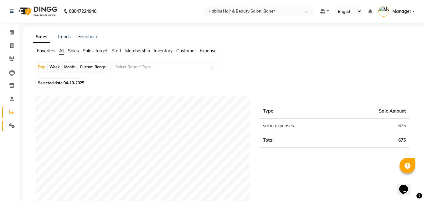
click at [10, 121] on link "Settings" at bounding box center [9, 126] width 15 height 10
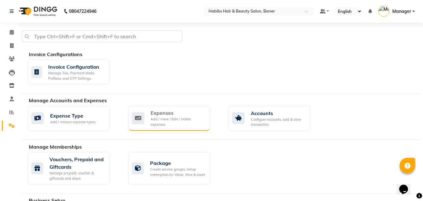
click at [171, 117] on div "Add / View / Edit / Delete expenses" at bounding box center [178, 122] width 55 height 10
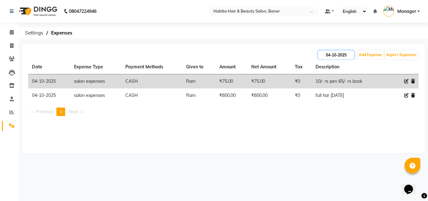
click at [329, 54] on input "04-10-2025" at bounding box center [336, 54] width 36 height 9
select select "10"
select select "2025"
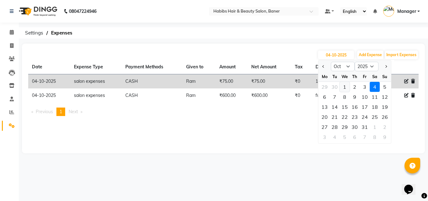
click at [346, 82] on div "1" at bounding box center [345, 87] width 10 height 10
type input "01-10-2025"
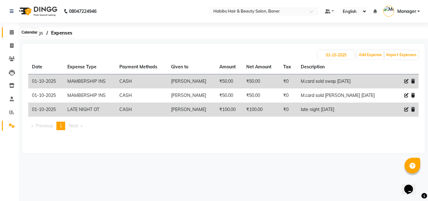
click at [12, 32] on icon at bounding box center [12, 32] width 4 height 5
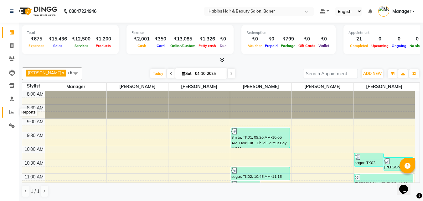
click at [12, 111] on icon at bounding box center [11, 112] width 5 height 5
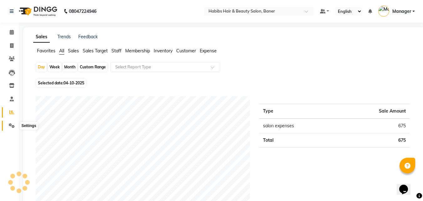
click at [11, 123] on icon at bounding box center [12, 125] width 6 height 5
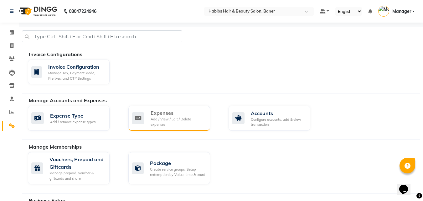
click at [154, 120] on div "Add / View / Edit / Delete expenses" at bounding box center [178, 122] width 55 height 10
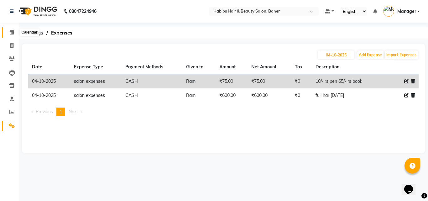
click at [13, 33] on icon at bounding box center [12, 32] width 4 height 5
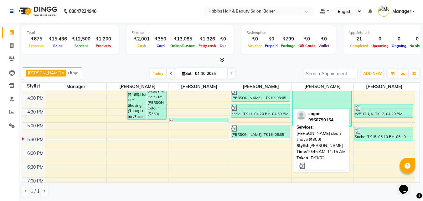
scroll to position [251, 0]
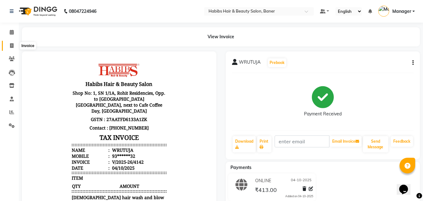
click at [15, 42] on link "Invoice" at bounding box center [9, 46] width 15 height 10
select select "5356"
select select "service"
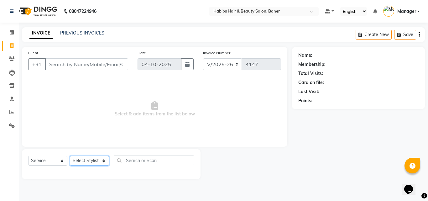
click at [95, 164] on select "Select Stylist Admin Manager [PERSON_NAME] [PERSON_NAME] Ram [PERSON_NAME] [PER…" at bounding box center [89, 161] width 39 height 10
select select "91427"
click at [70, 156] on select "Select Stylist Admin Manager [PERSON_NAME] [PERSON_NAME] Ram [PERSON_NAME] [PER…" at bounding box center [89, 161] width 39 height 10
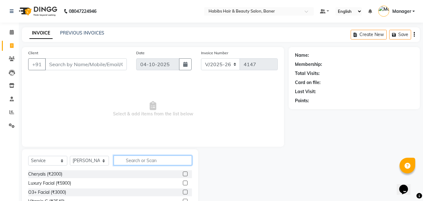
click at [137, 161] on input "text" at bounding box center [153, 160] width 78 height 10
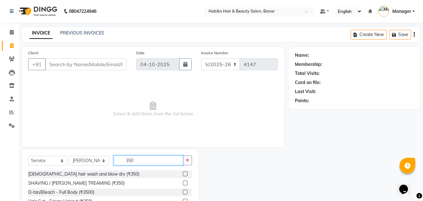
scroll to position [50, 0]
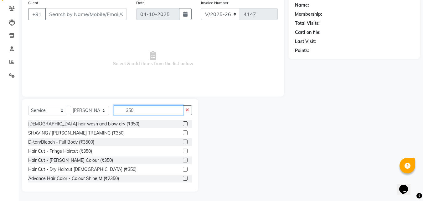
type input "350"
click at [183, 168] on label at bounding box center [185, 169] width 5 height 5
click at [183, 168] on input "checkbox" at bounding box center [185, 169] width 4 height 4
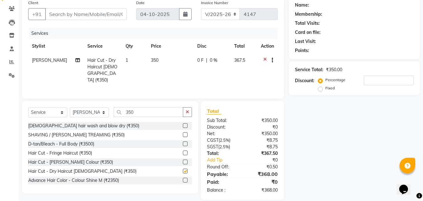
checkbox input "false"
click at [102, 15] on input "Client" at bounding box center [86, 14] width 82 height 12
type input "9"
type input "0"
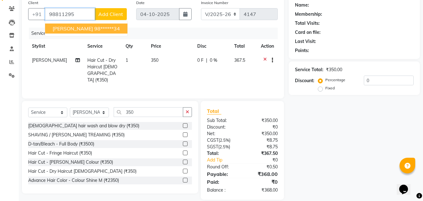
click at [95, 27] on ngb-highlight "98******34" at bounding box center [107, 28] width 26 height 6
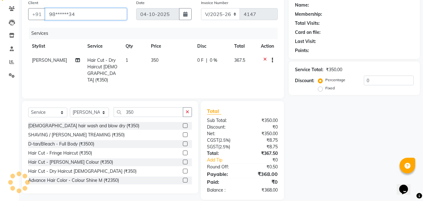
type input "98******34"
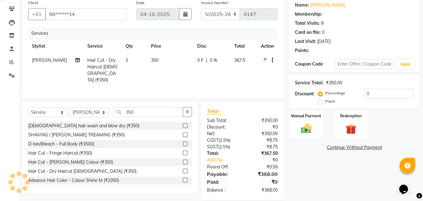
select select "1: Object"
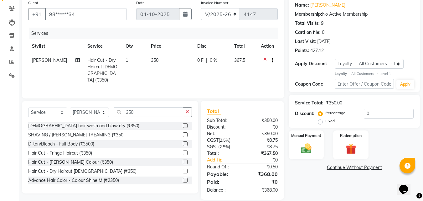
click at [138, 104] on div "Select Service Product Membership Package Voucher Prepaid Gift Card Select Styl…" at bounding box center [110, 147] width 176 height 92
click at [96, 113] on select "Select Stylist Admin Manager [PERSON_NAME] [PERSON_NAME] Ram [PERSON_NAME] [PER…" at bounding box center [89, 112] width 39 height 10
select select "67829"
click at [70, 107] on select "Select Stylist Admin Manager [PERSON_NAME] [PERSON_NAME] Ram [PERSON_NAME] [PER…" at bounding box center [89, 112] width 39 height 10
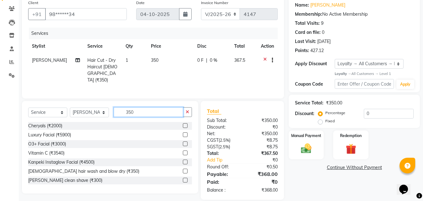
click at [158, 114] on input "350" at bounding box center [149, 112] width 70 height 10
type input "3"
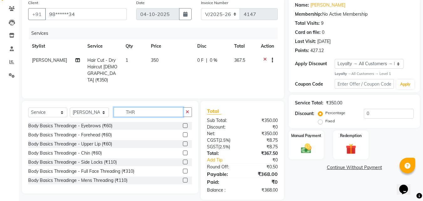
type input "THR"
click at [183, 123] on label at bounding box center [185, 125] width 5 height 5
click at [183, 124] on input "checkbox" at bounding box center [185, 126] width 4 height 4
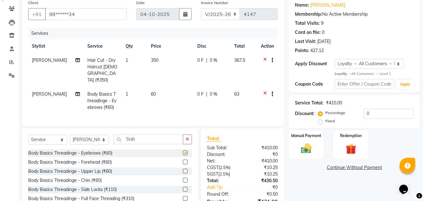
checkbox input "false"
click at [183, 170] on label at bounding box center [185, 171] width 5 height 5
click at [183, 170] on input "checkbox" at bounding box center [185, 171] width 4 height 4
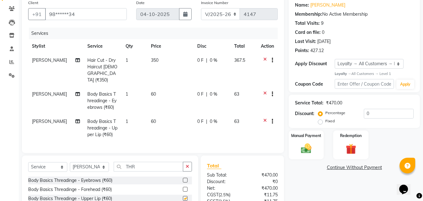
checkbox input "false"
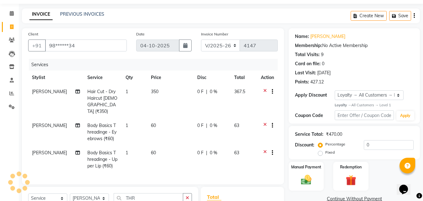
scroll to position [17, 0]
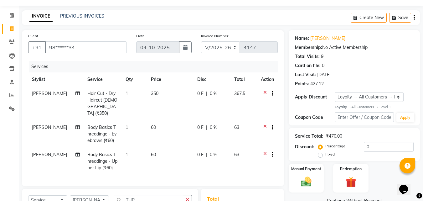
click at [199, 93] on span "0 F" at bounding box center [200, 93] width 6 height 7
select select "91427"
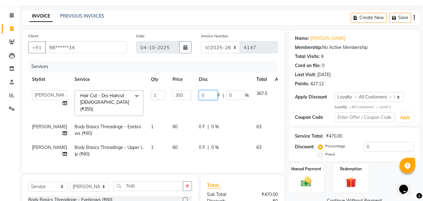
click at [199, 93] on input "0" at bounding box center [208, 95] width 19 height 10
type input "16"
click at [220, 75] on th "Disc" at bounding box center [224, 79] width 58 height 14
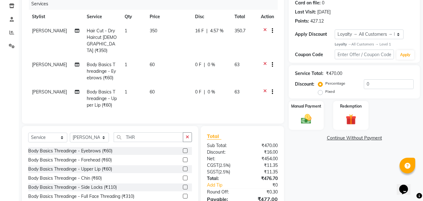
scroll to position [111, 0]
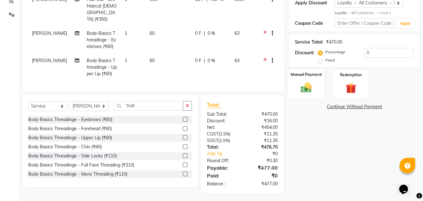
click at [314, 84] on img at bounding box center [307, 87] width 18 height 13
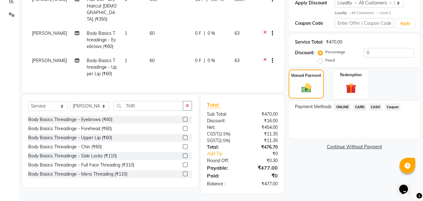
click at [344, 104] on span "ONLINE" at bounding box center [342, 106] width 16 height 7
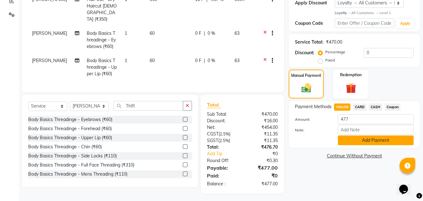
click at [352, 137] on button "Add Payment" at bounding box center [376, 140] width 76 height 10
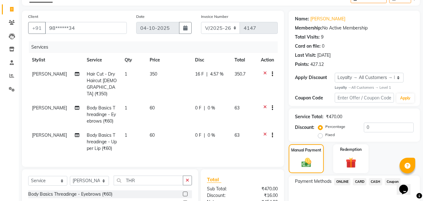
scroll to position [162, 0]
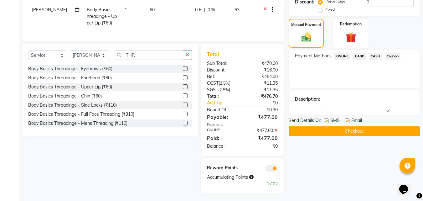
click at [315, 132] on button "Checkout" at bounding box center [354, 131] width 131 height 10
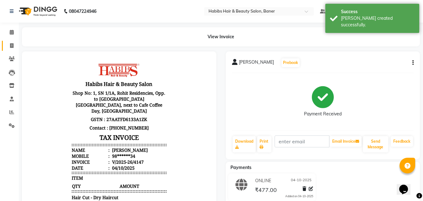
click at [5, 46] on link "Invoice" at bounding box center [9, 46] width 15 height 10
select select "5356"
select select "service"
